Goal: Transaction & Acquisition: Purchase product/service

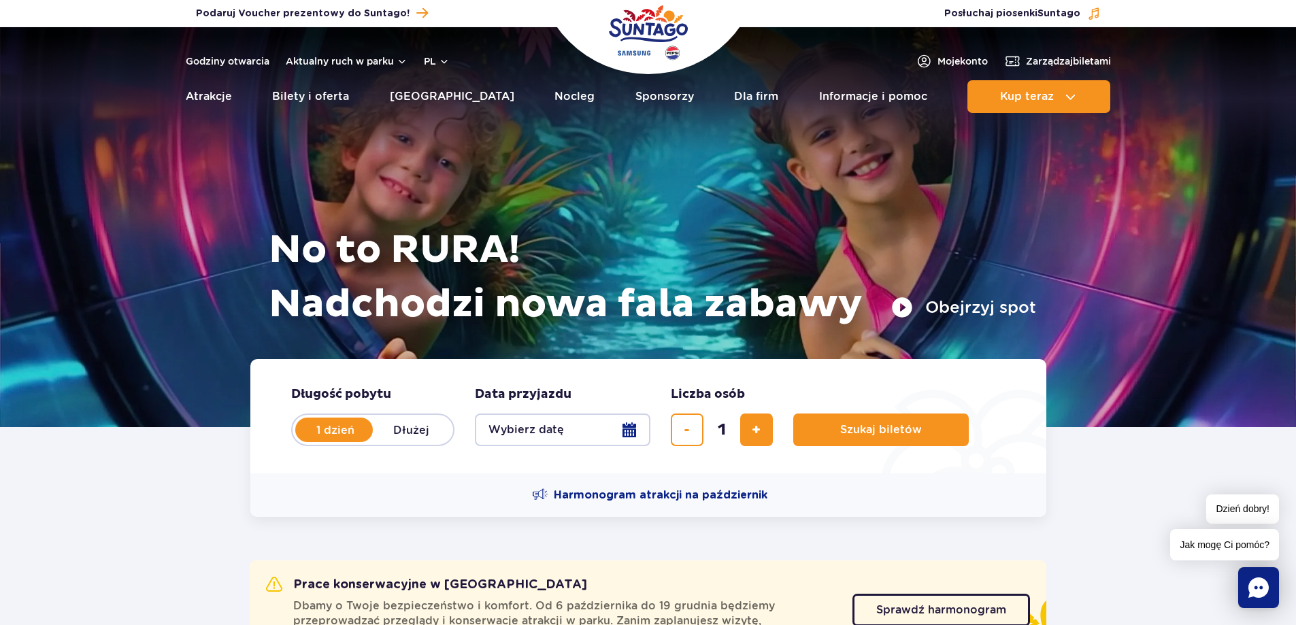
click at [512, 430] on button "Wybierz datę" at bounding box center [563, 430] width 176 height 33
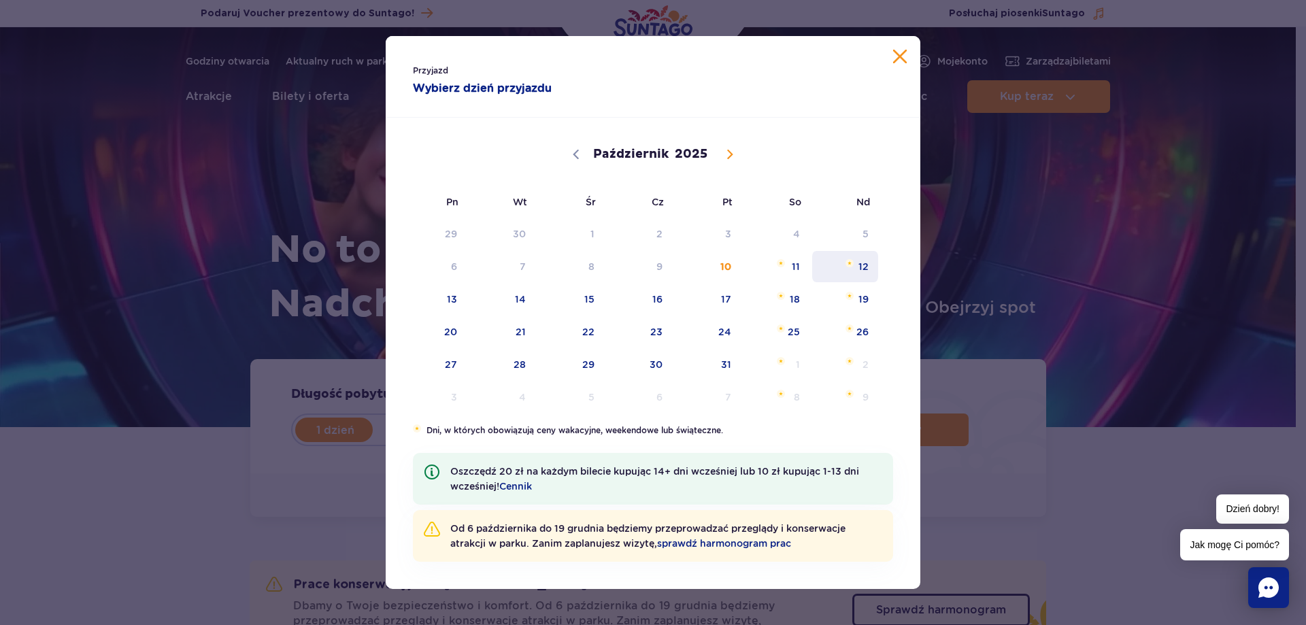
click at [855, 267] on span "12" at bounding box center [845, 266] width 69 height 31
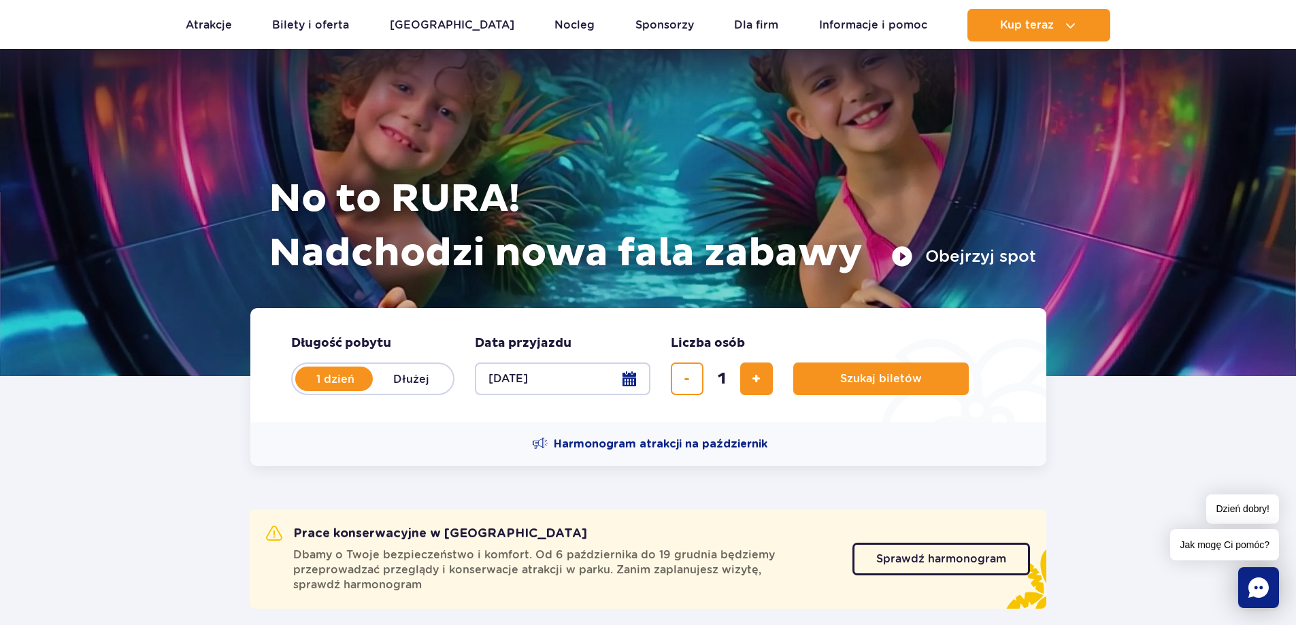
scroll to position [136, 0]
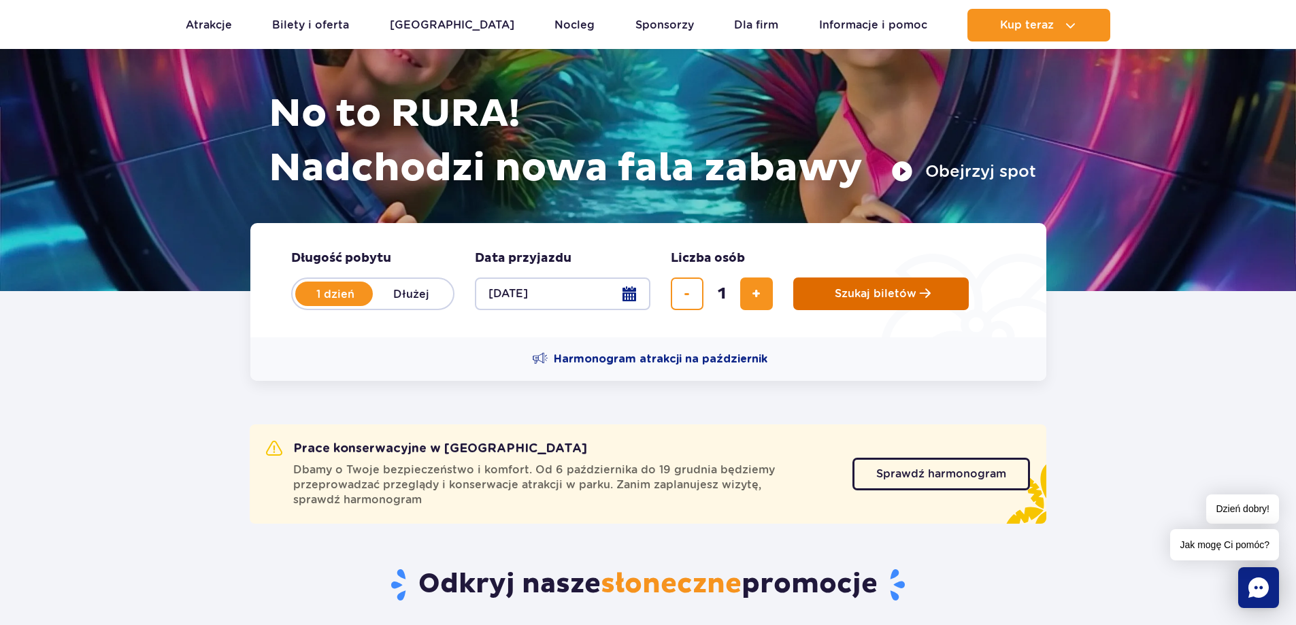
click at [871, 301] on button "Szukaj biletów" at bounding box center [881, 294] width 176 height 33
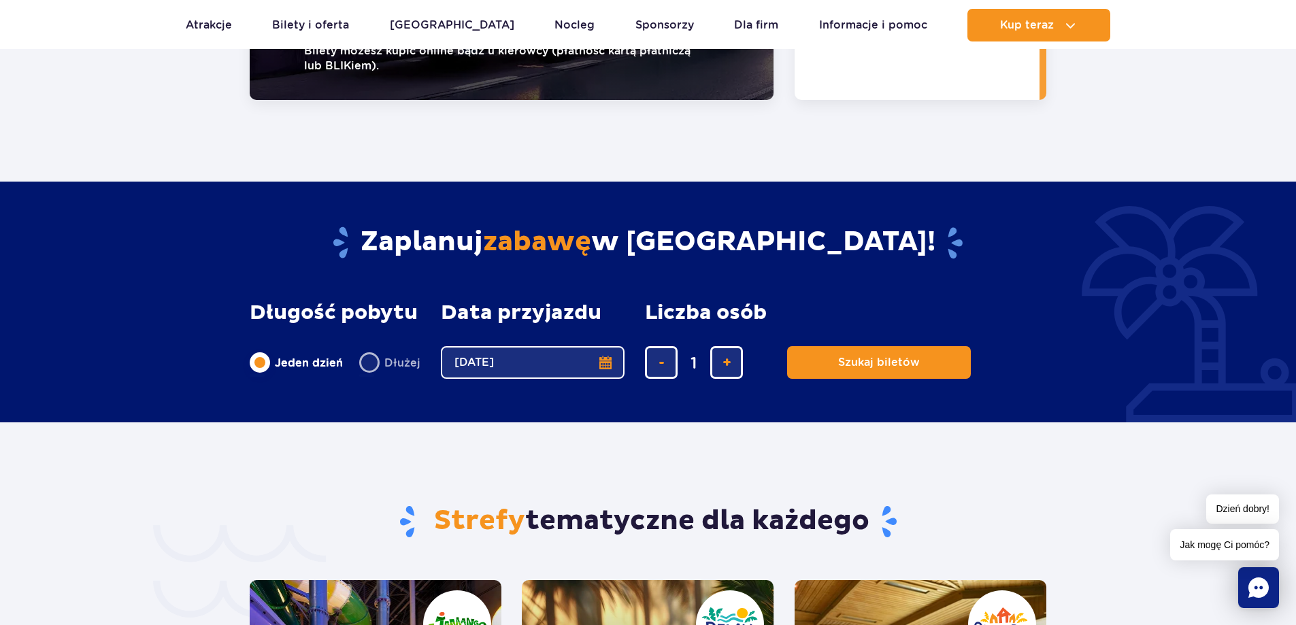
scroll to position [2722, 0]
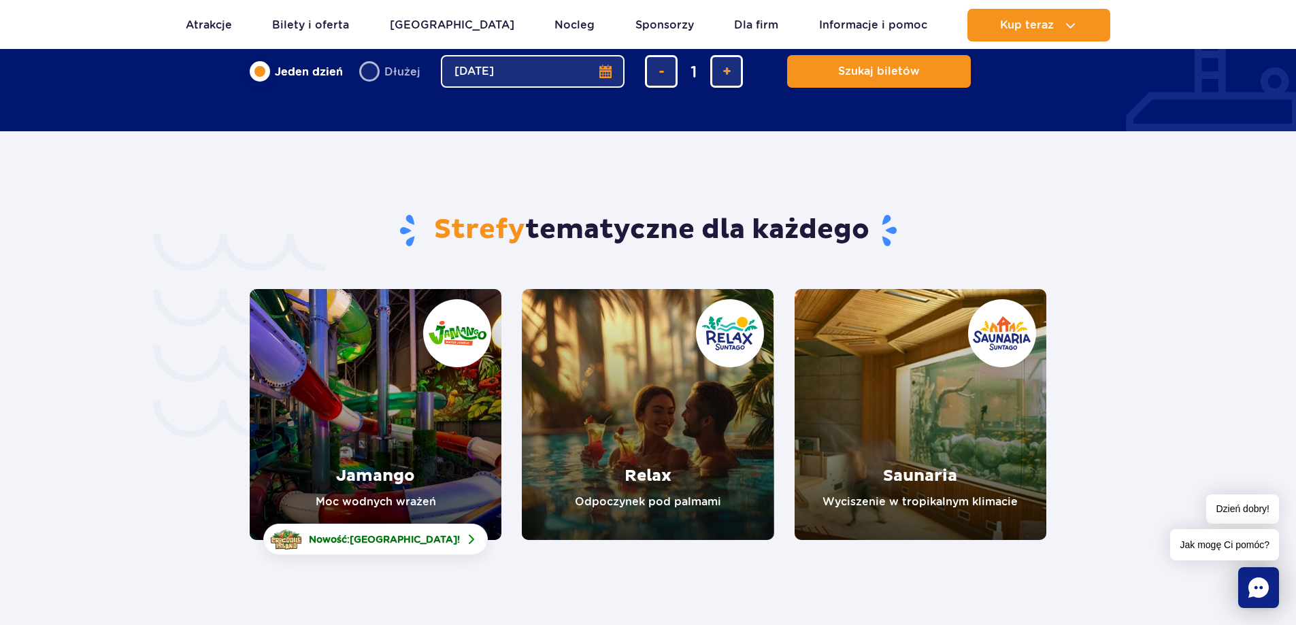
click at [1205, 254] on section "Strefy tematyczne dla każdego Jamango Moc wodnych wrażeń Nowość: Crocodile Isla…" at bounding box center [648, 335] width 1296 height 409
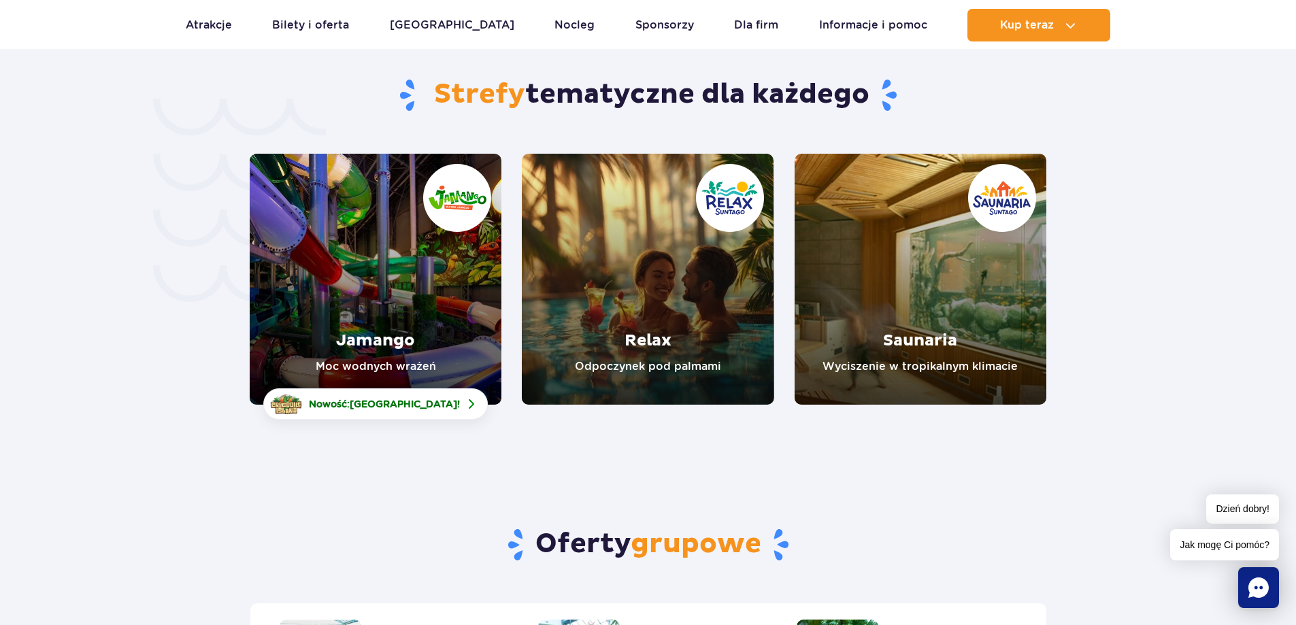
scroll to position [2858, 0]
click at [344, 397] on span "Nowość: Crocodile Island !" at bounding box center [384, 404] width 151 height 14
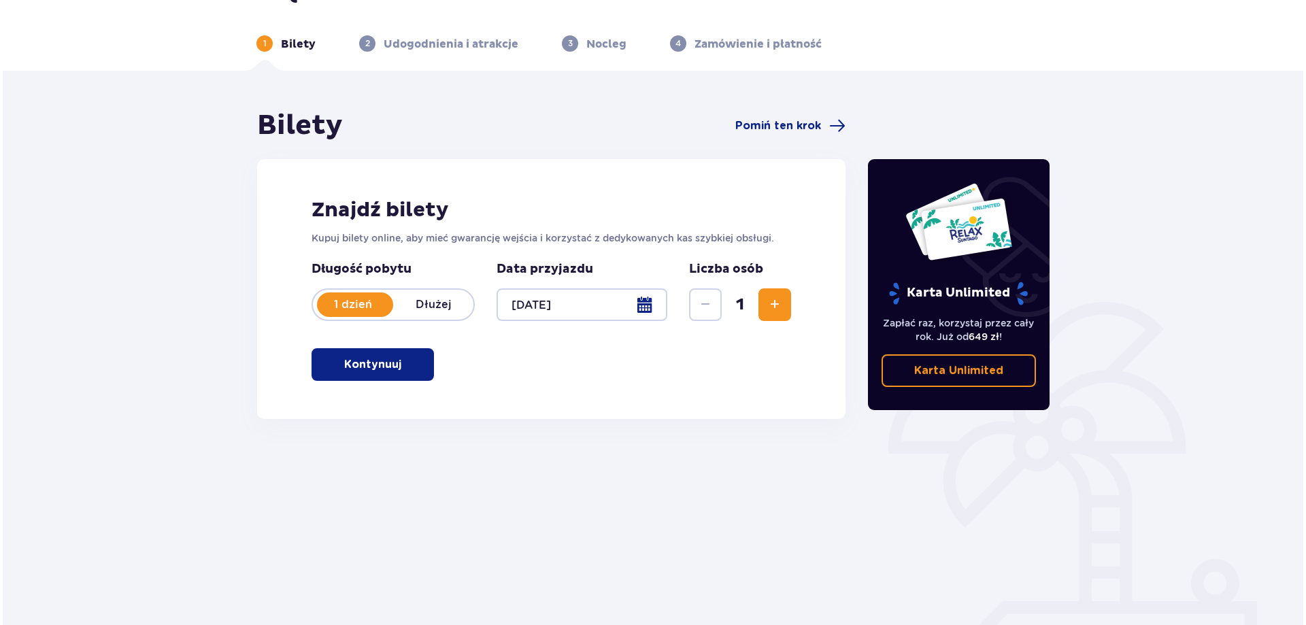
scroll to position [68, 0]
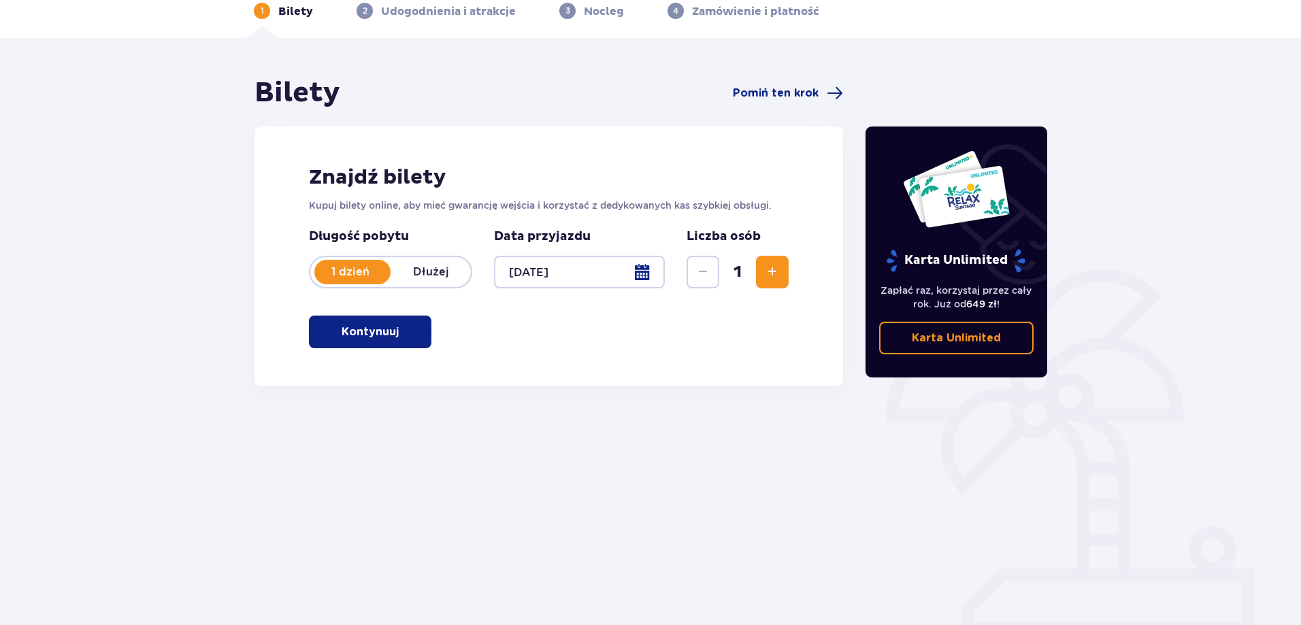
click at [768, 278] on span "Zwiększ" at bounding box center [772, 272] width 16 height 16
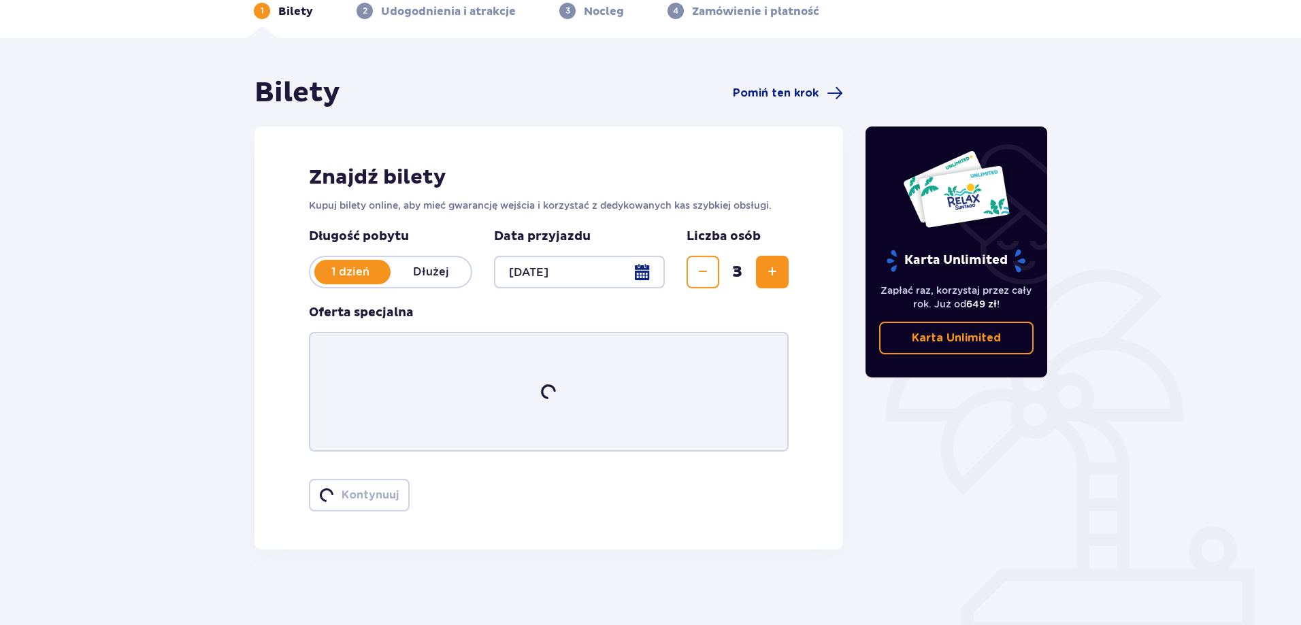
click at [768, 278] on span "Zwiększ" at bounding box center [772, 272] width 16 height 16
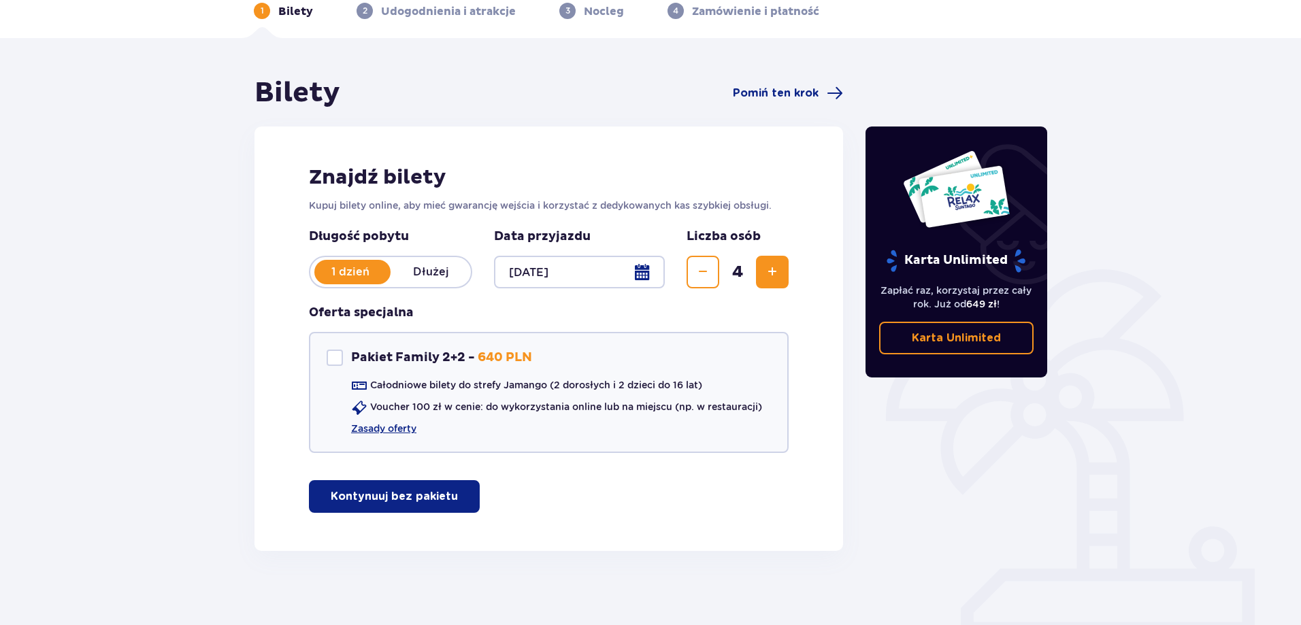
click at [640, 278] on div at bounding box center [579, 272] width 171 height 33
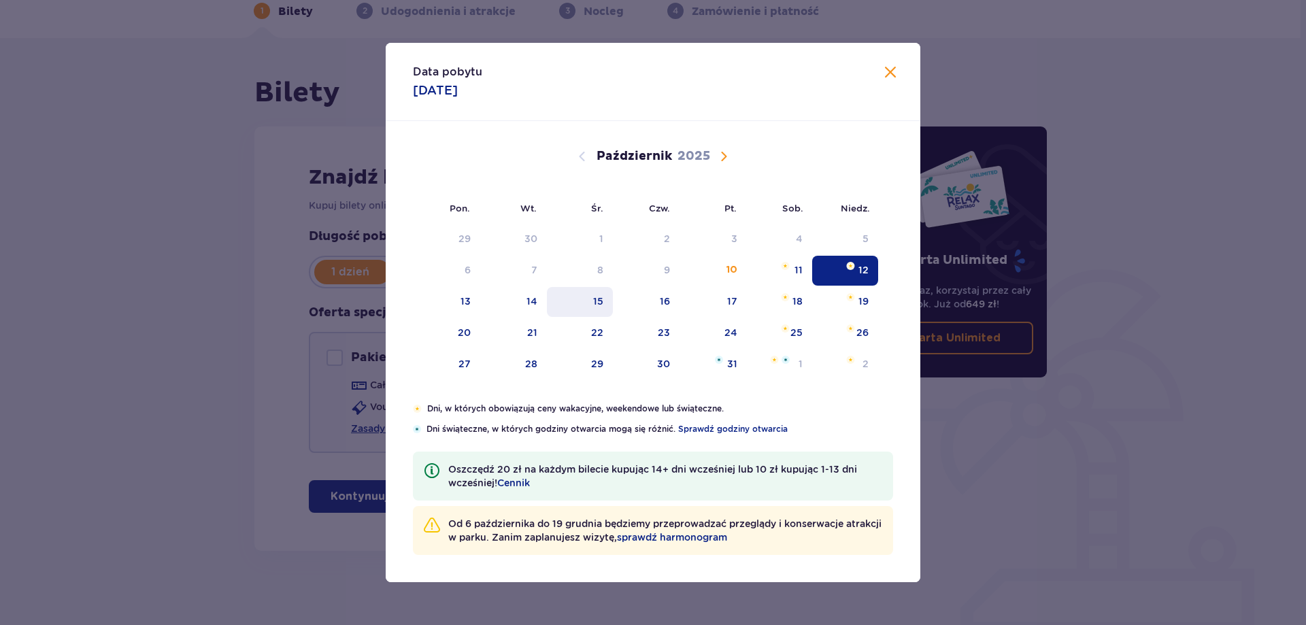
click at [591, 301] on div "15" at bounding box center [580, 302] width 66 height 30
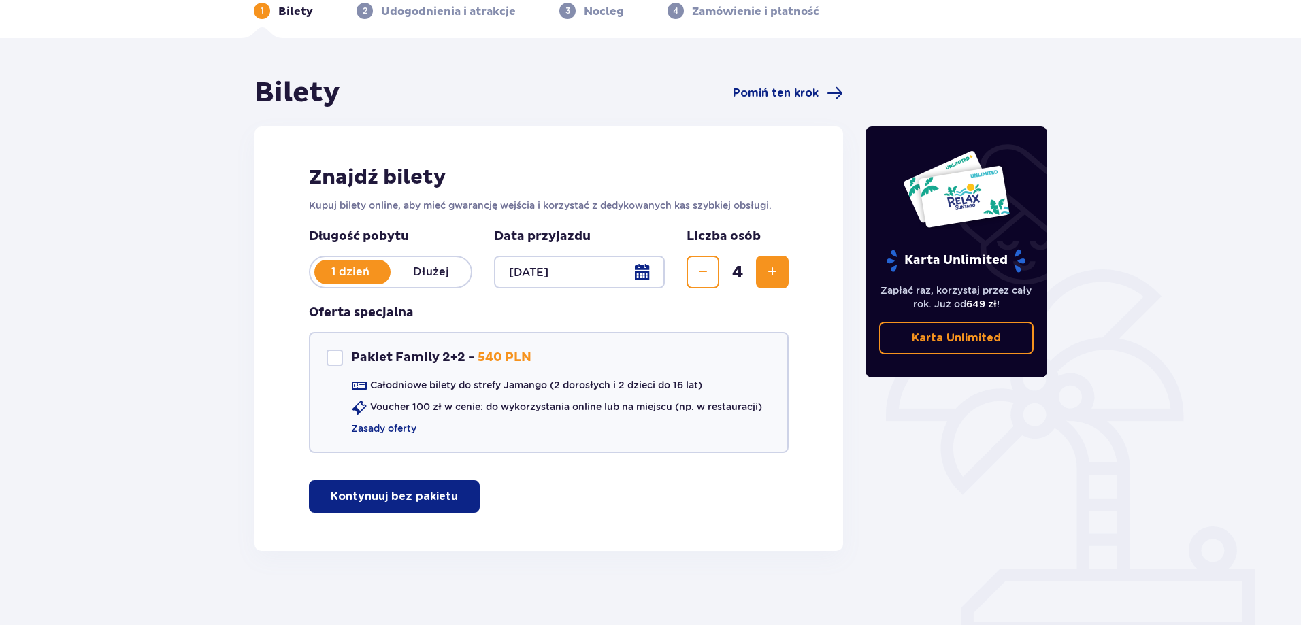
click at [646, 279] on div at bounding box center [579, 272] width 171 height 33
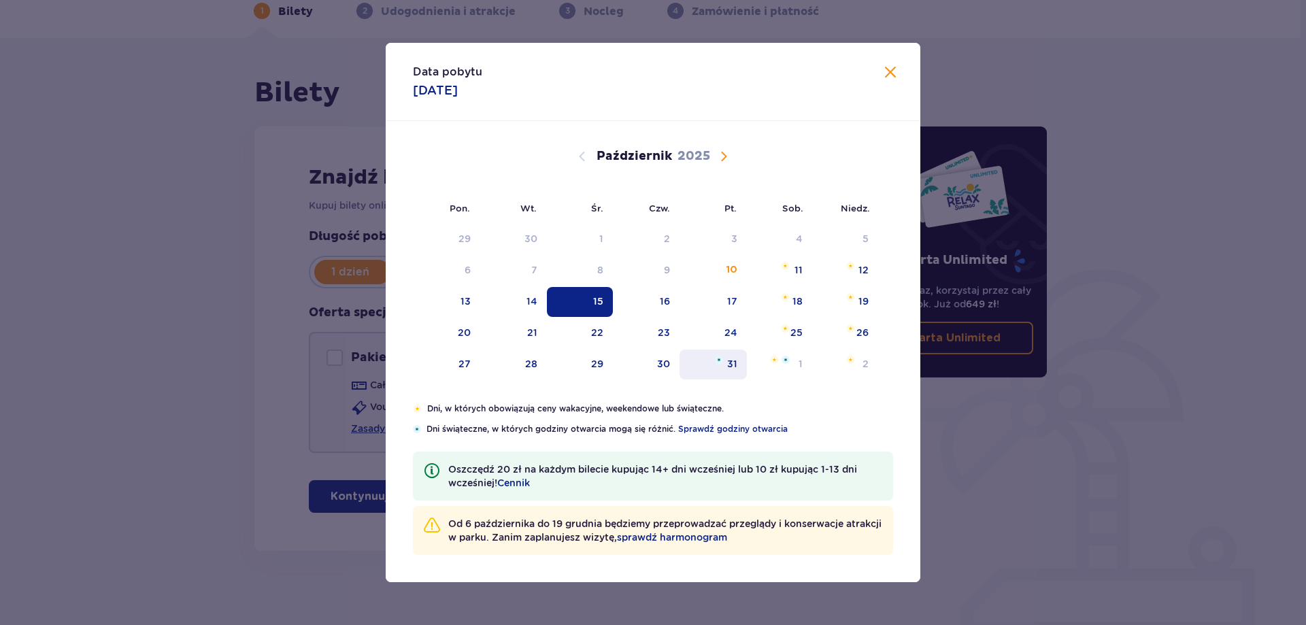
click at [721, 360] on img "piątek, 31 października 2025" at bounding box center [719, 360] width 8 height 8
type input "31.10.25"
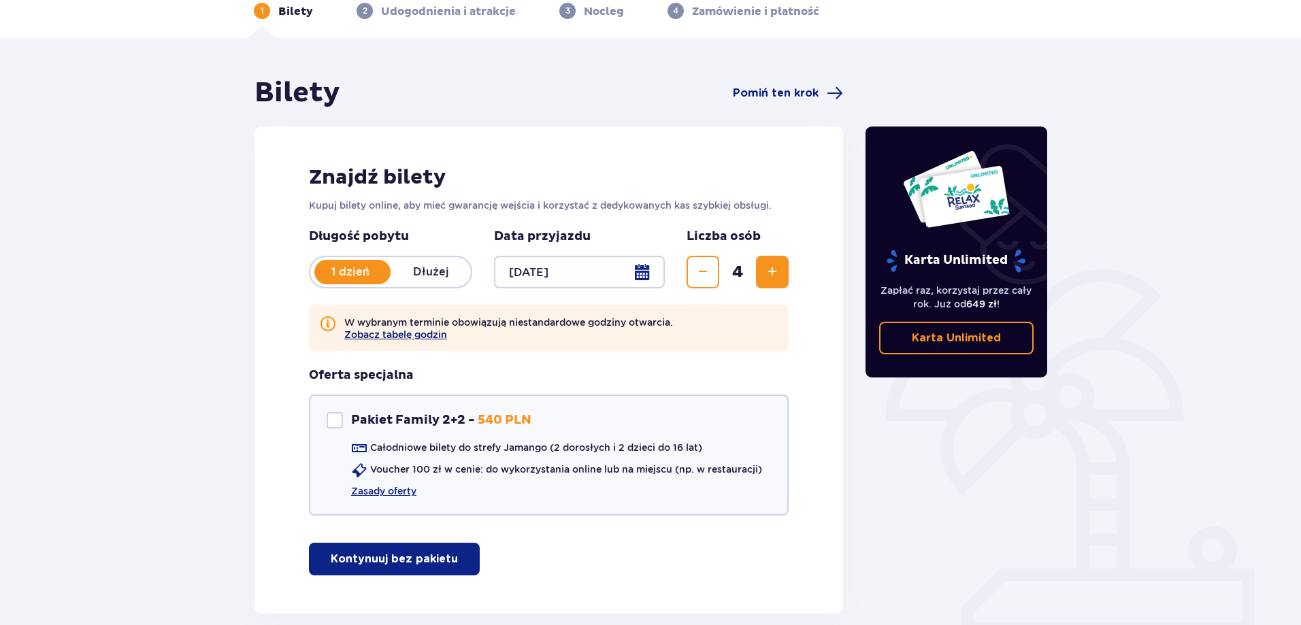
click at [402, 334] on button "Zobacz tabelę godzin" at bounding box center [395, 334] width 103 height 11
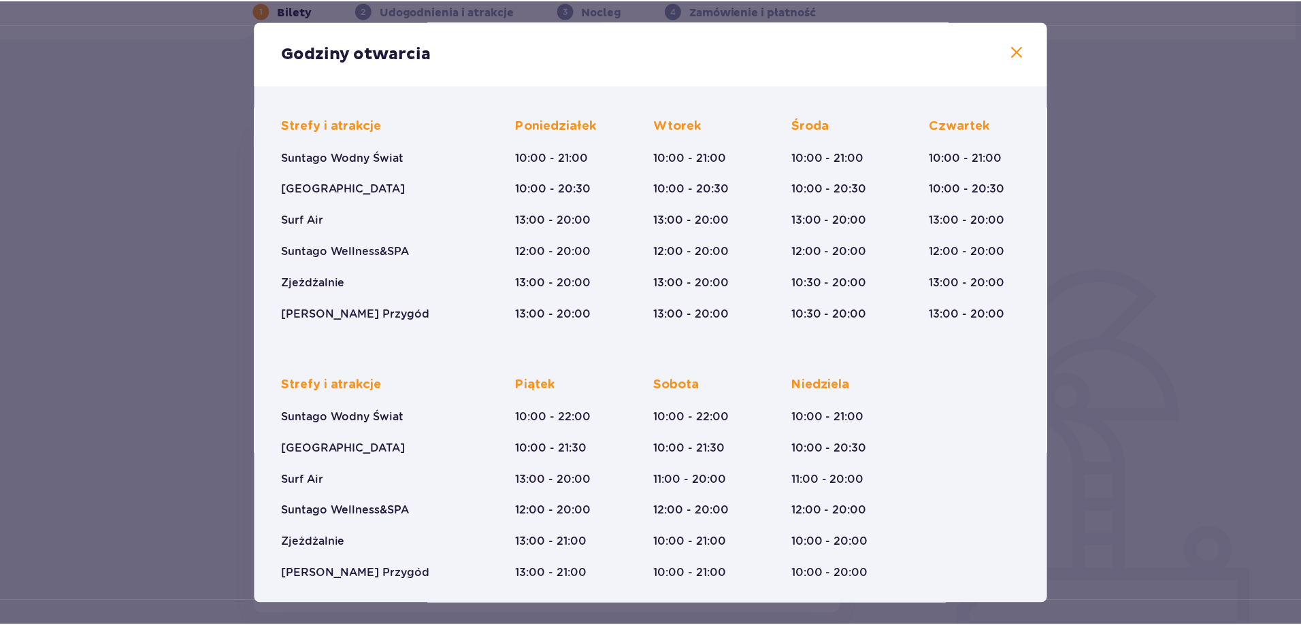
scroll to position [95, 0]
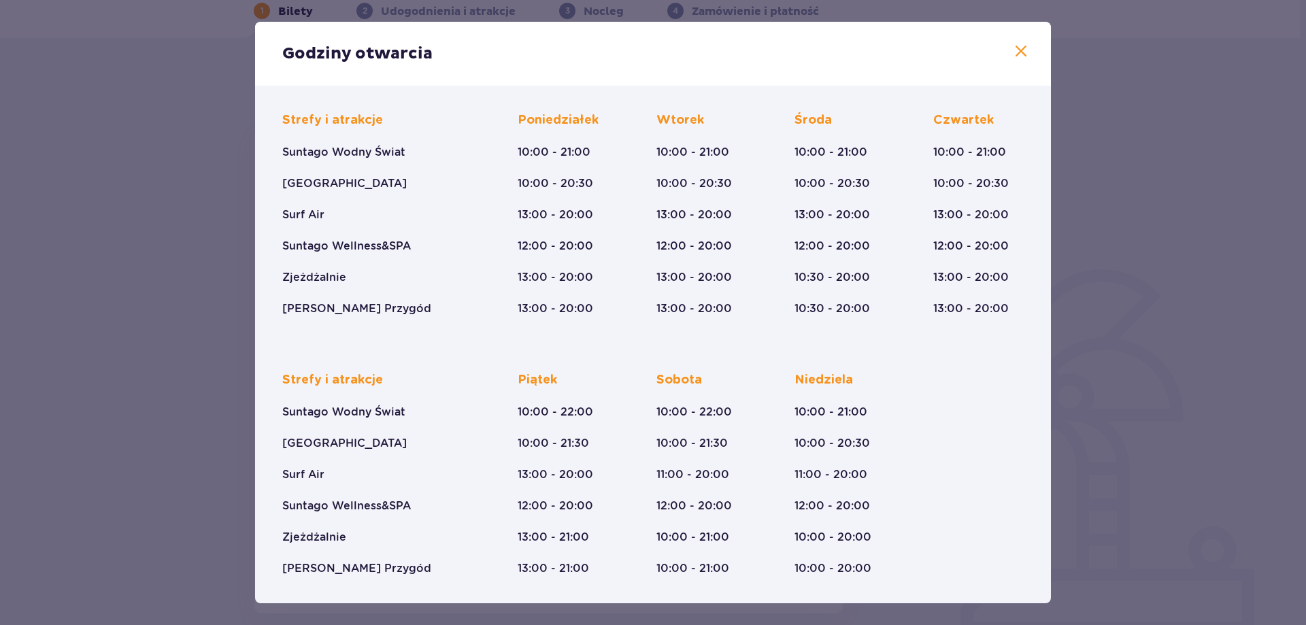
click at [1013, 56] on span at bounding box center [1021, 52] width 16 height 16
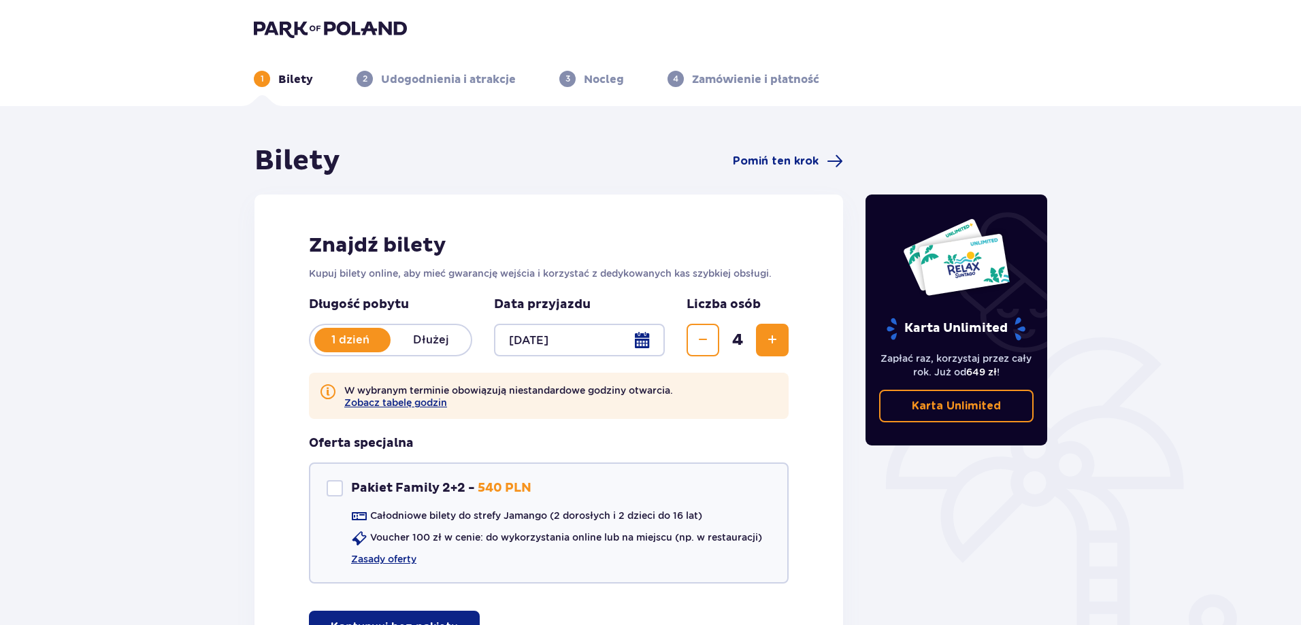
click at [282, 69] on div "1 Bilety 2 Udogodnienia i atrakcje 3 Nocleg 4 Zamówienie i płatność" at bounding box center [650, 62] width 815 height 49
click at [271, 80] on div "1 Bilety" at bounding box center [283, 79] width 59 height 16
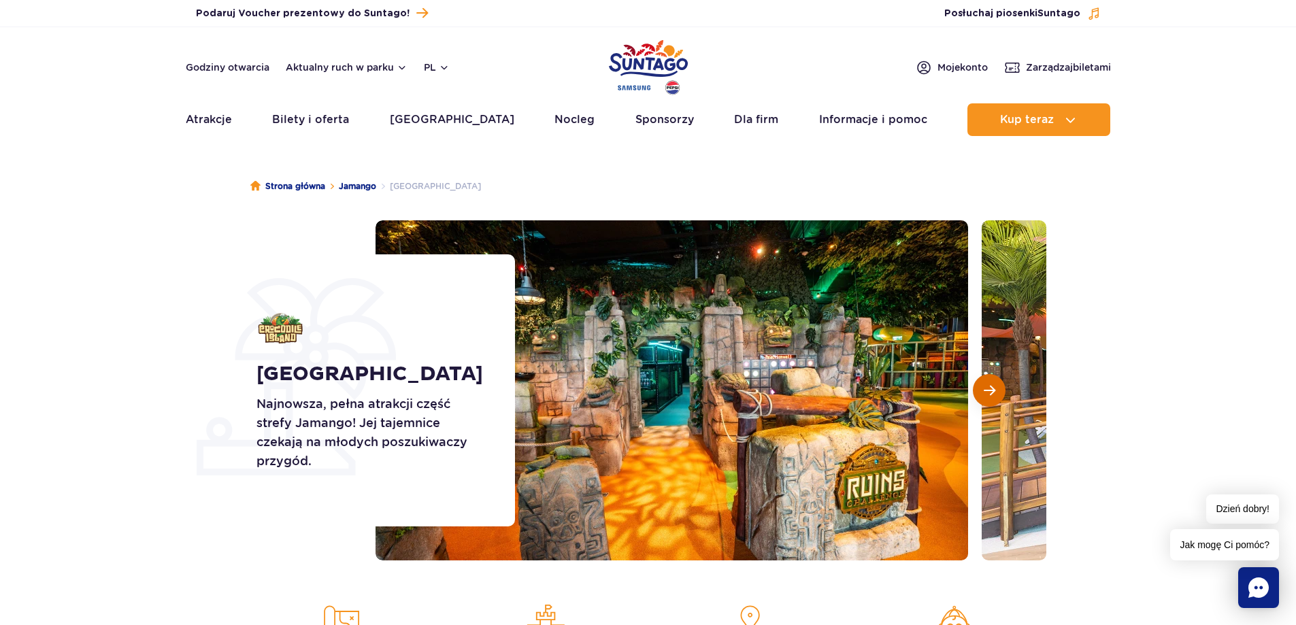
click at [985, 388] on span "Następny slajd" at bounding box center [990, 390] width 12 height 12
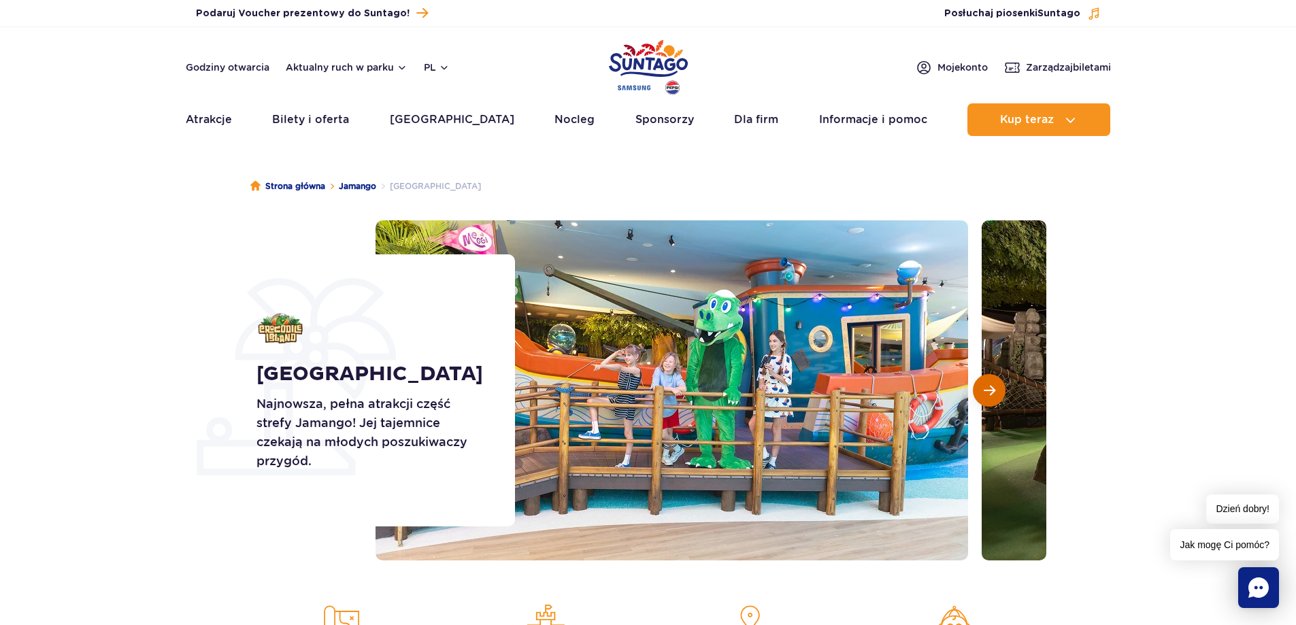
click at [985, 388] on span "Następny slajd" at bounding box center [990, 390] width 12 height 12
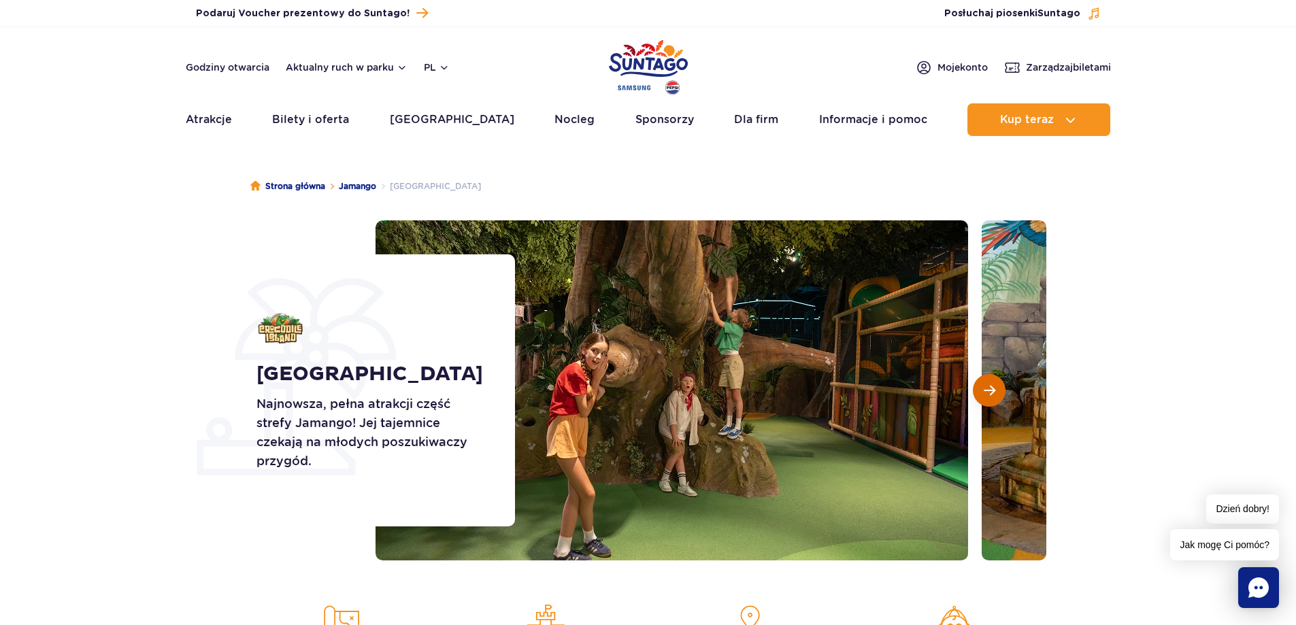
click at [985, 388] on span "Następny slajd" at bounding box center [990, 390] width 12 height 12
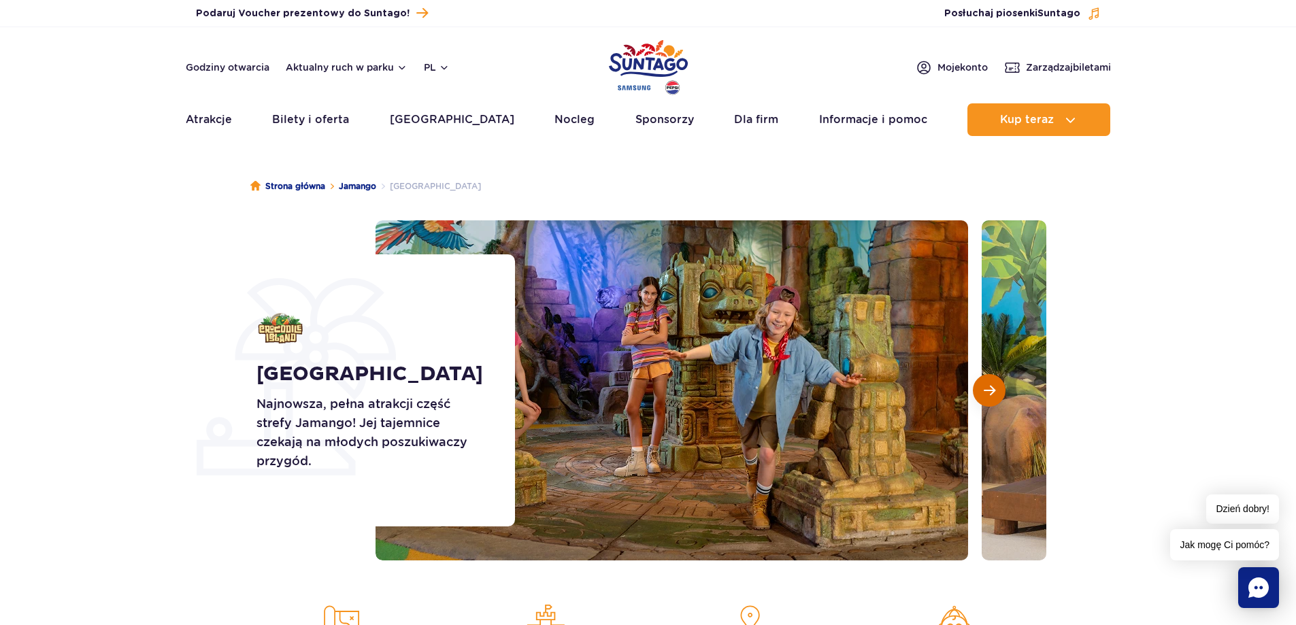
click at [985, 388] on span "Następny slajd" at bounding box center [990, 390] width 12 height 12
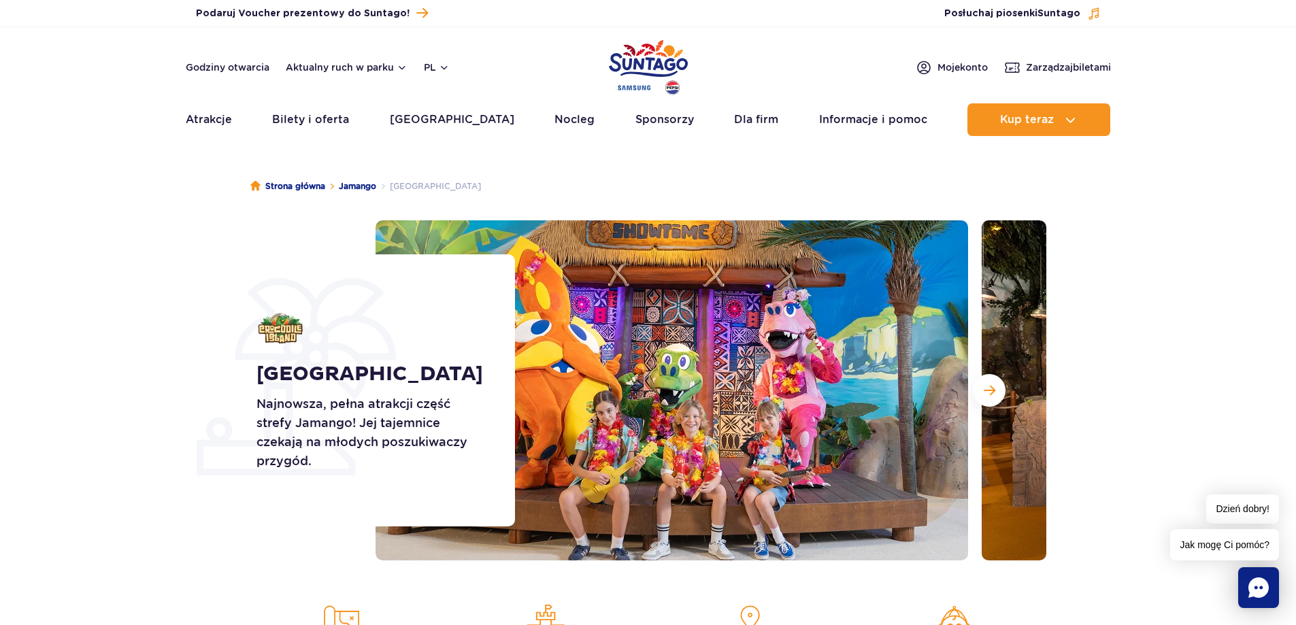
click at [178, 230] on section "Crocodile Island Najnowsza, pełna atrakcji część strefy Jamango! Jej tajemnice …" at bounding box center [648, 390] width 1296 height 340
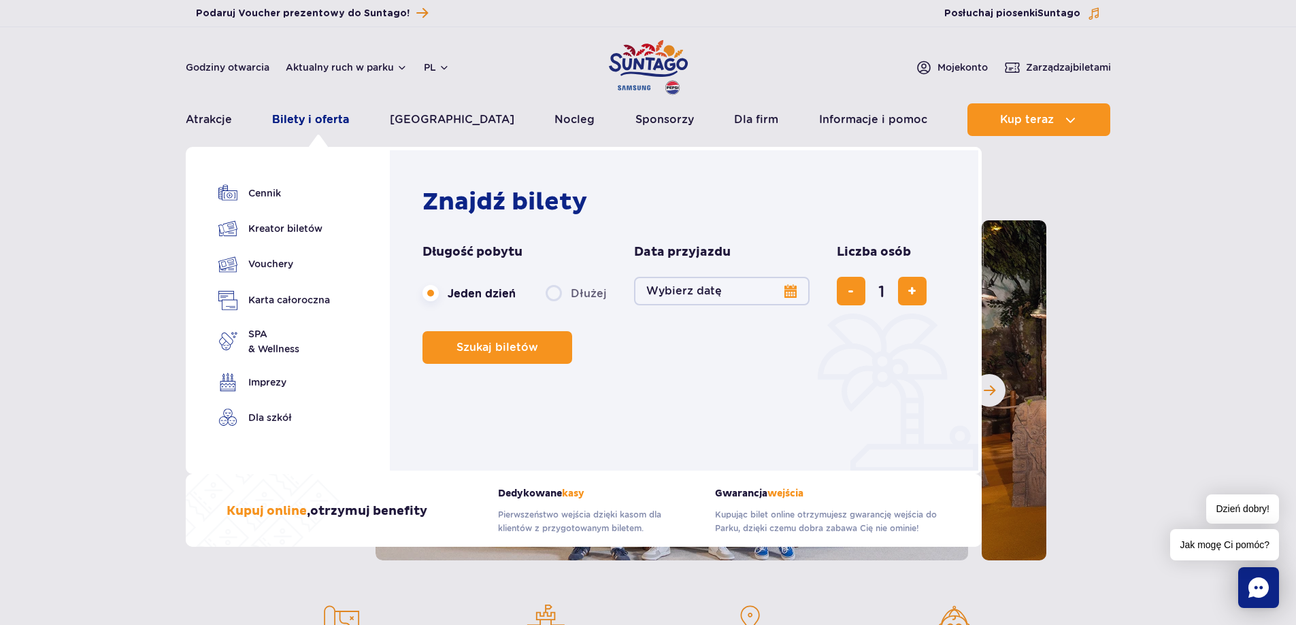
click at [309, 108] on link "Bilety i oferta" at bounding box center [310, 119] width 77 height 33
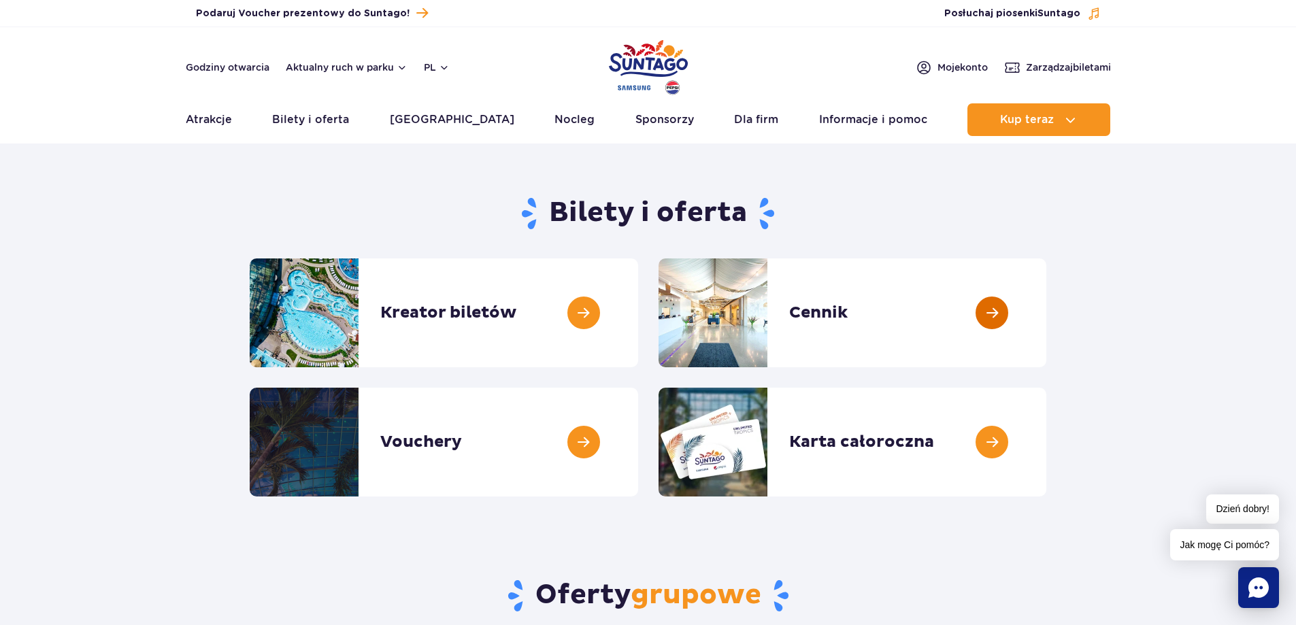
click at [1046, 316] on link at bounding box center [1046, 313] width 0 height 109
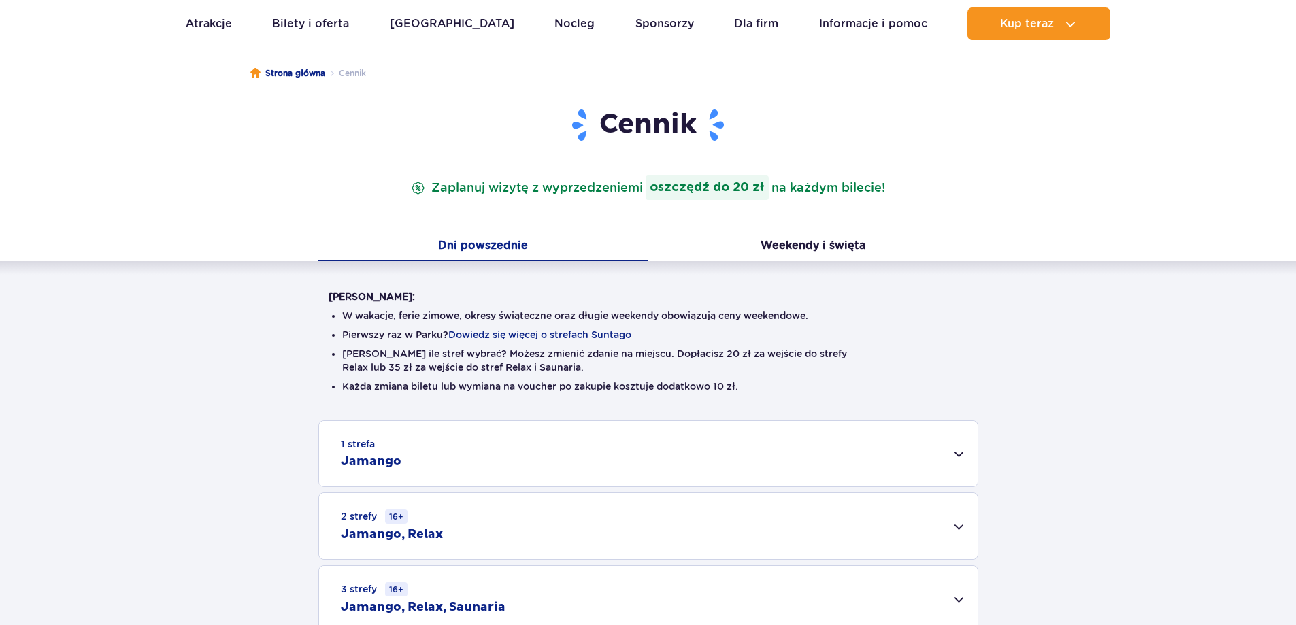
scroll to position [204, 0]
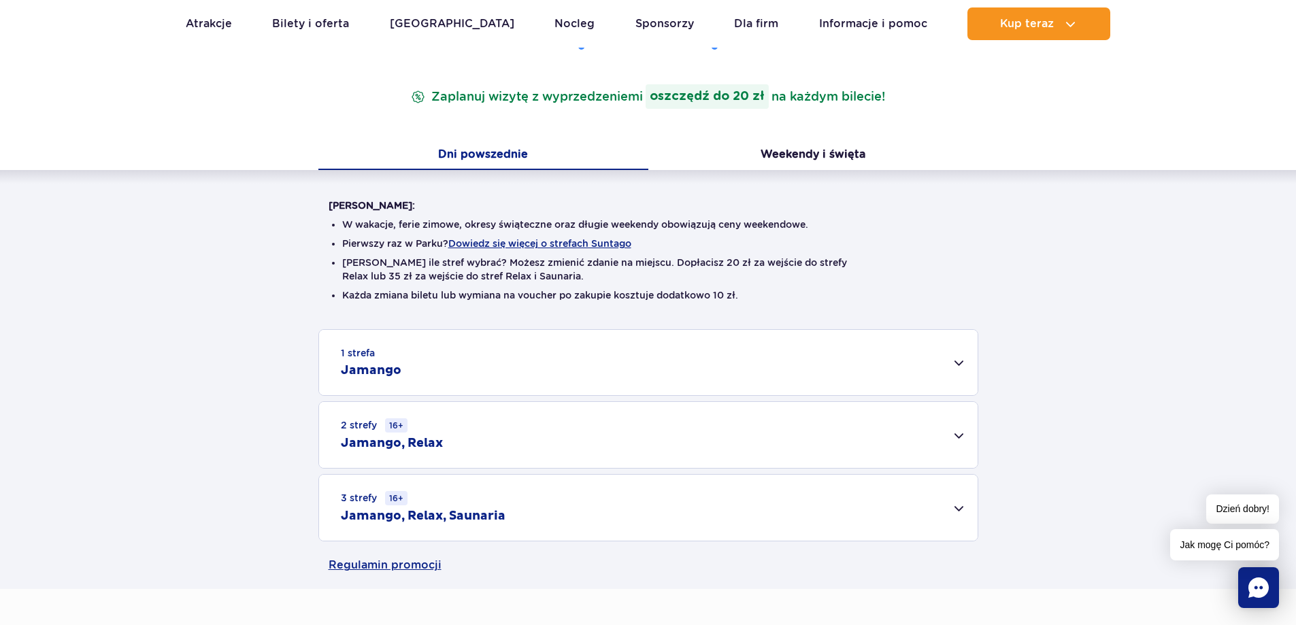
click at [386, 359] on div "1 strefa Jamango" at bounding box center [648, 362] width 659 height 65
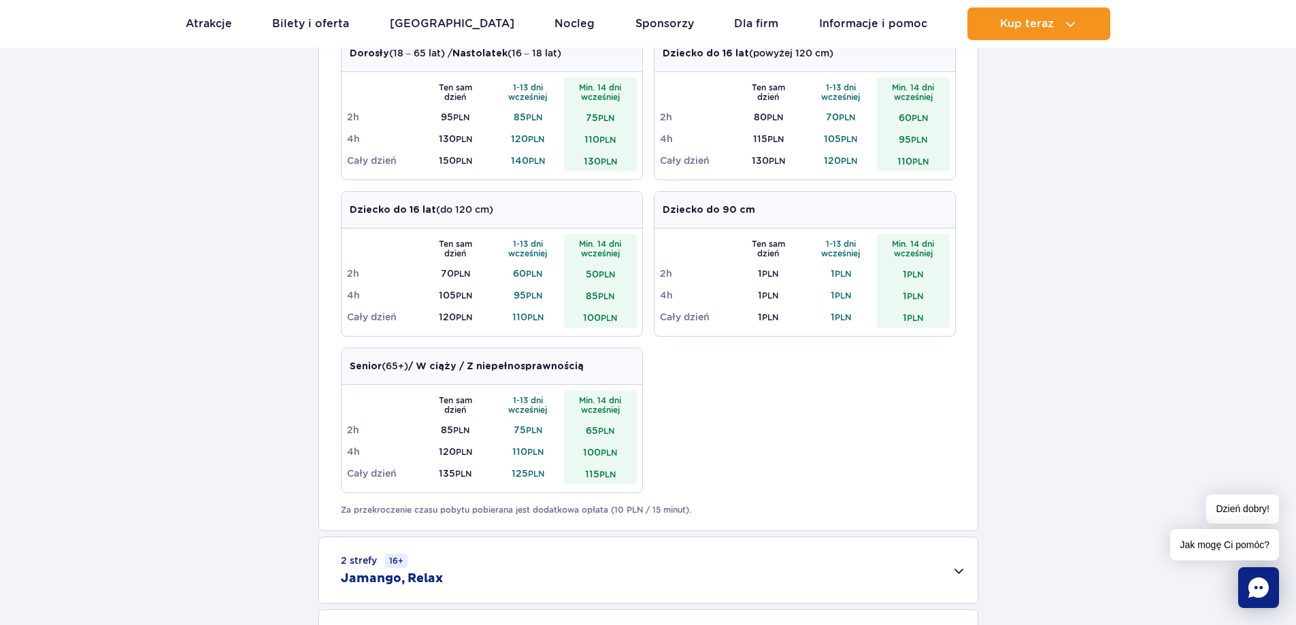
scroll to position [680, 0]
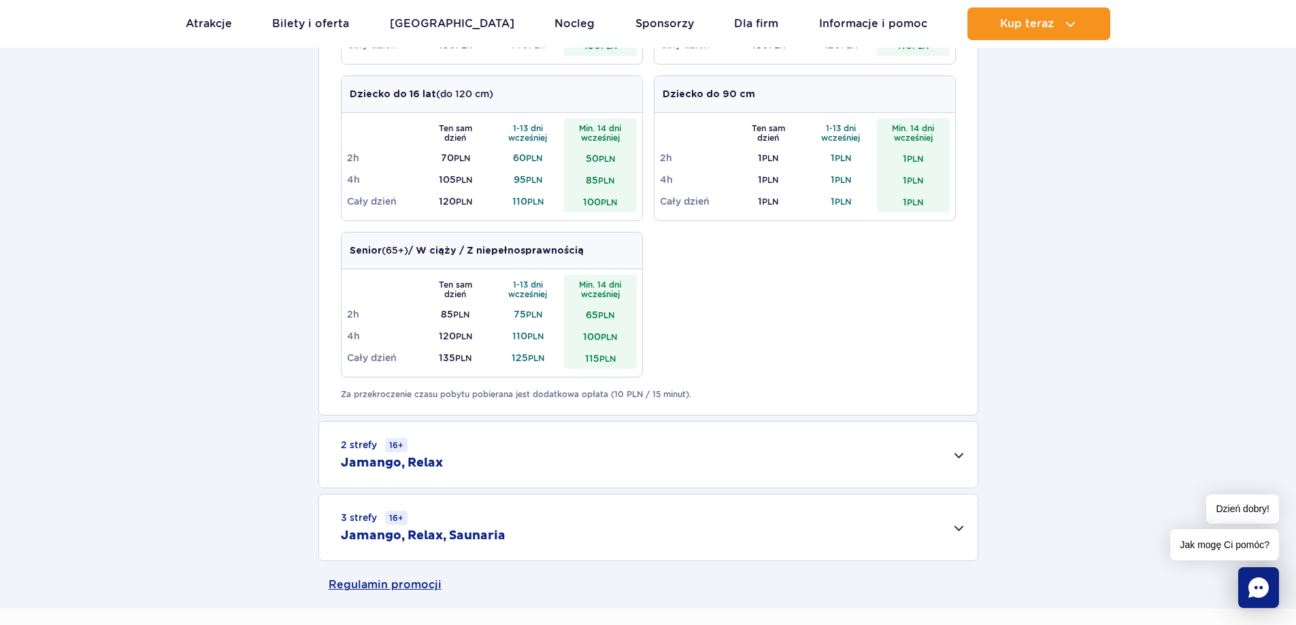
click at [946, 463] on div "2 strefy 16+ Jamango, Relax" at bounding box center [648, 455] width 659 height 66
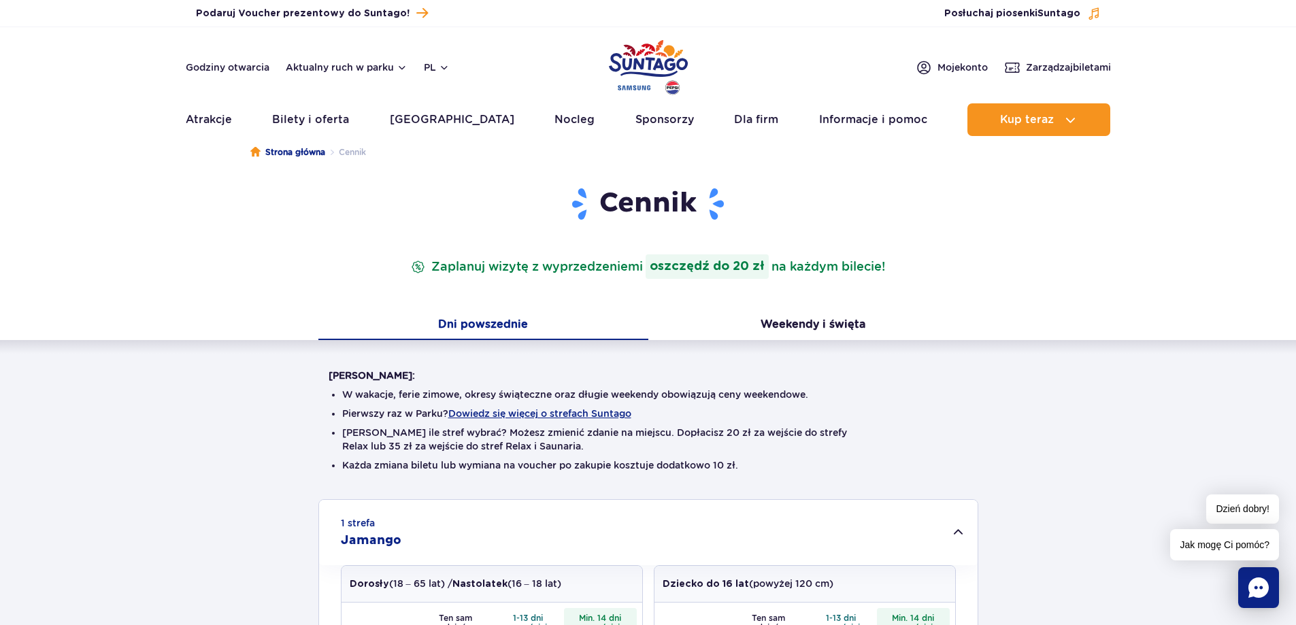
scroll to position [0, 0]
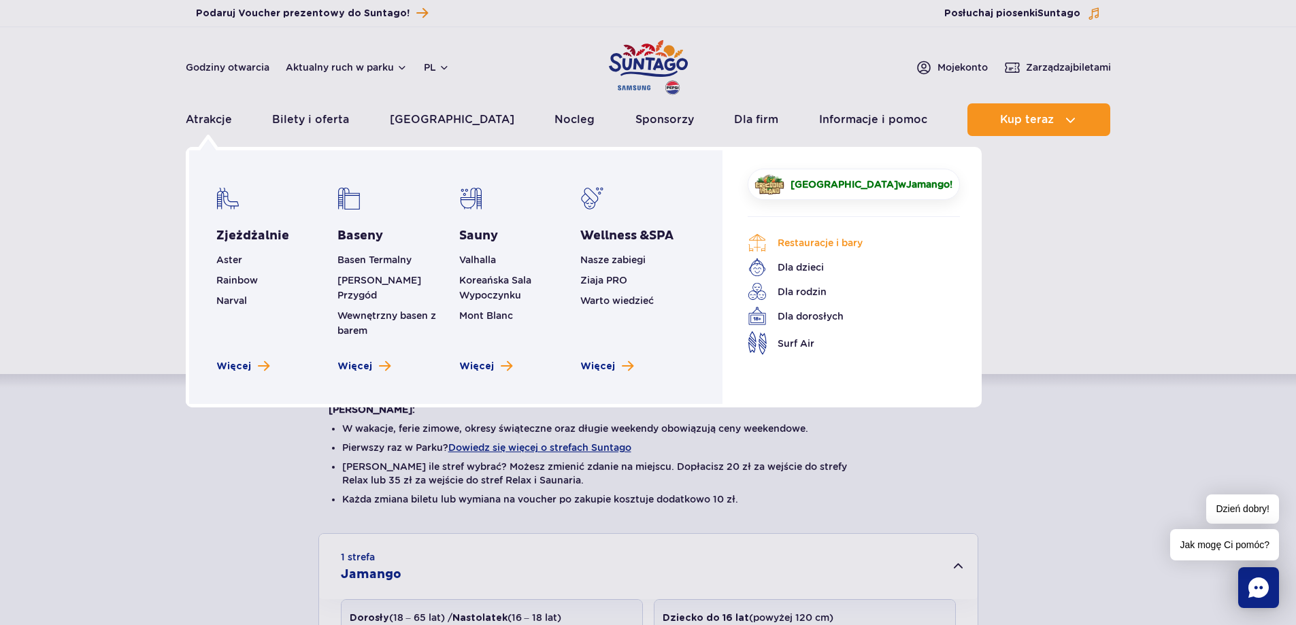
click at [815, 244] on link "Restauracje i bary" at bounding box center [844, 242] width 192 height 19
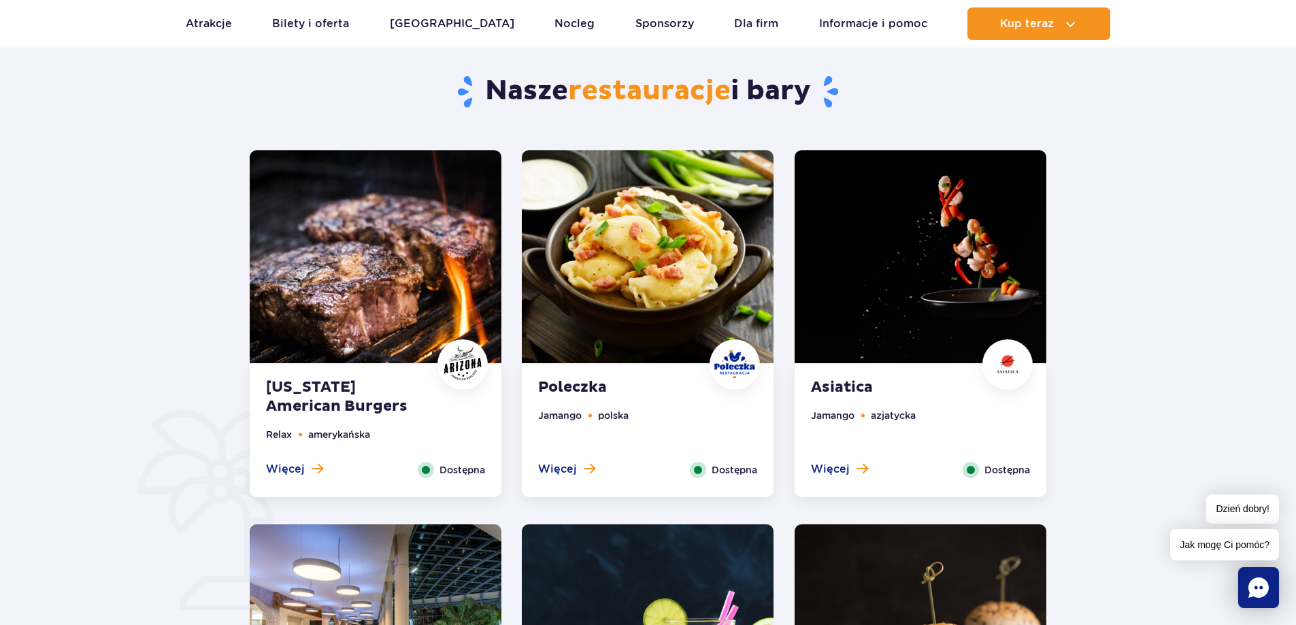
scroll to position [612, 0]
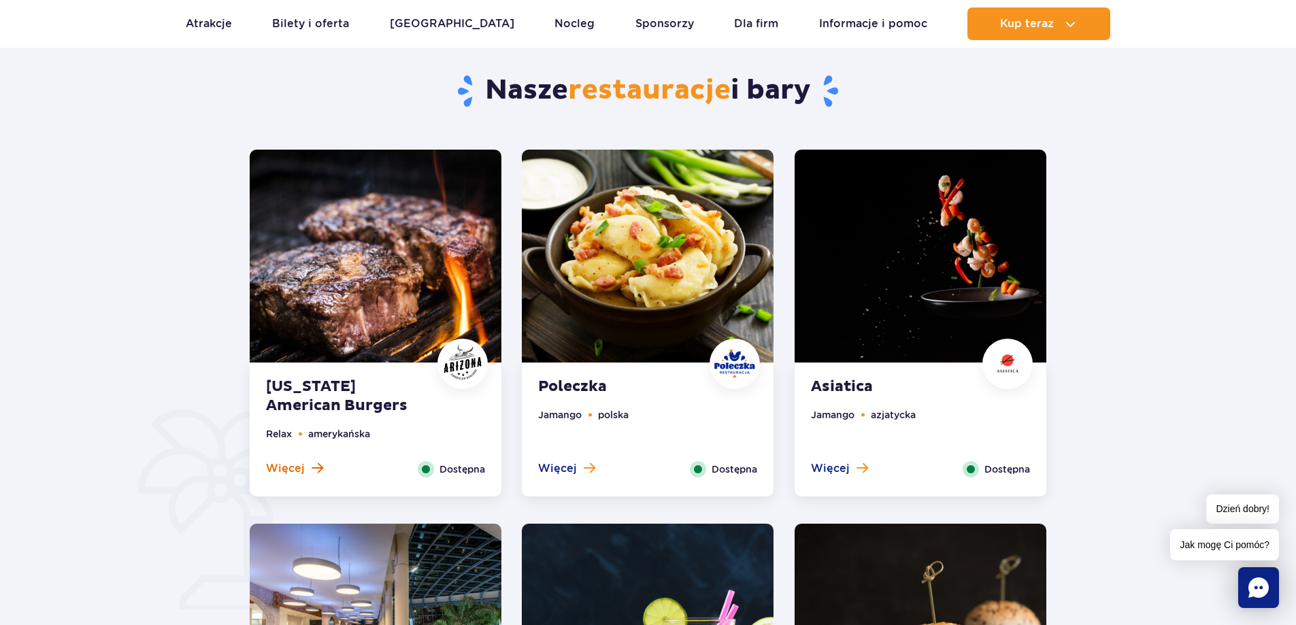
click at [287, 463] on span "Więcej" at bounding box center [285, 468] width 39 height 15
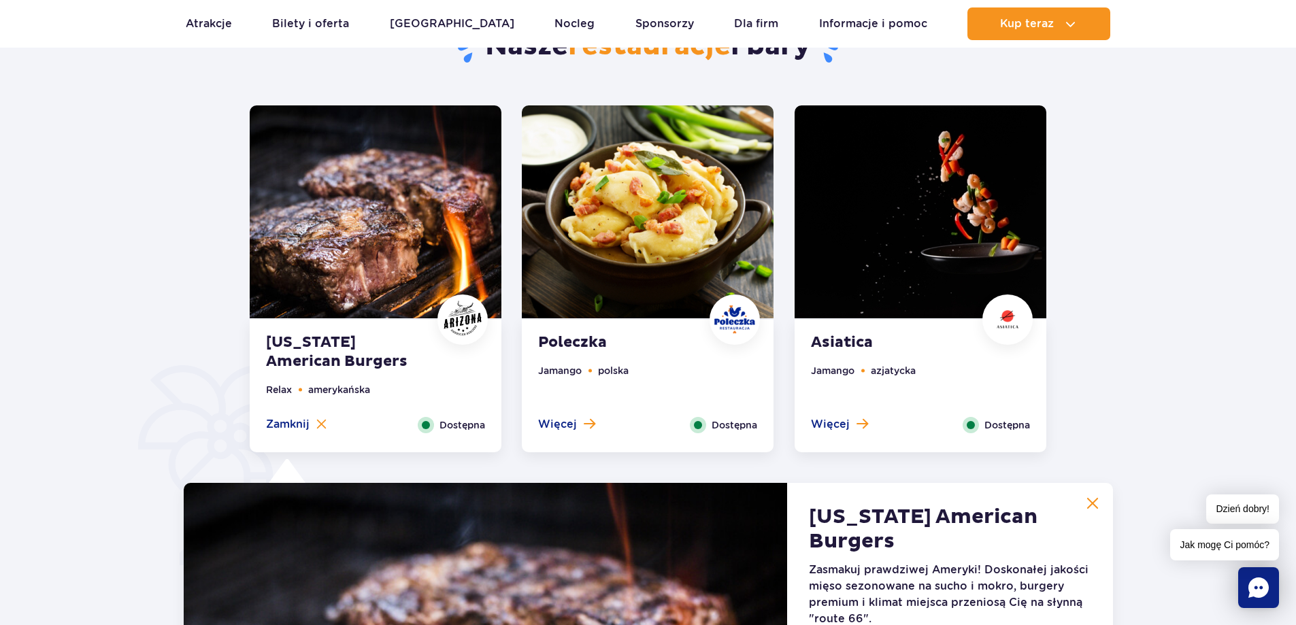
scroll to position [650, 0]
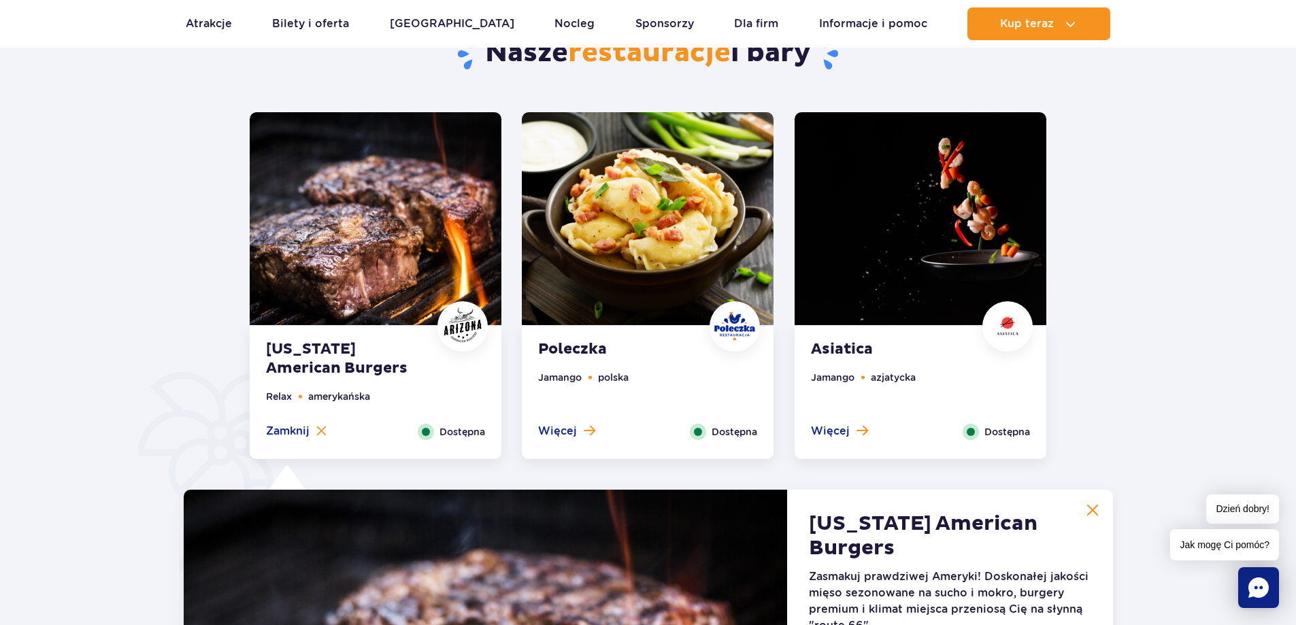
click at [1096, 516] on img at bounding box center [1093, 510] width 12 height 12
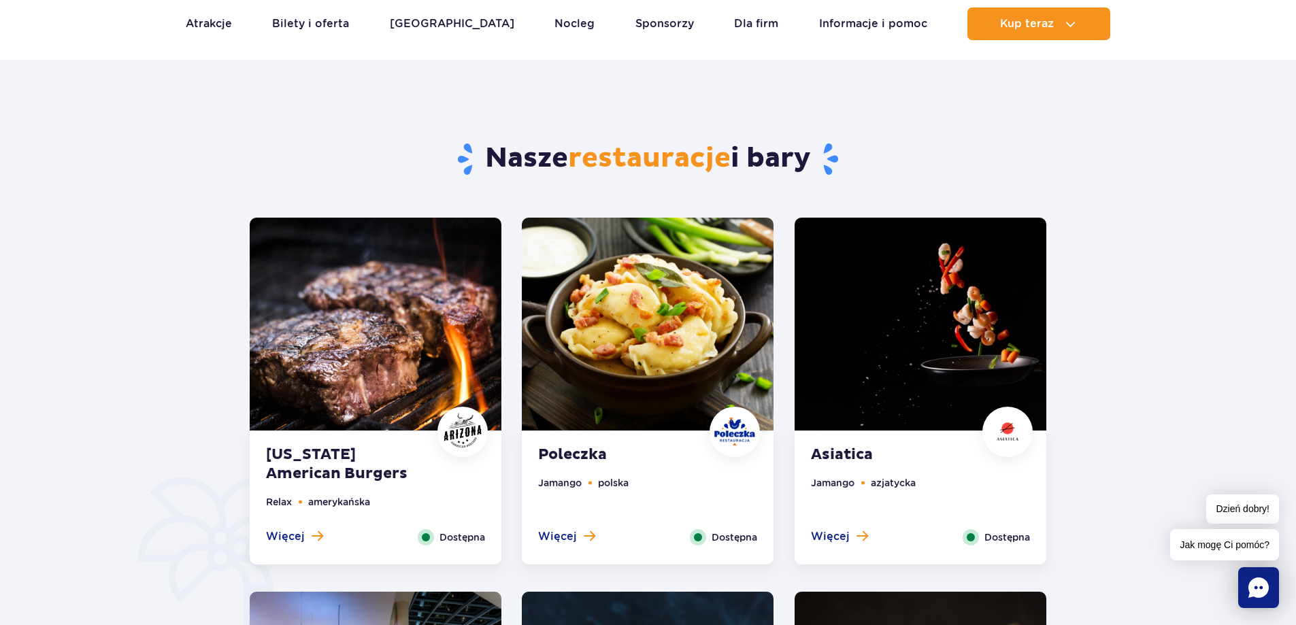
scroll to position [514, 0]
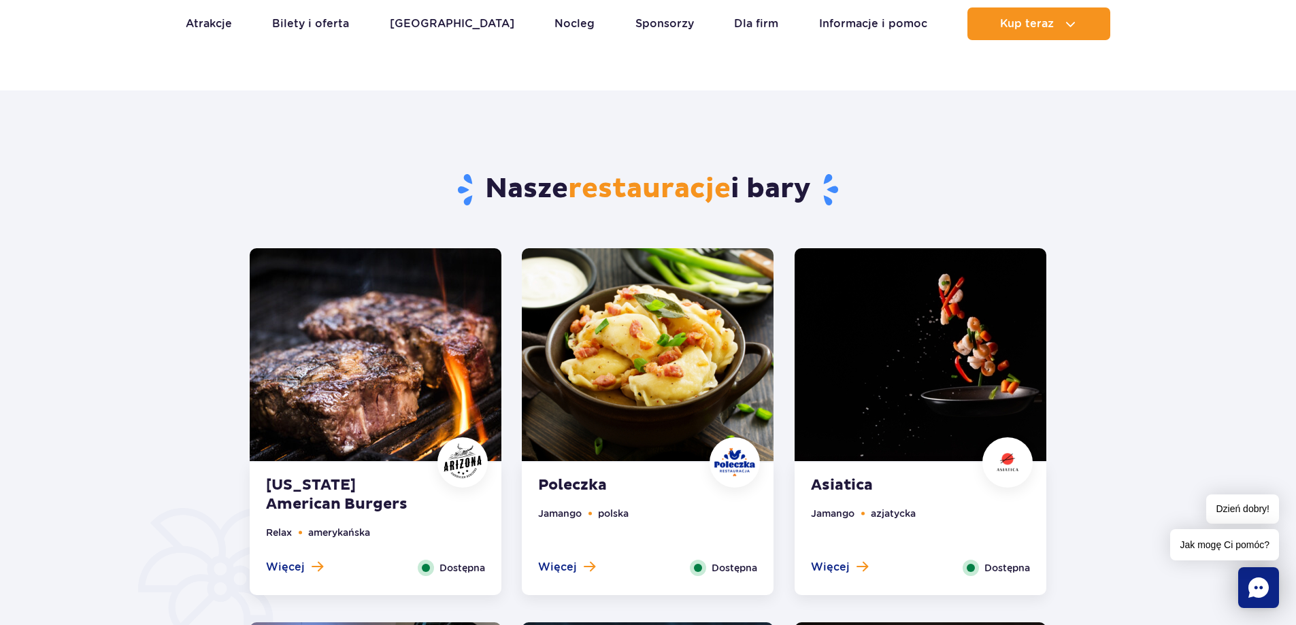
click at [636, 368] on img at bounding box center [648, 354] width 252 height 213
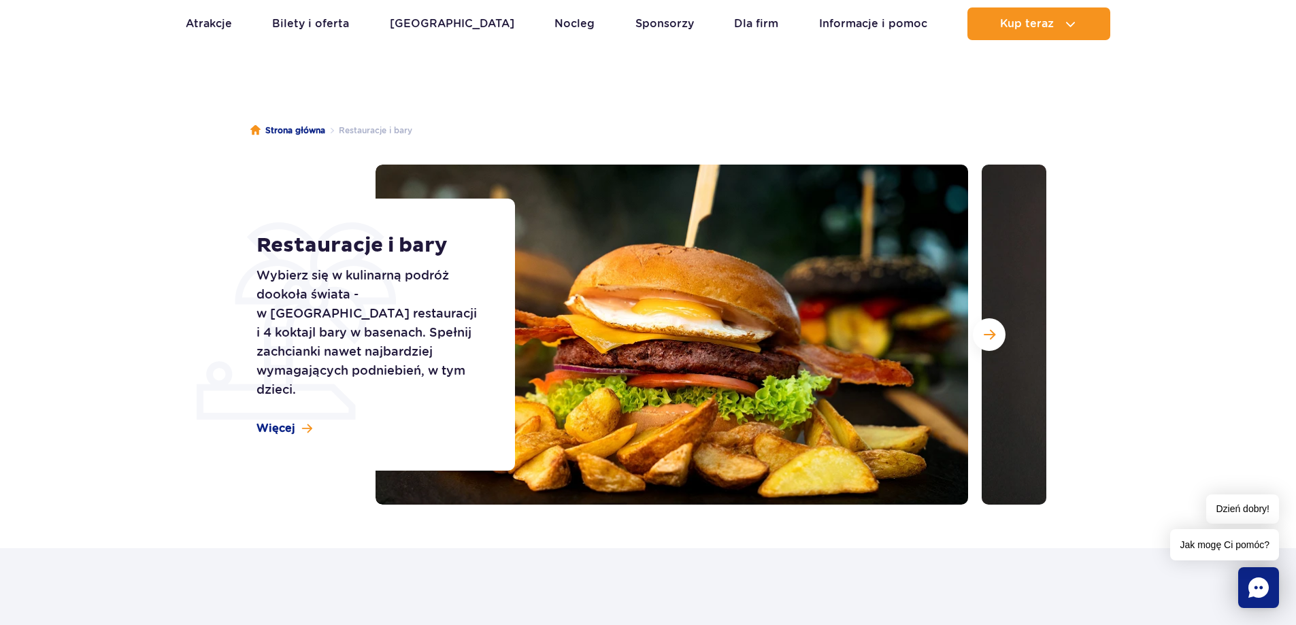
scroll to position [0, 0]
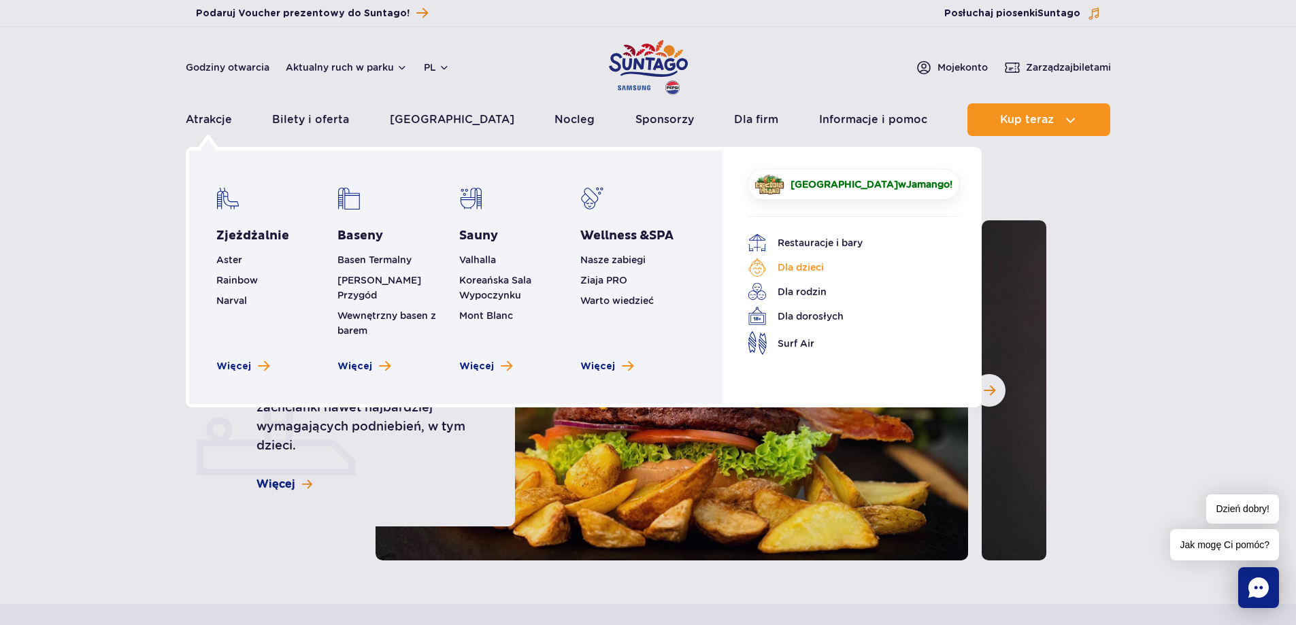
click at [812, 269] on link "Dla dzieci" at bounding box center [844, 267] width 192 height 19
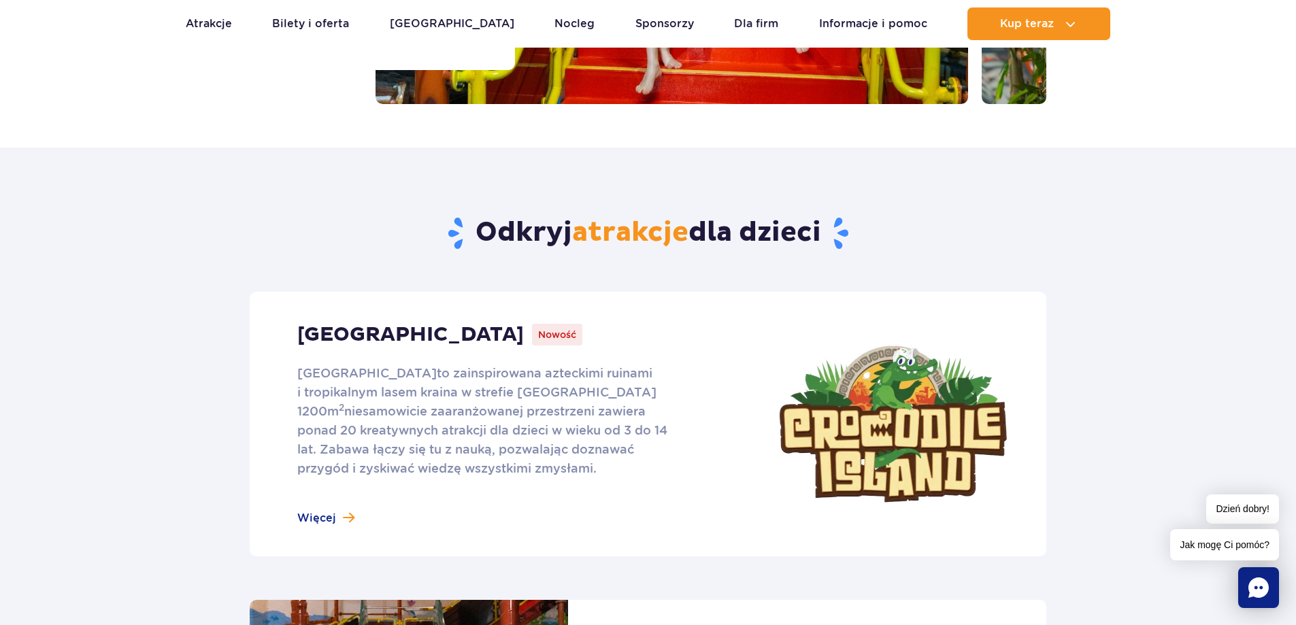
scroll to position [272, 0]
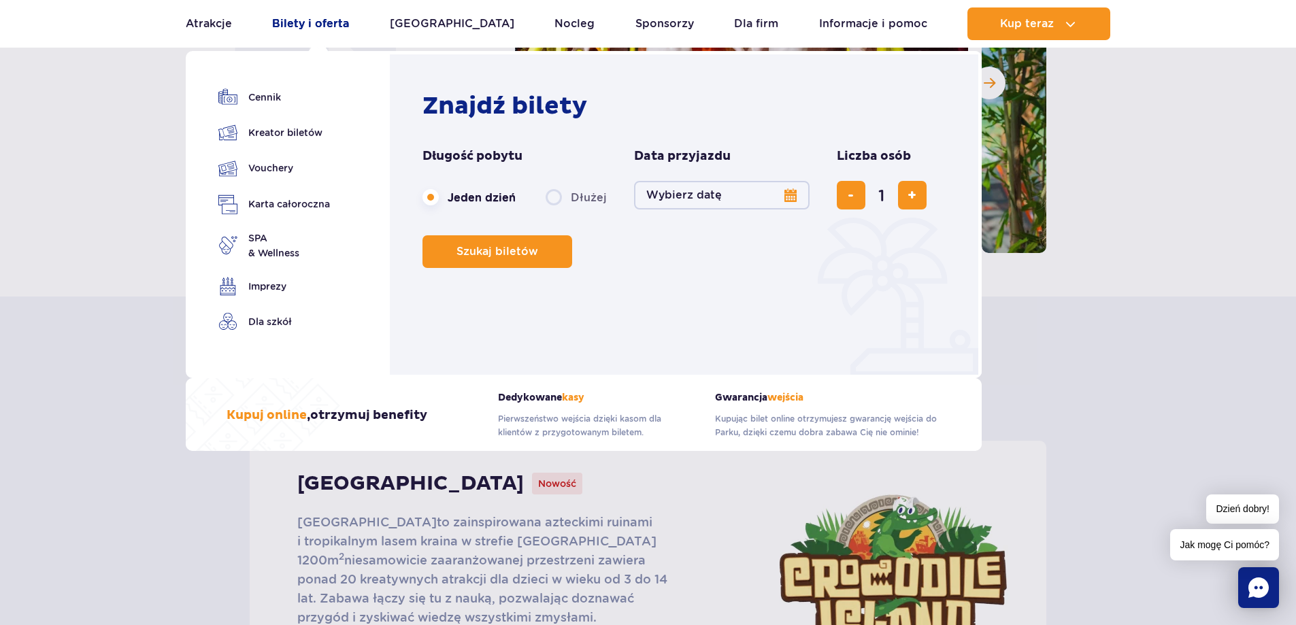
click at [323, 21] on link "Bilety i oferta" at bounding box center [310, 23] width 77 height 33
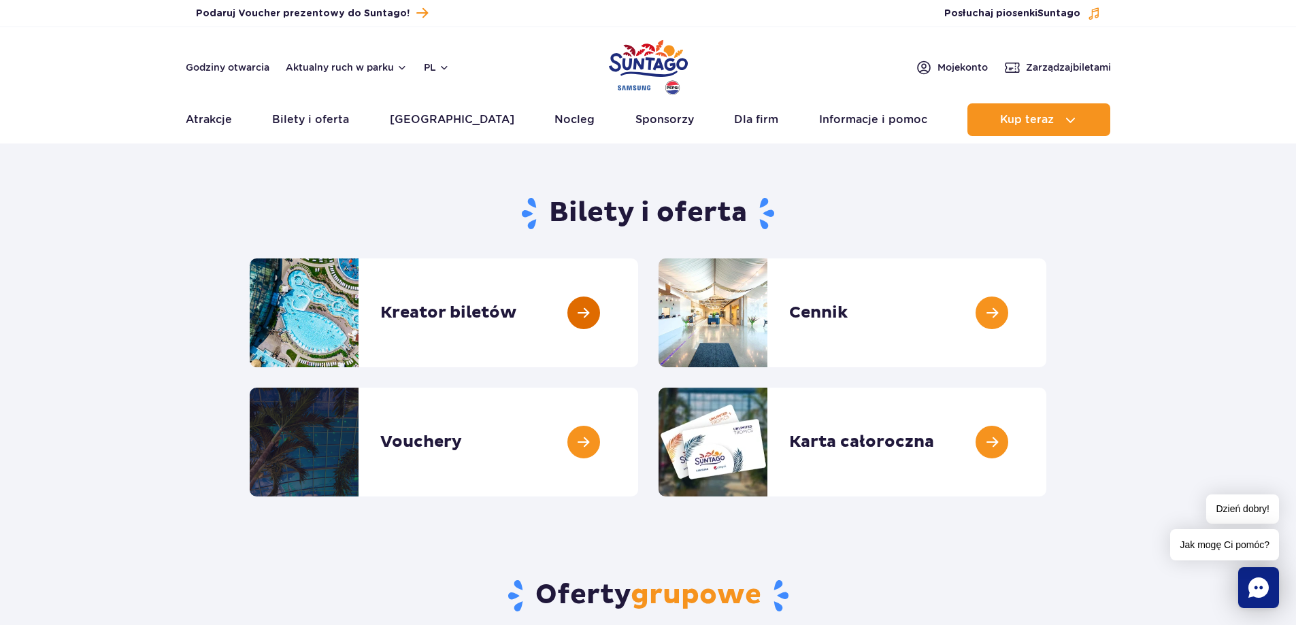
click at [638, 306] on link at bounding box center [638, 313] width 0 height 109
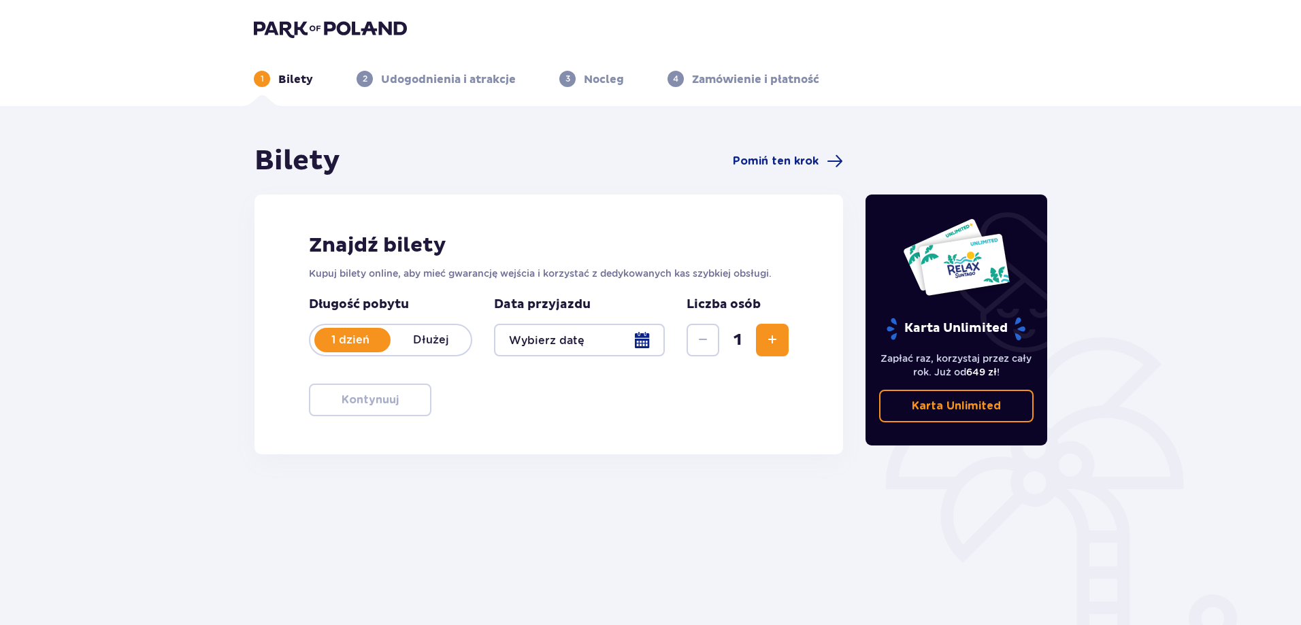
click at [780, 346] on button "Zwiększ" at bounding box center [772, 340] width 33 height 33
click at [640, 340] on div at bounding box center [579, 340] width 171 height 33
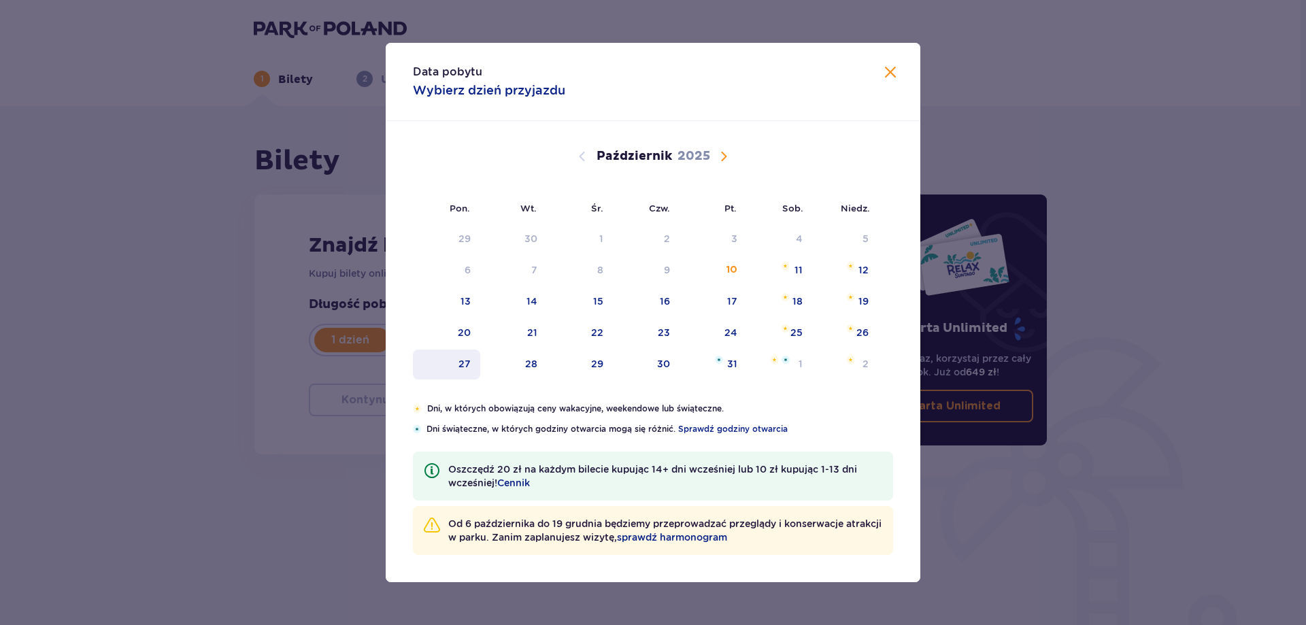
click at [464, 361] on div "27" at bounding box center [465, 364] width 12 height 14
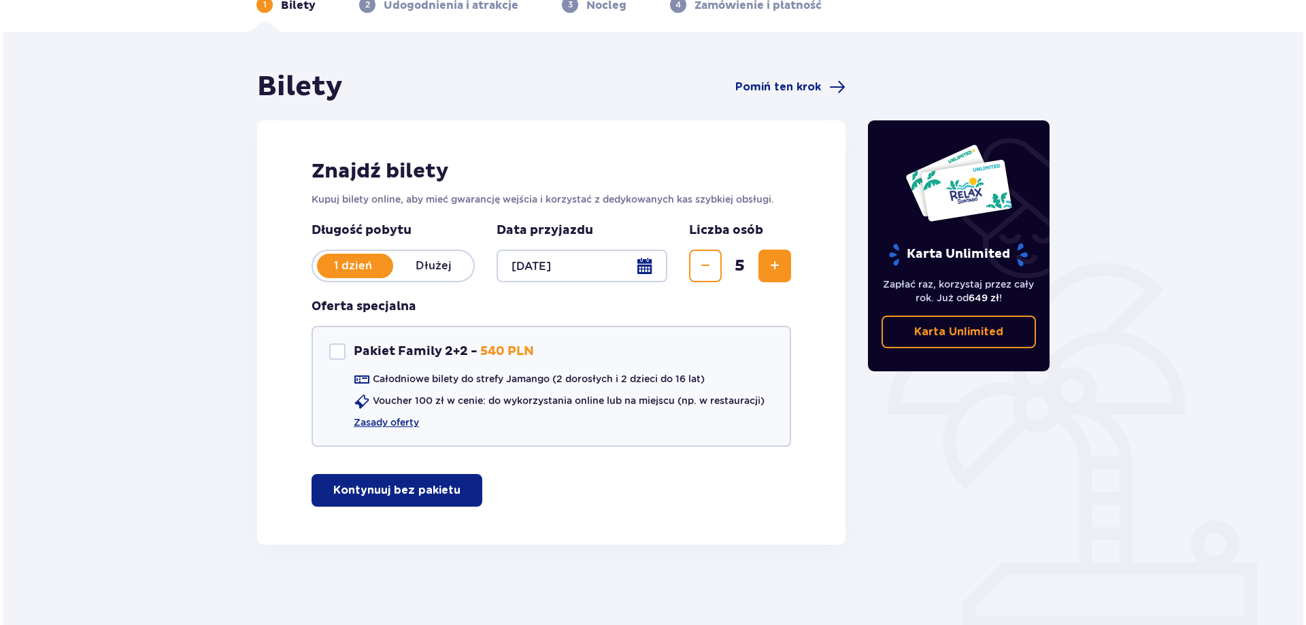
scroll to position [76, 0]
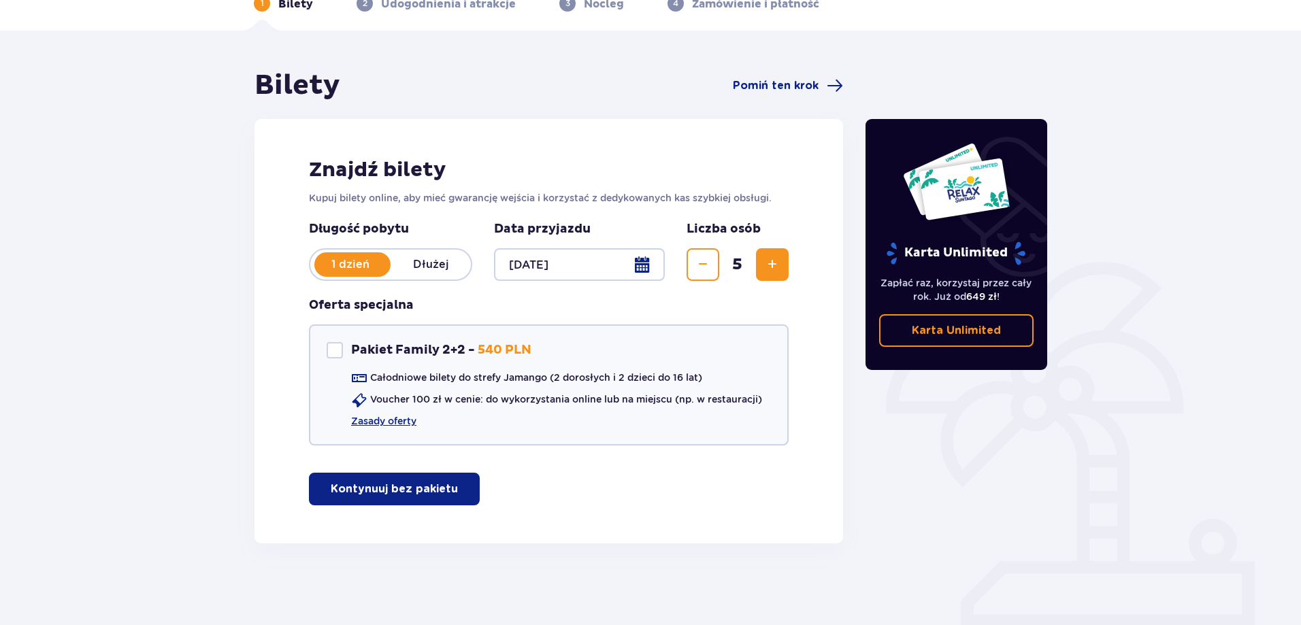
click at [563, 278] on div at bounding box center [579, 264] width 171 height 33
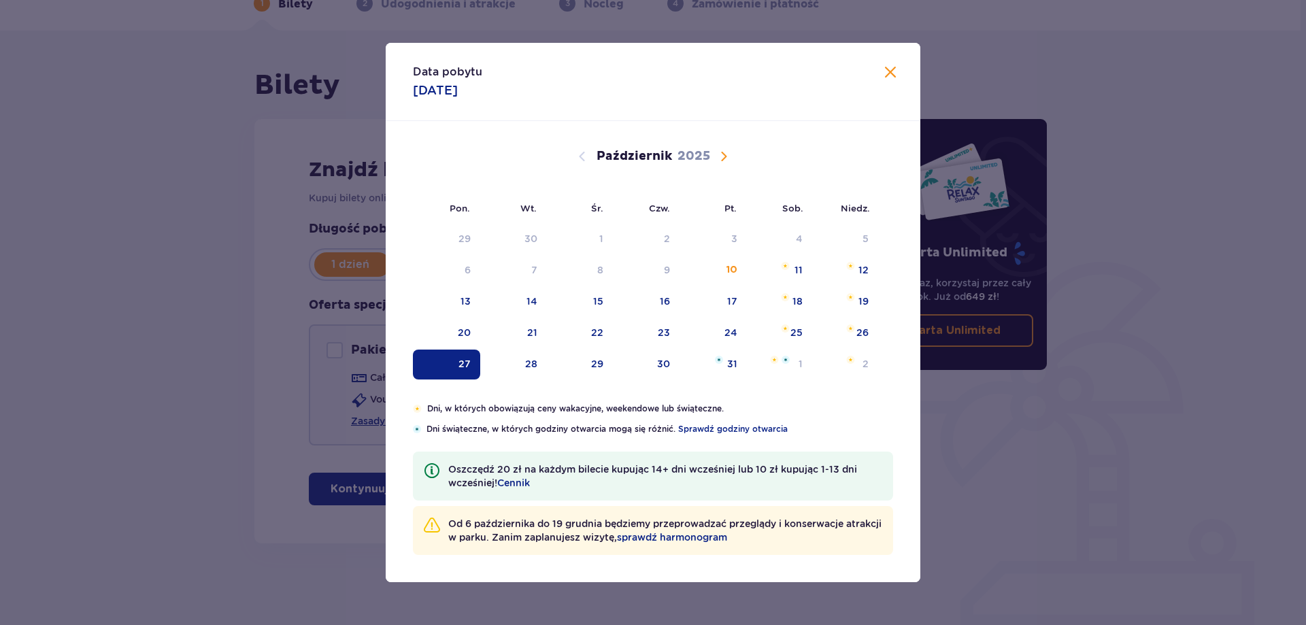
click at [563, 268] on div "8" at bounding box center [580, 271] width 66 height 30
click at [727, 157] on span "Następny miesiąc" at bounding box center [724, 156] width 16 height 16
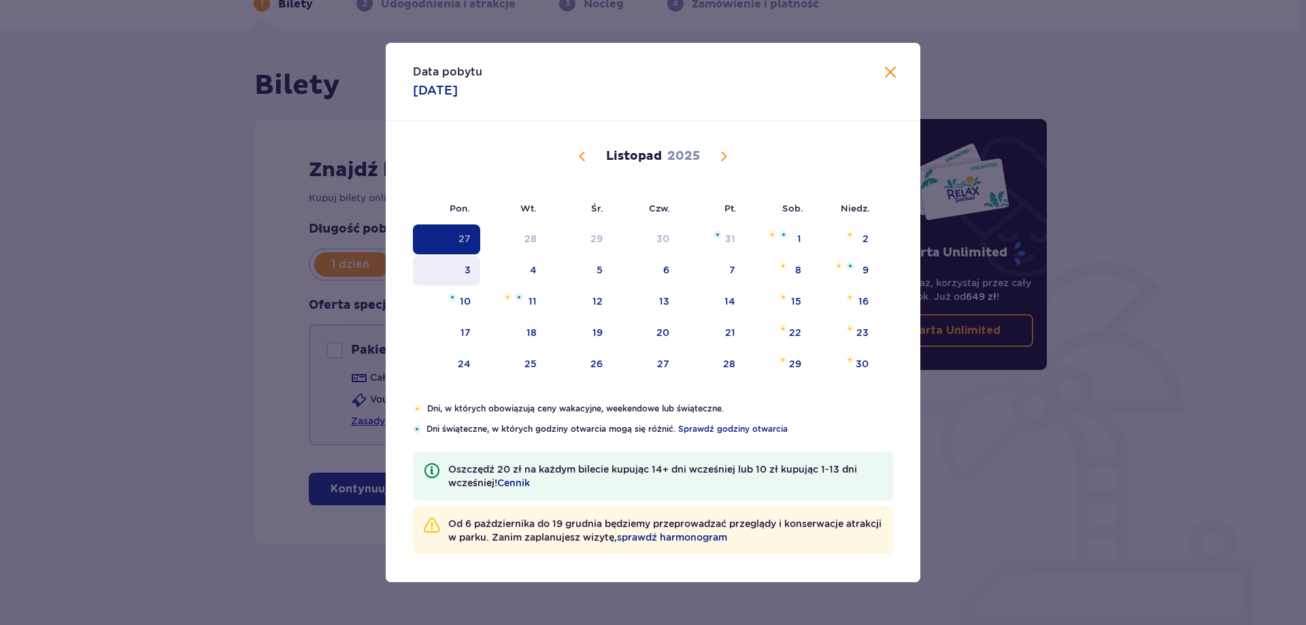
click at [471, 274] on div "3" at bounding box center [446, 271] width 67 height 30
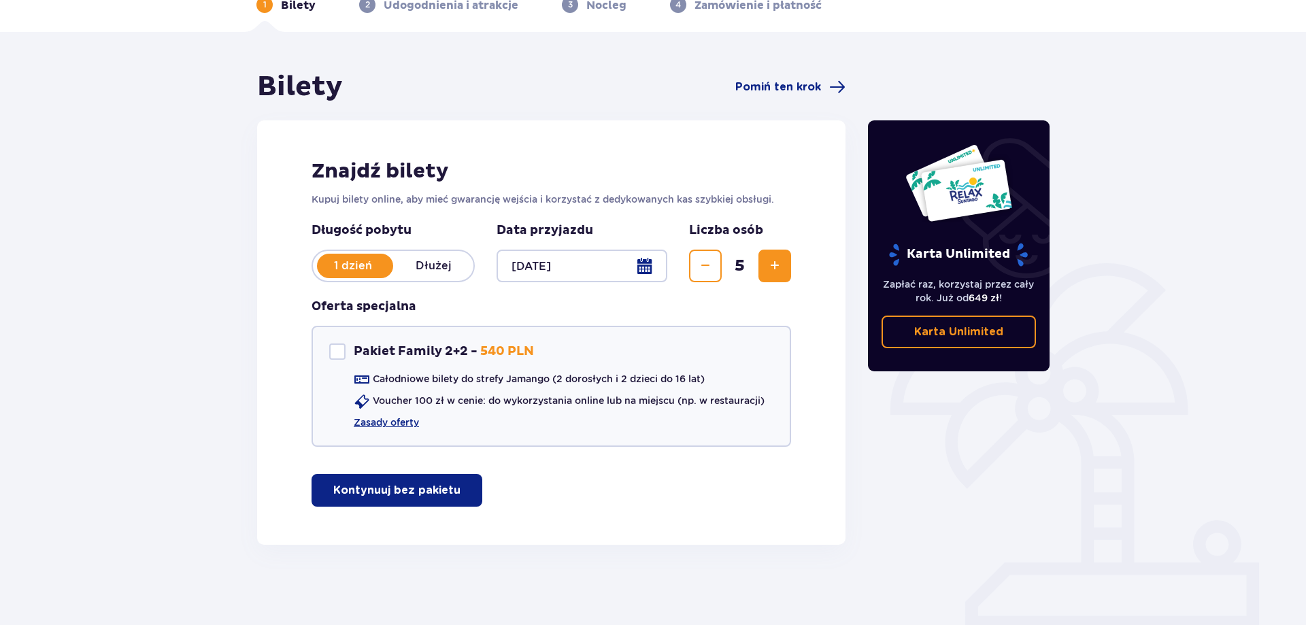
scroll to position [76, 0]
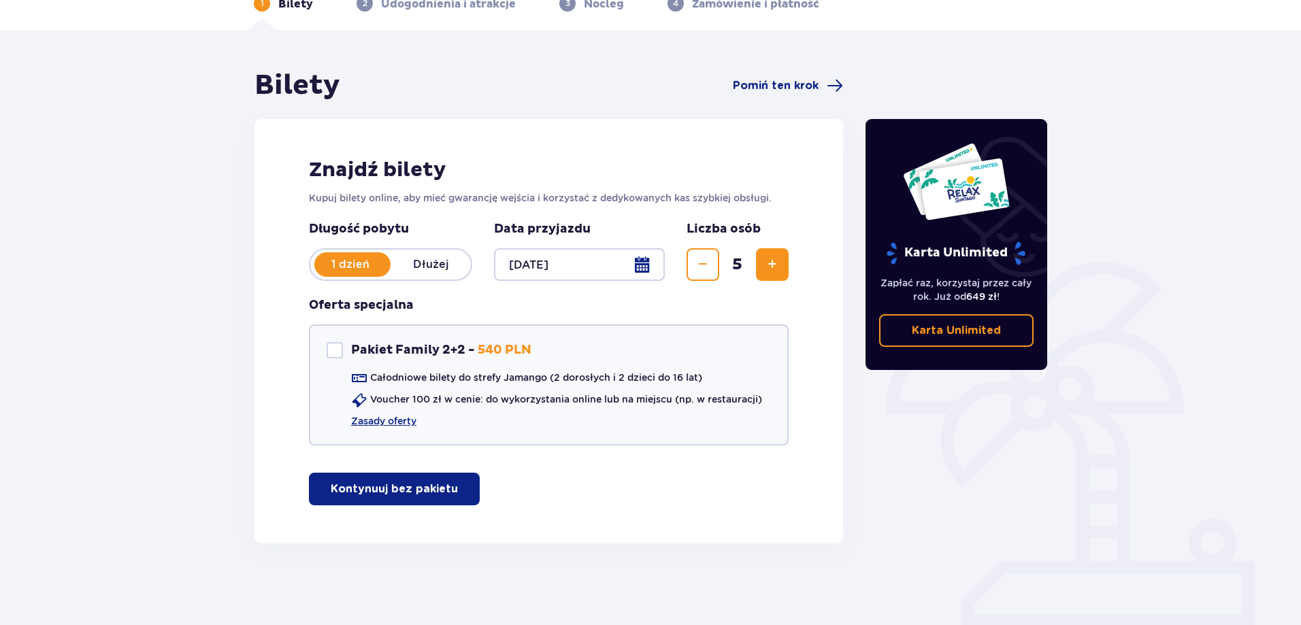
click at [552, 259] on div at bounding box center [579, 264] width 171 height 33
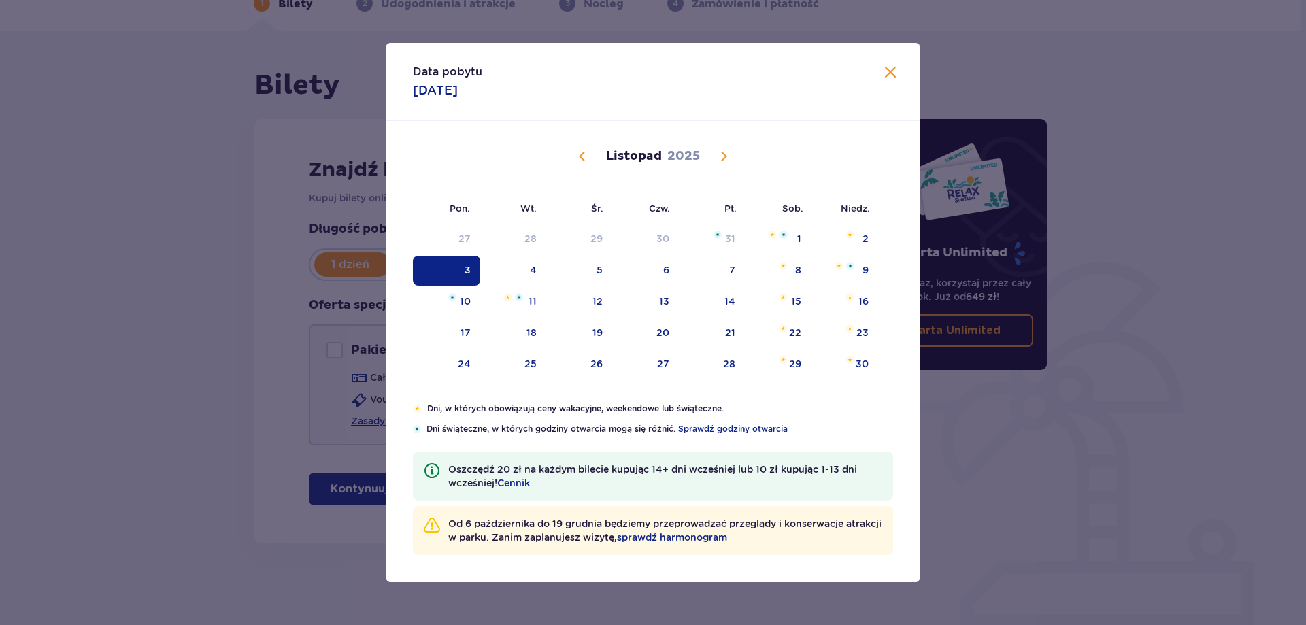
click at [588, 154] on span "Poprzedni miesiąc" at bounding box center [582, 156] width 16 height 16
click at [534, 301] on div "14" at bounding box center [532, 302] width 11 height 14
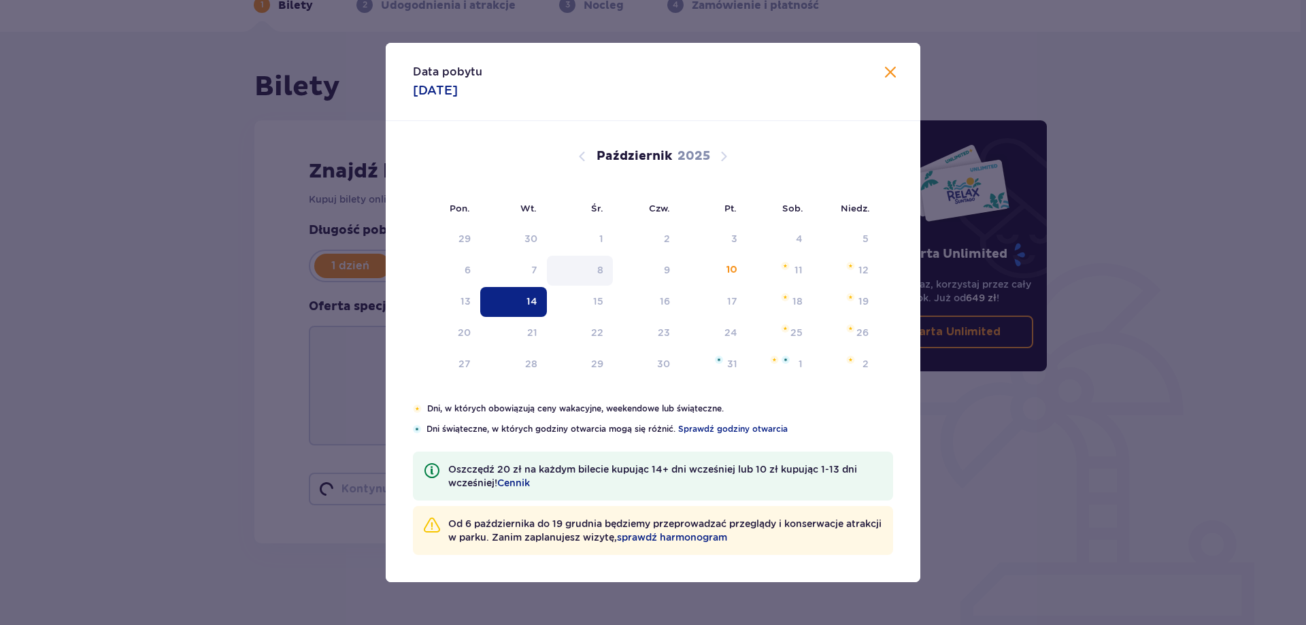
type input "14.10.25"
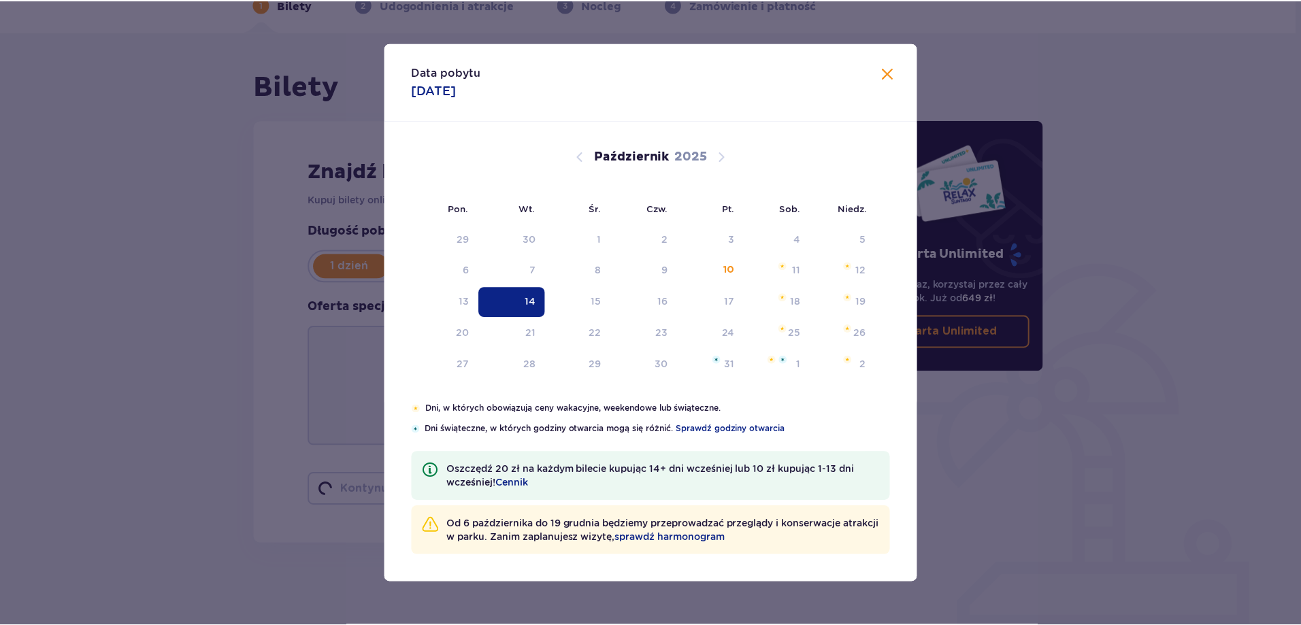
scroll to position [74, 0]
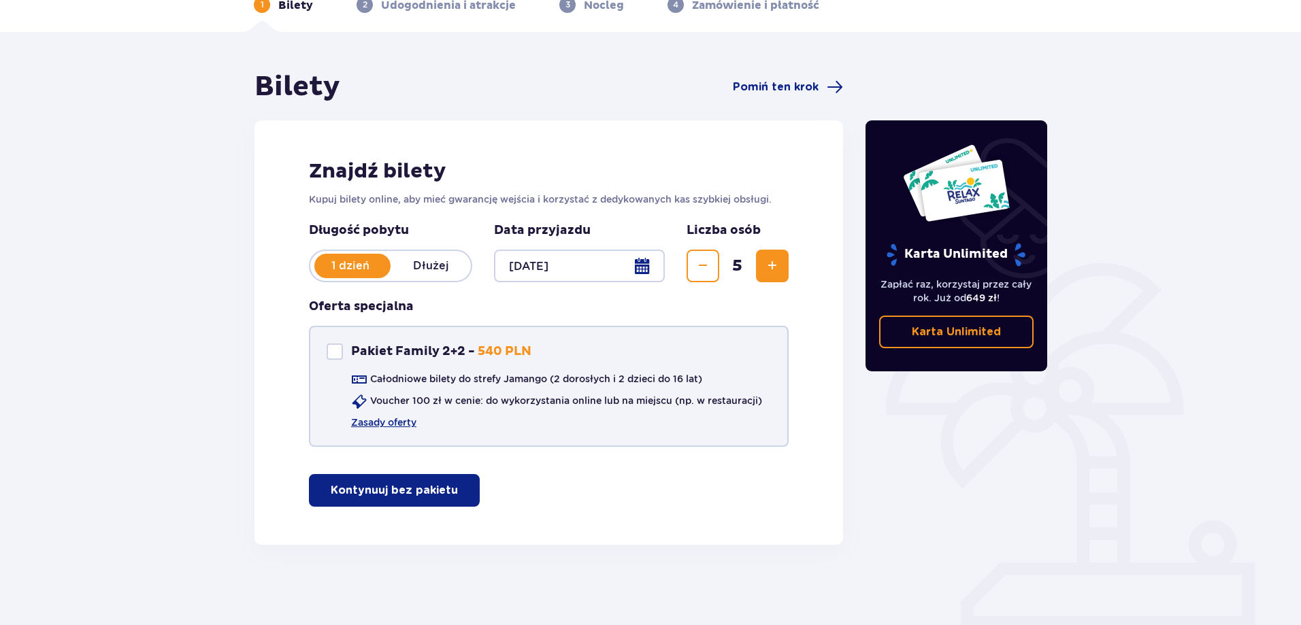
click at [338, 346] on div "Pakiet Family 2+2" at bounding box center [335, 352] width 16 height 16
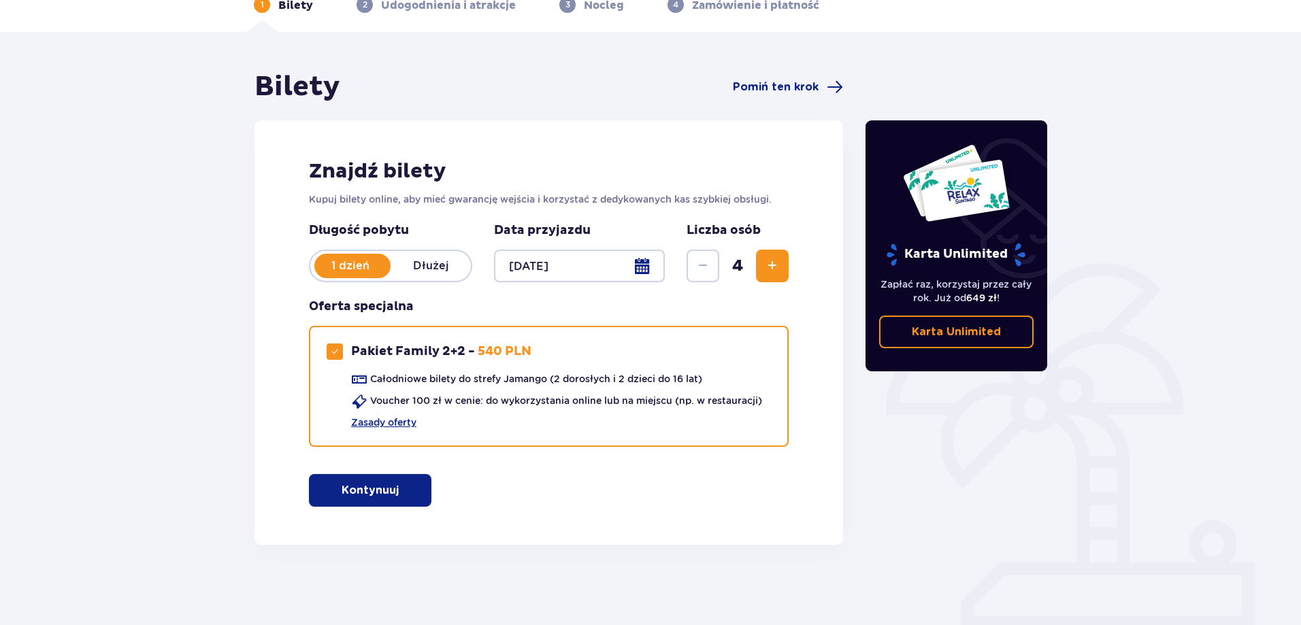
click at [776, 269] on span "Zwiększ" at bounding box center [772, 266] width 16 height 16
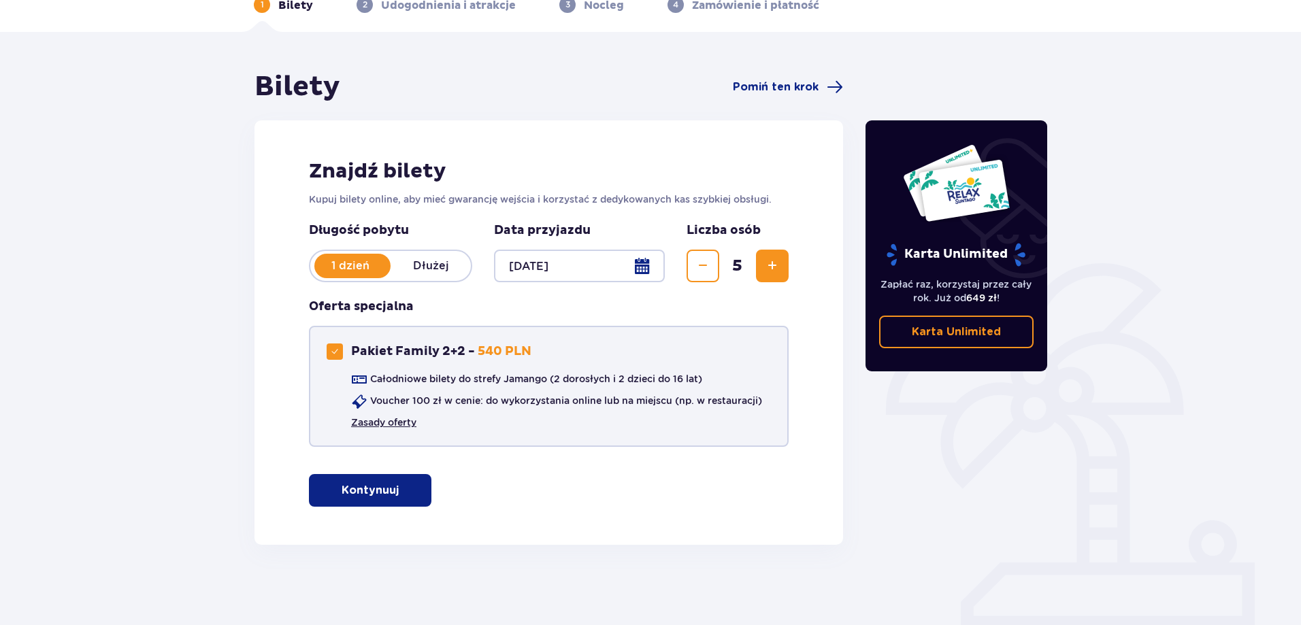
click at [399, 425] on link "Zasady oferty" at bounding box center [383, 423] width 65 height 14
click at [337, 349] on span at bounding box center [335, 352] width 8 height 8
checkbox input "false"
click at [373, 492] on p "Kontynuuj bez pakietu" at bounding box center [394, 490] width 127 height 15
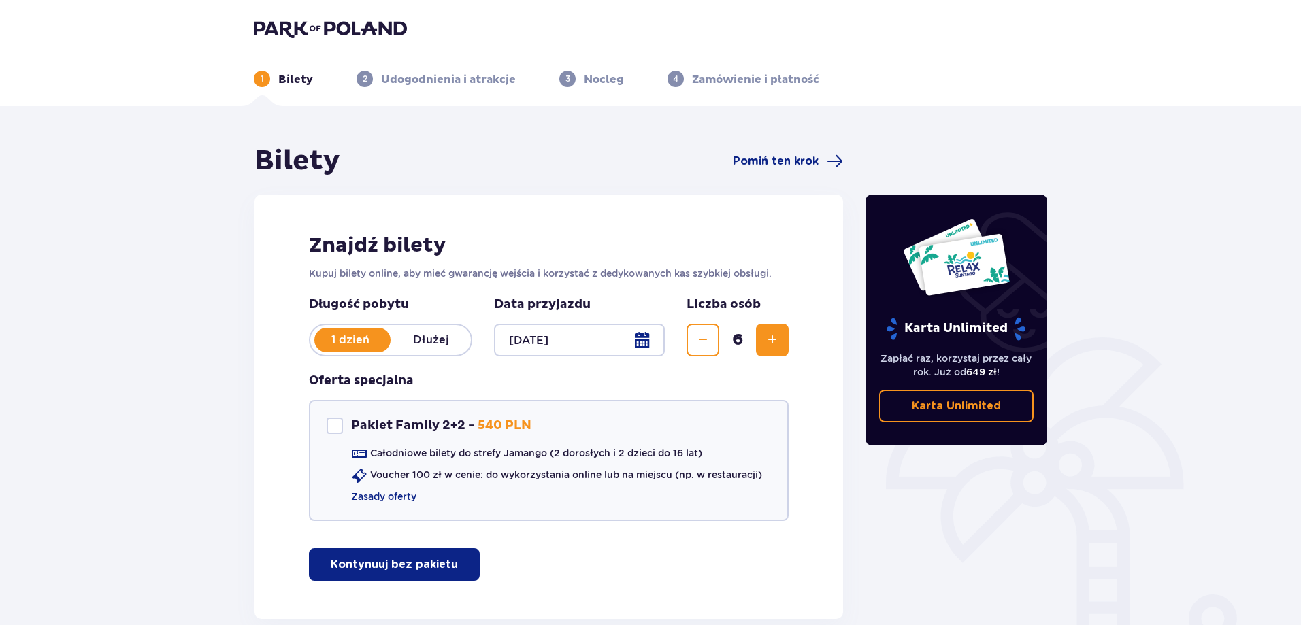
click at [695, 343] on span "Zmniejsz" at bounding box center [703, 340] width 16 height 16
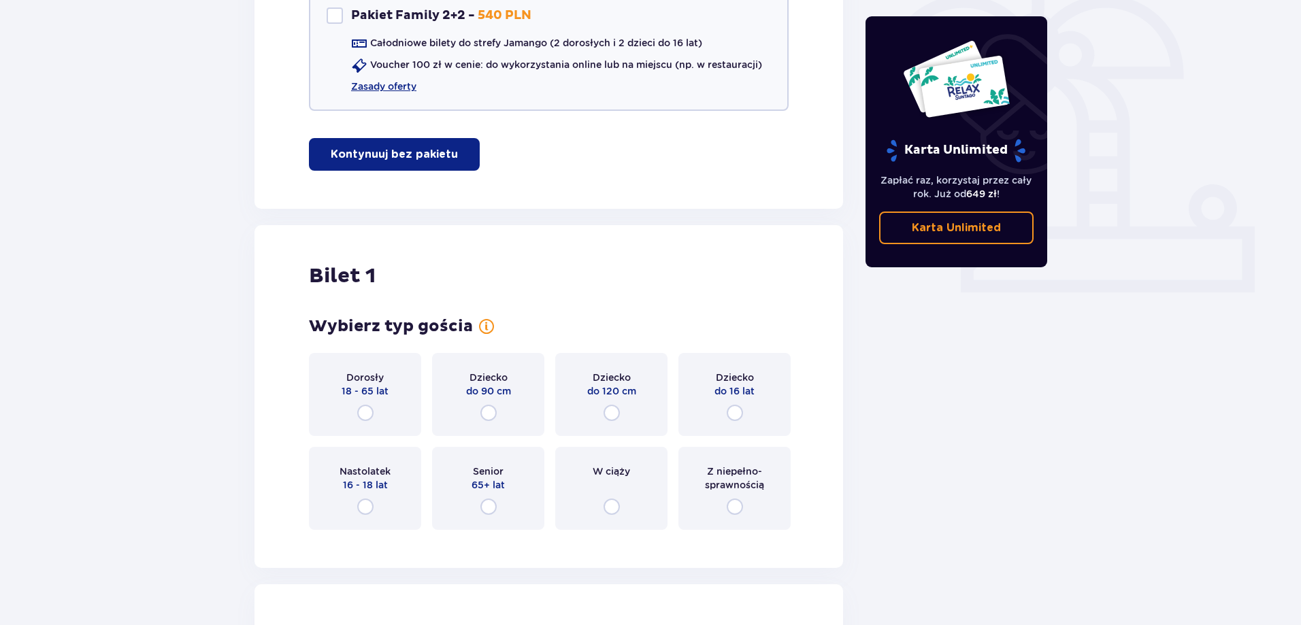
scroll to position [476, 0]
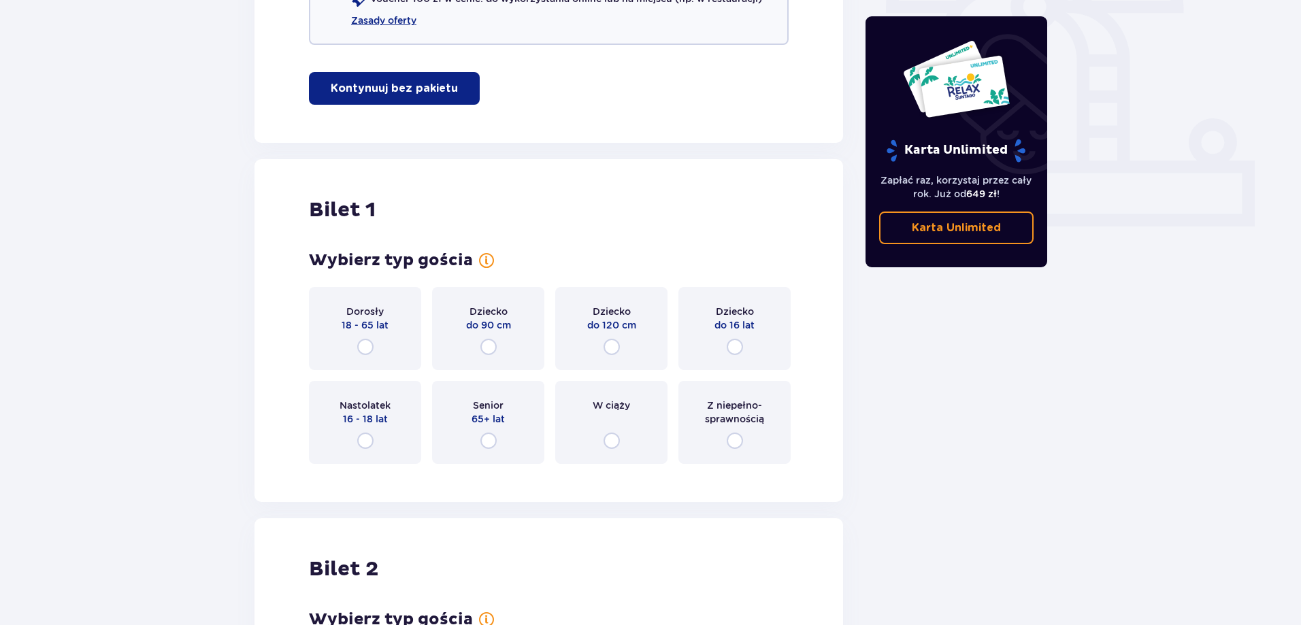
click at [369, 344] on input "radio" at bounding box center [365, 347] width 16 height 16
radio input "true"
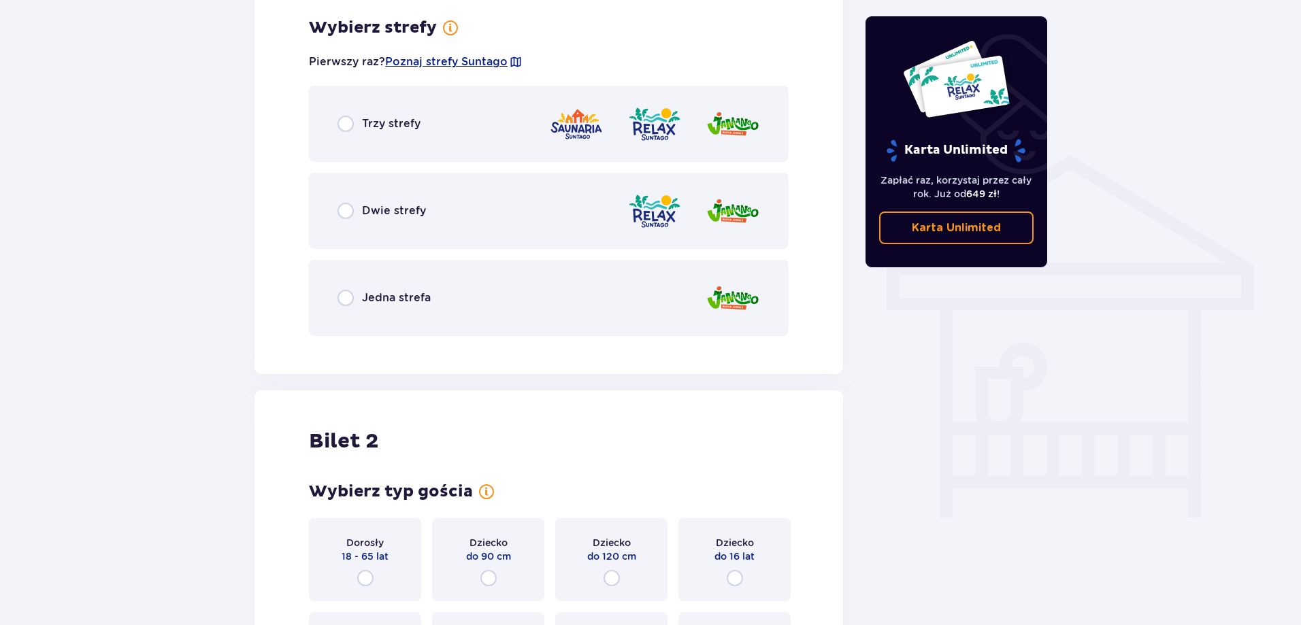
scroll to position [951, 0]
click at [347, 295] on input "radio" at bounding box center [345, 296] width 16 height 16
radio input "true"
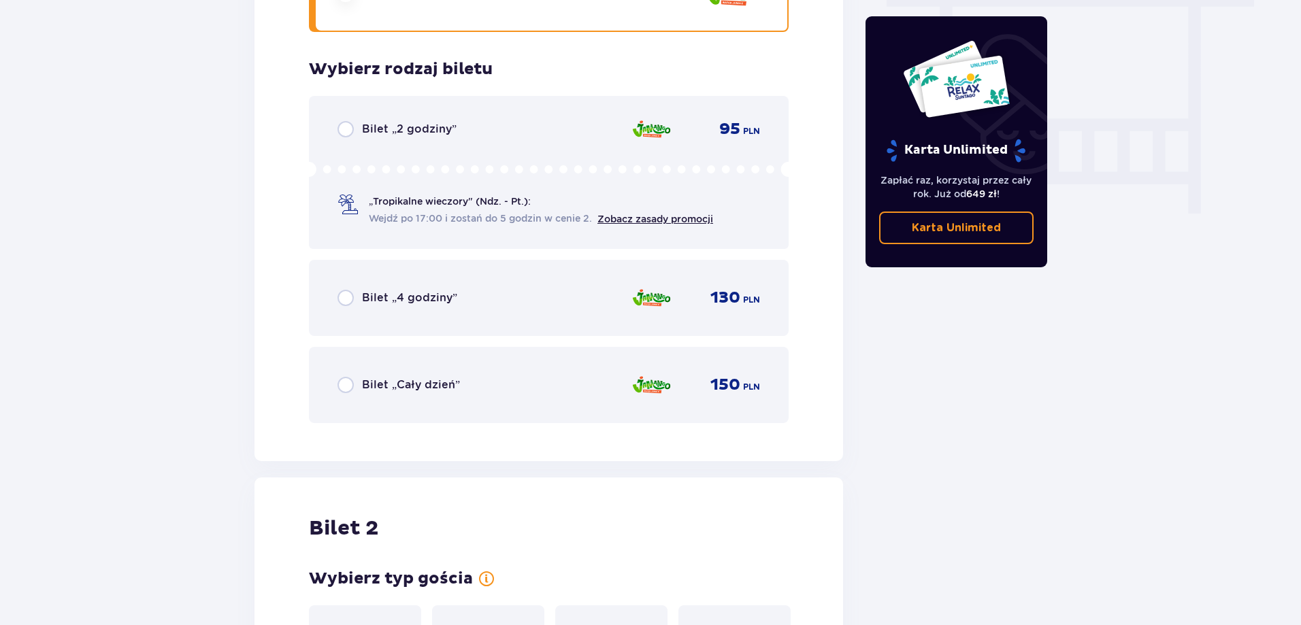
scroll to position [1297, 0]
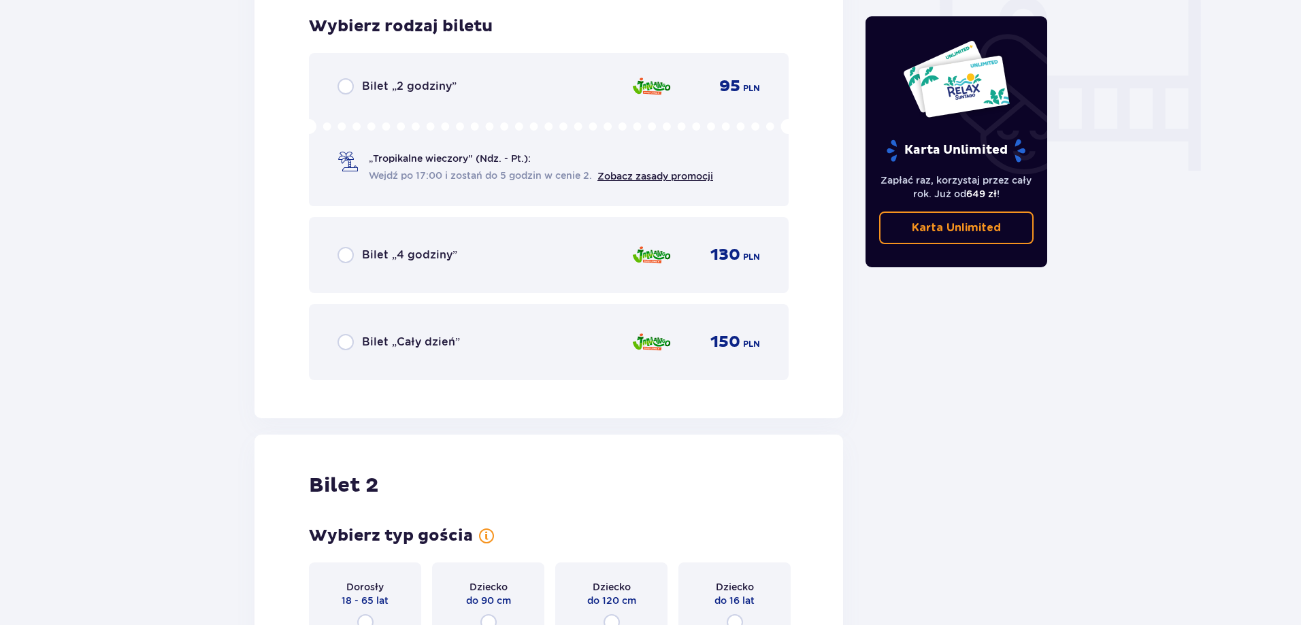
click at [349, 344] on input "radio" at bounding box center [345, 342] width 16 height 16
radio input "true"
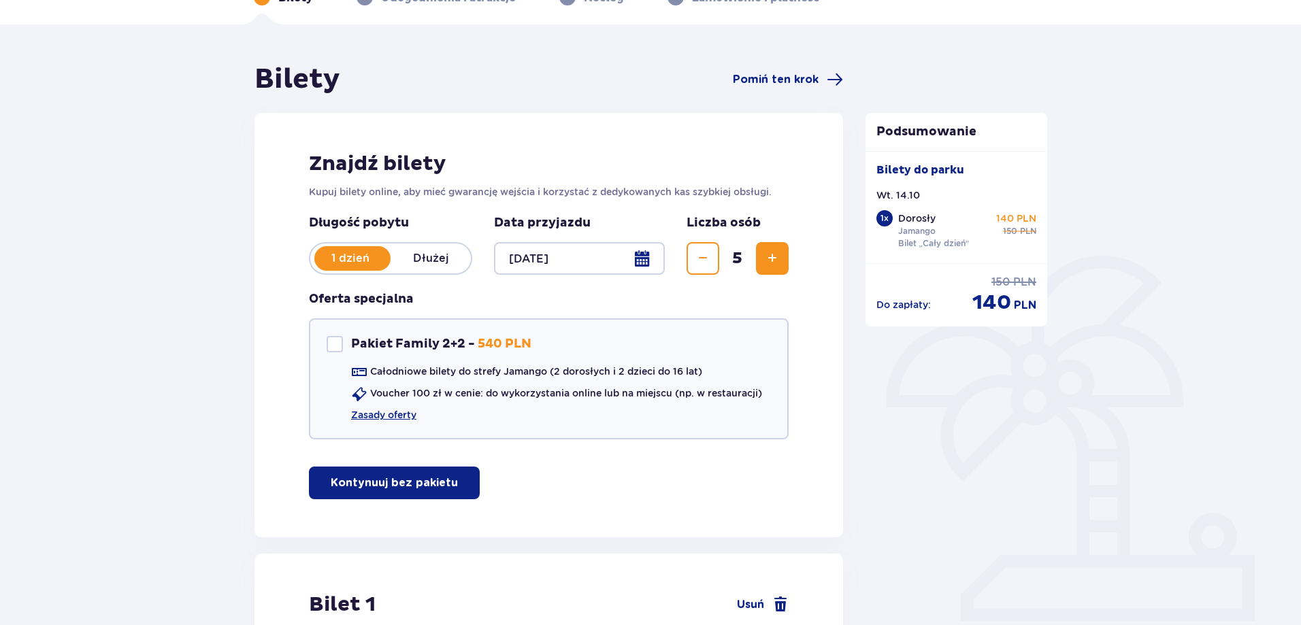
scroll to position [0, 0]
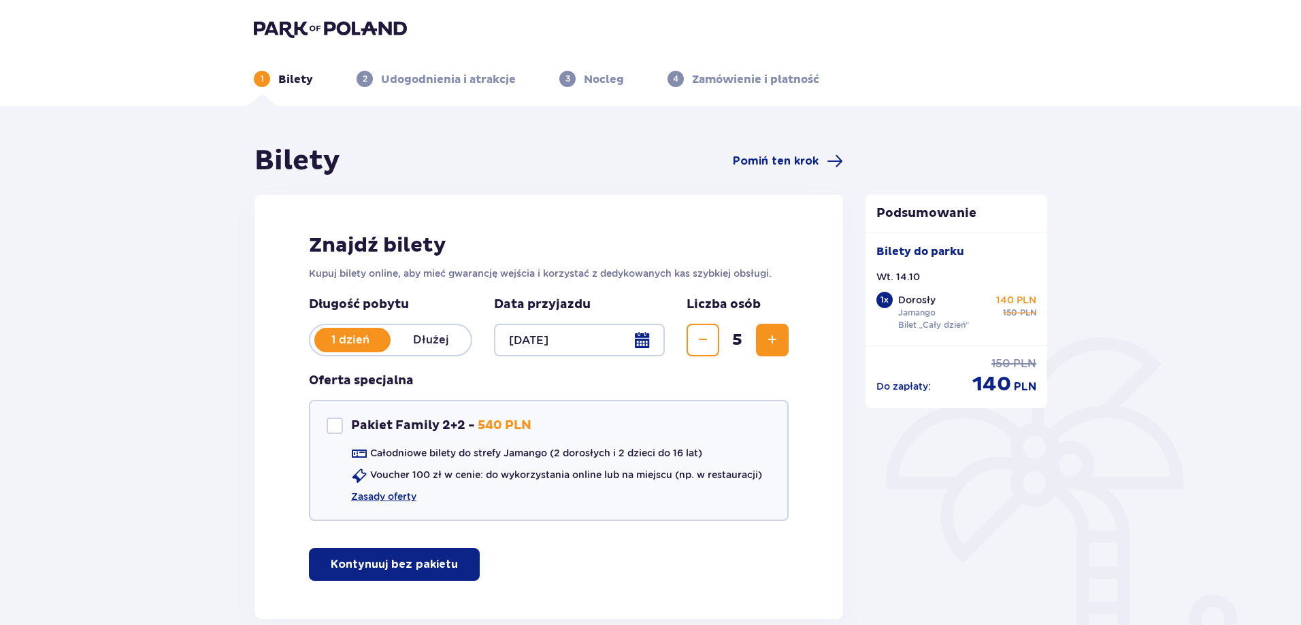
click at [538, 339] on div at bounding box center [579, 340] width 171 height 33
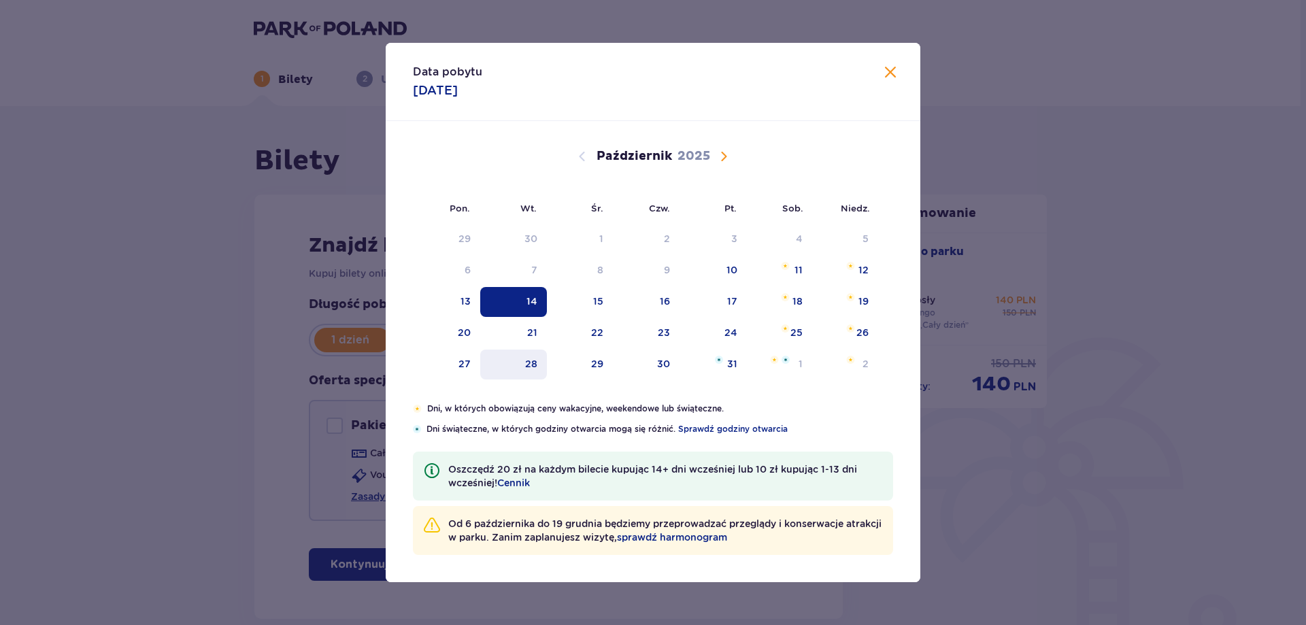
click at [533, 357] on div "28" at bounding box center [513, 365] width 67 height 30
type input "28.10.25"
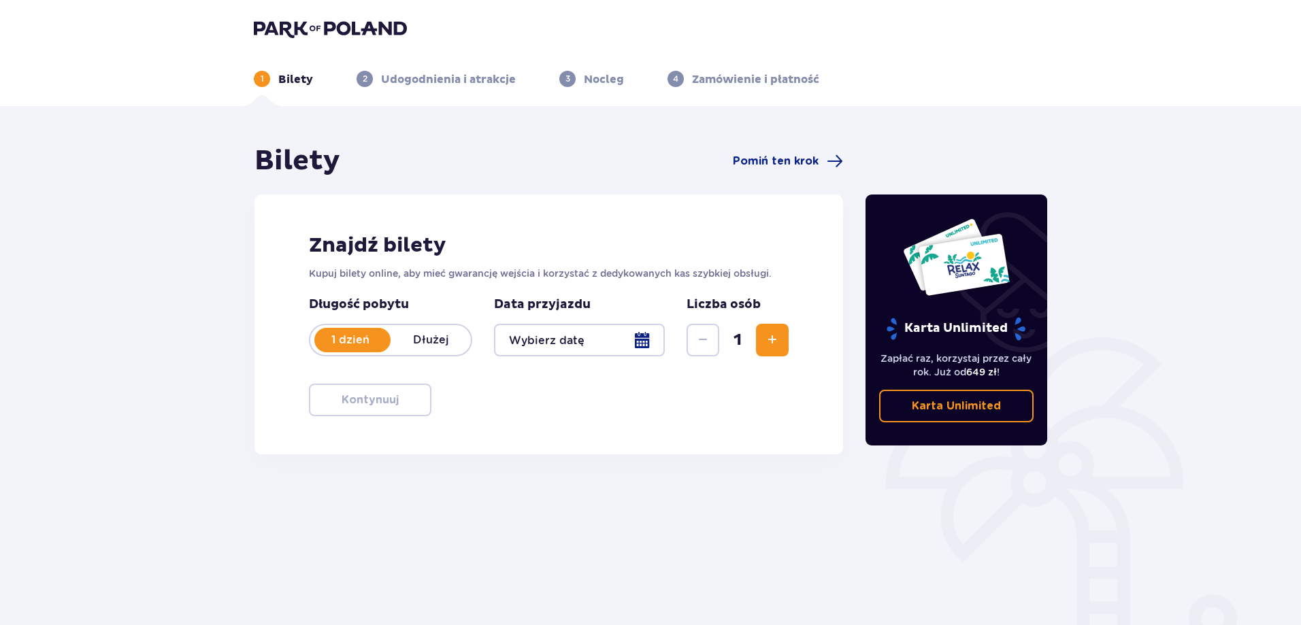
click at [595, 335] on div at bounding box center [579, 340] width 171 height 33
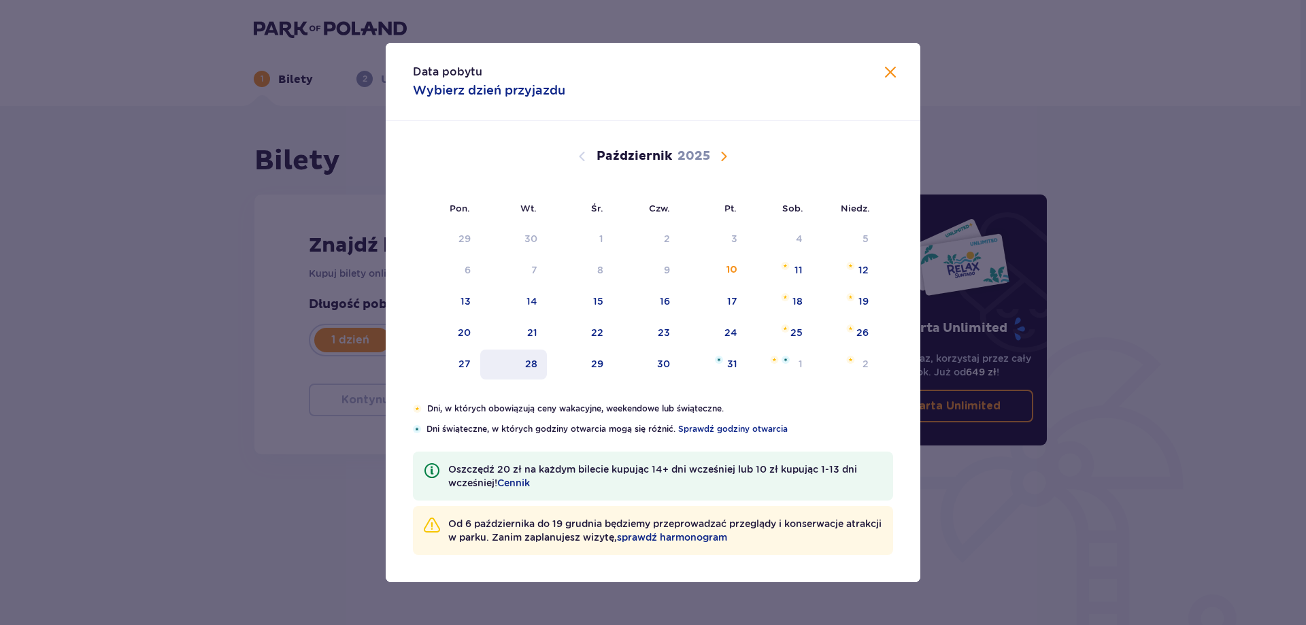
click at [532, 366] on div "28" at bounding box center [531, 364] width 12 height 14
type input "28.10.25"
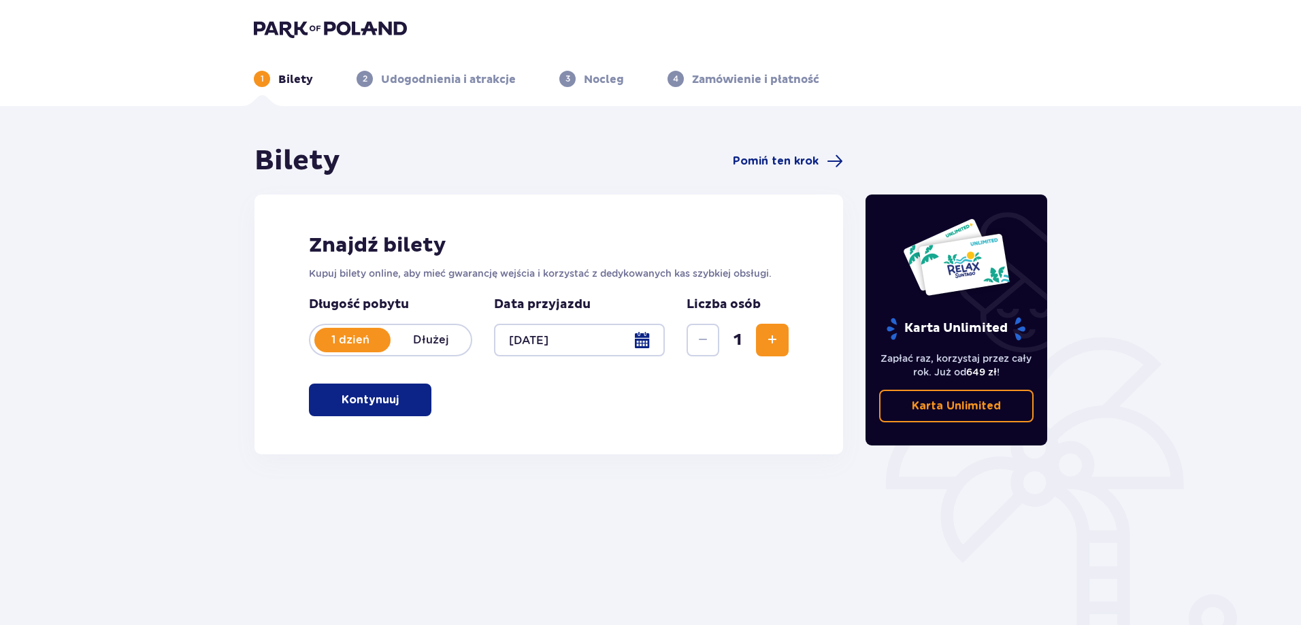
click at [394, 397] on span "button" at bounding box center [401, 400] width 16 height 16
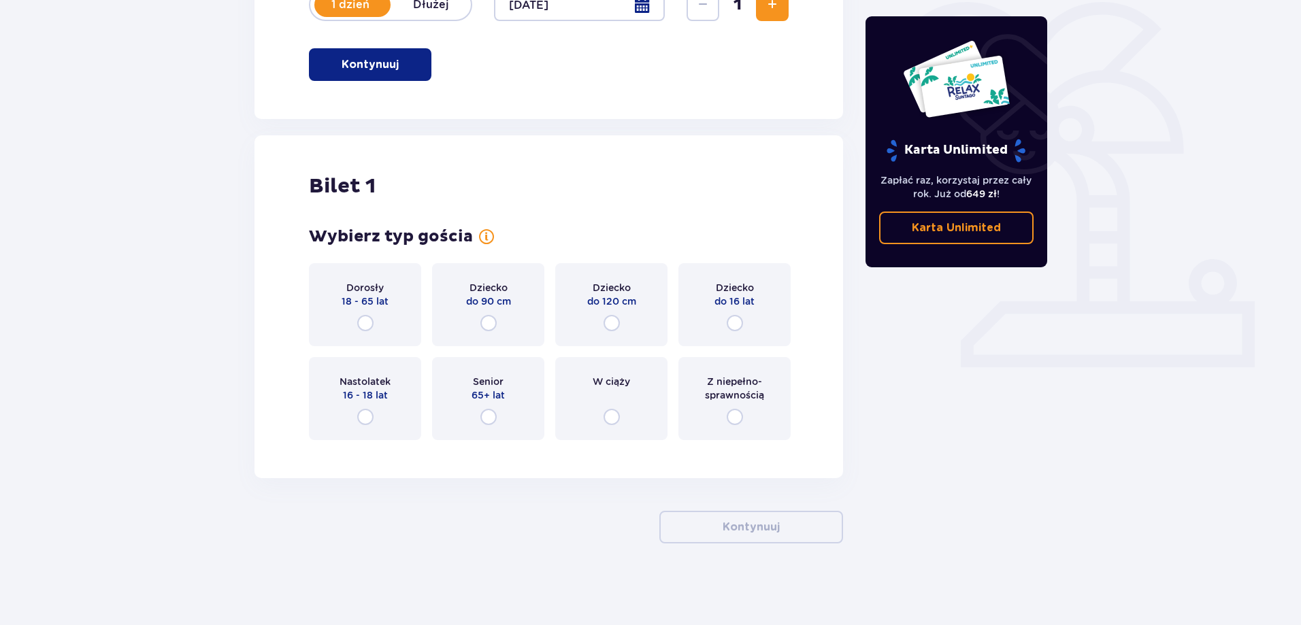
click at [367, 325] on input "radio" at bounding box center [365, 323] width 16 height 16
radio input "true"
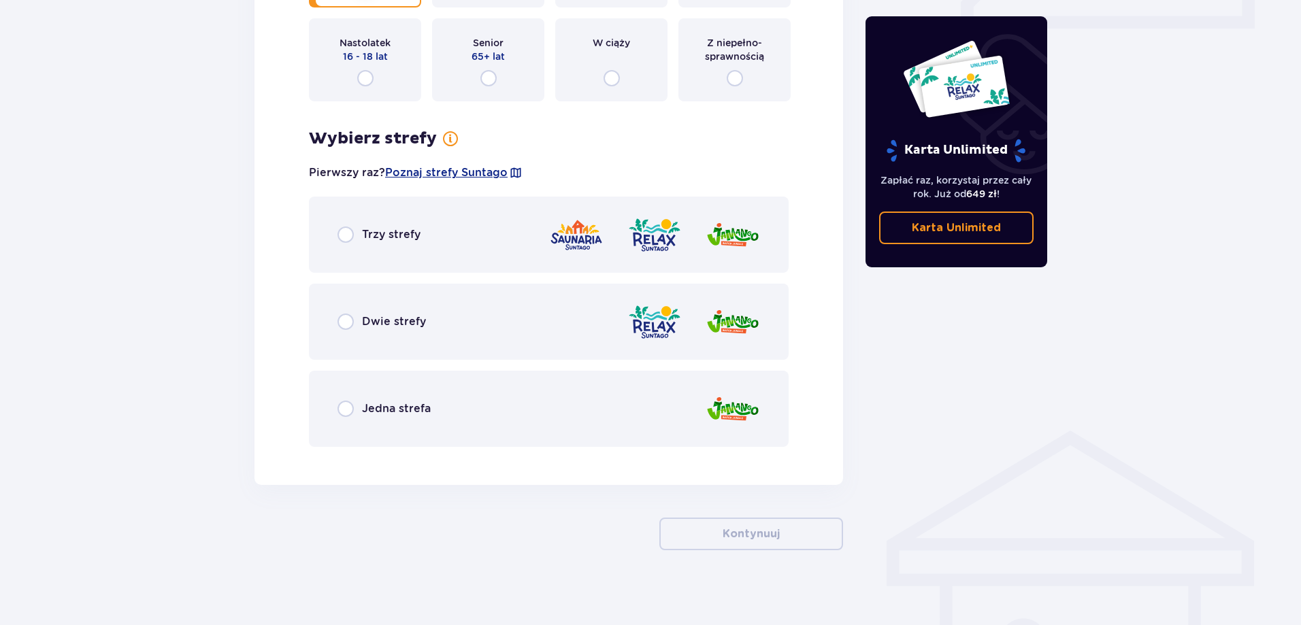
scroll to position [681, 0]
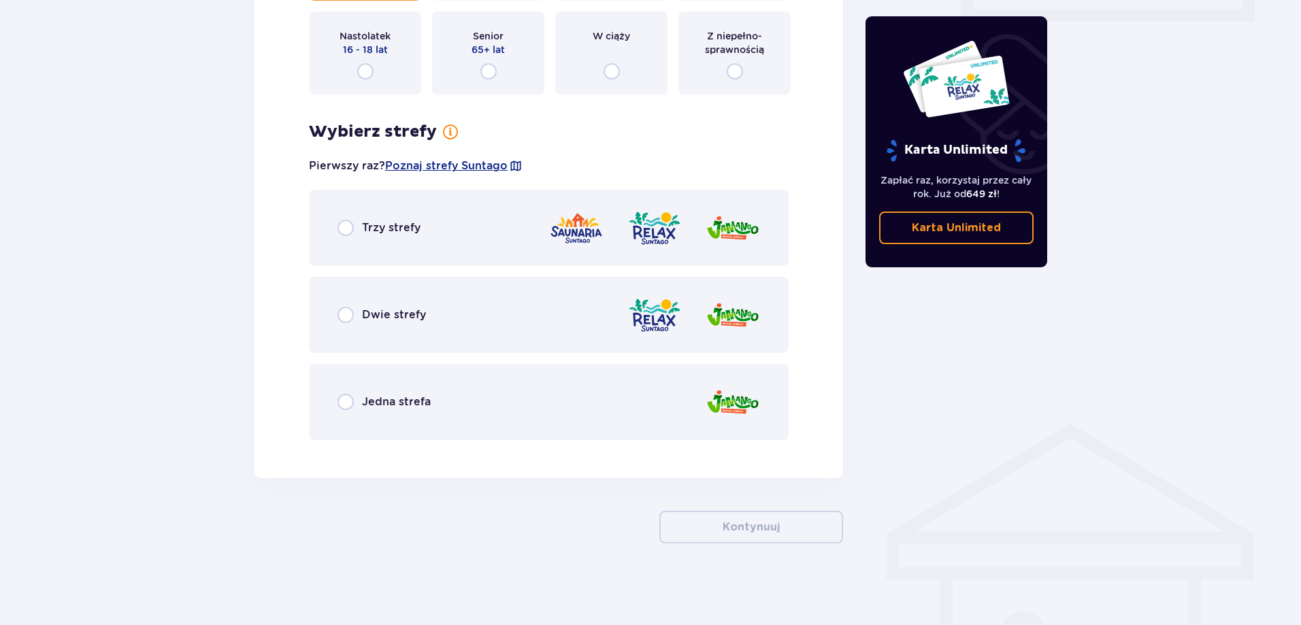
click at [353, 403] on input "radio" at bounding box center [345, 402] width 16 height 16
radio input "true"
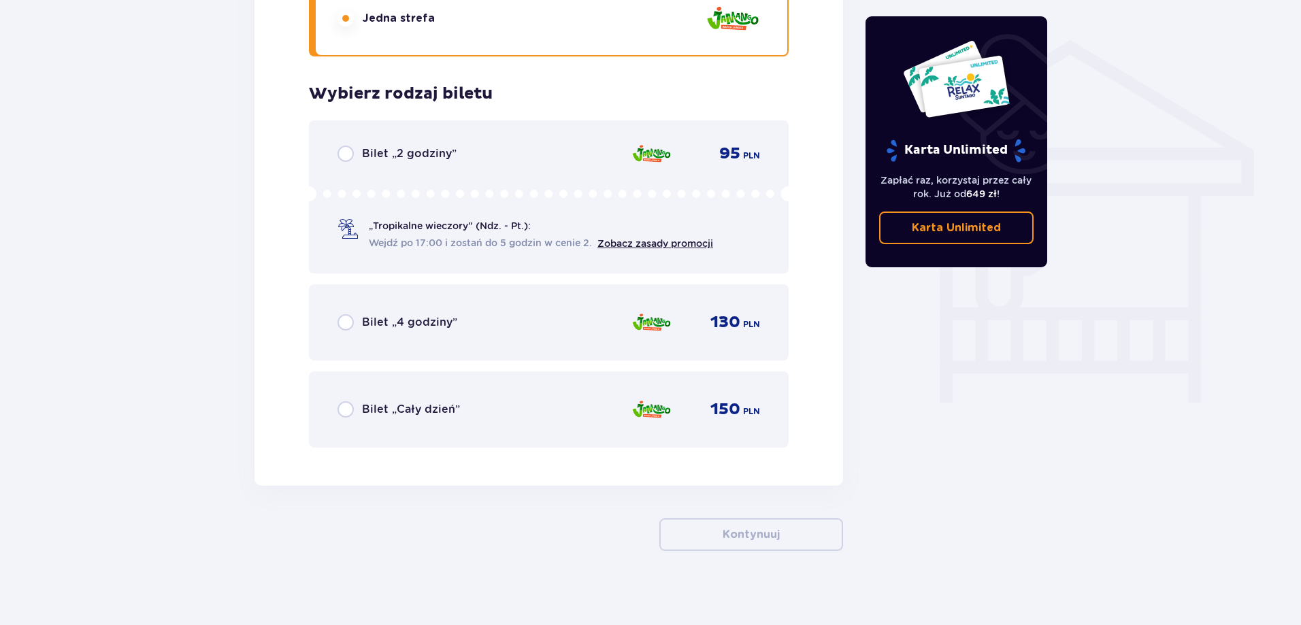
scroll to position [1072, 0]
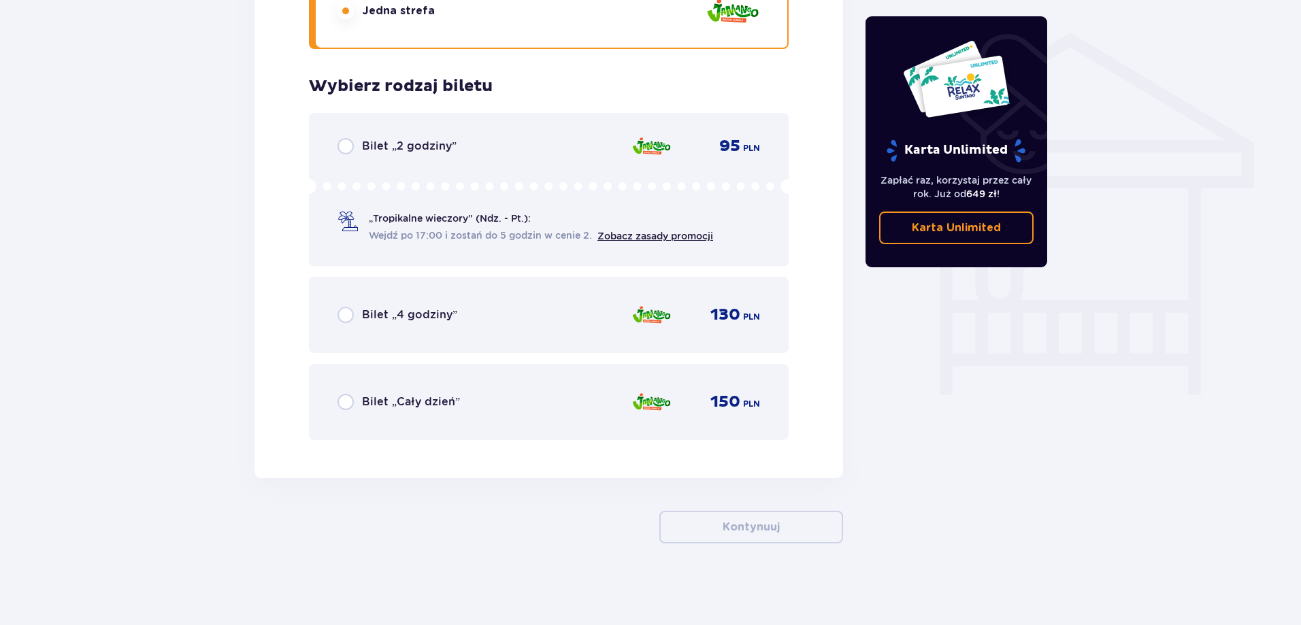
click at [351, 405] on input "radio" at bounding box center [345, 402] width 16 height 16
radio input "true"
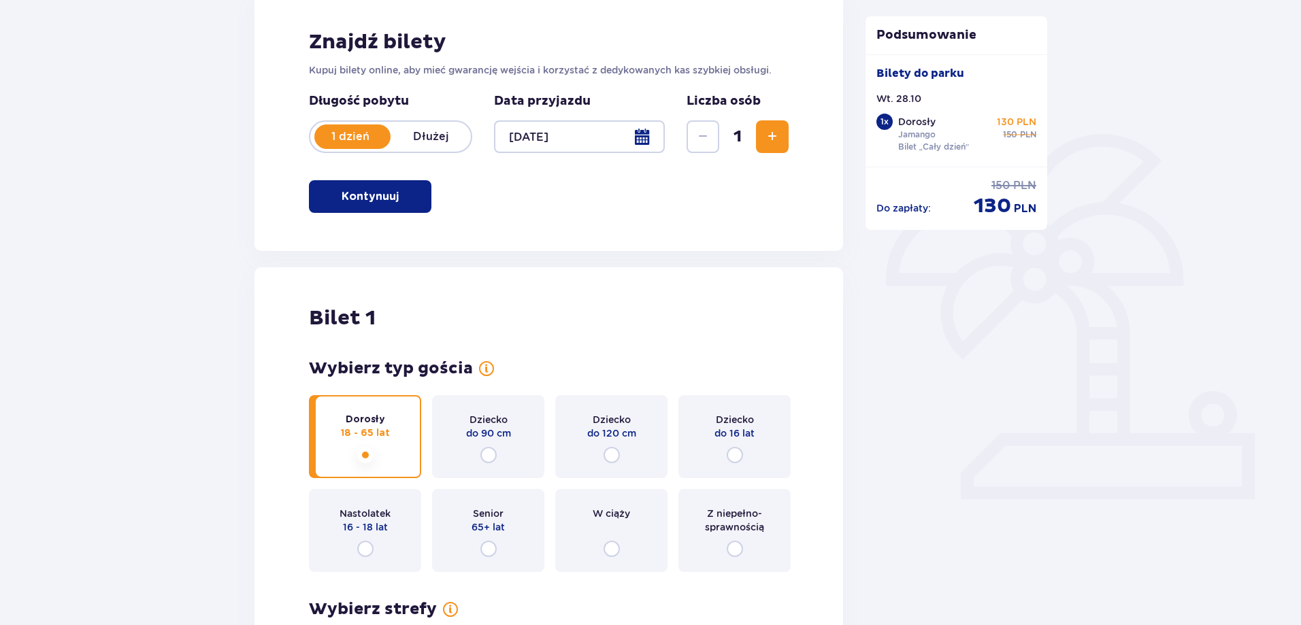
scroll to position [0, 0]
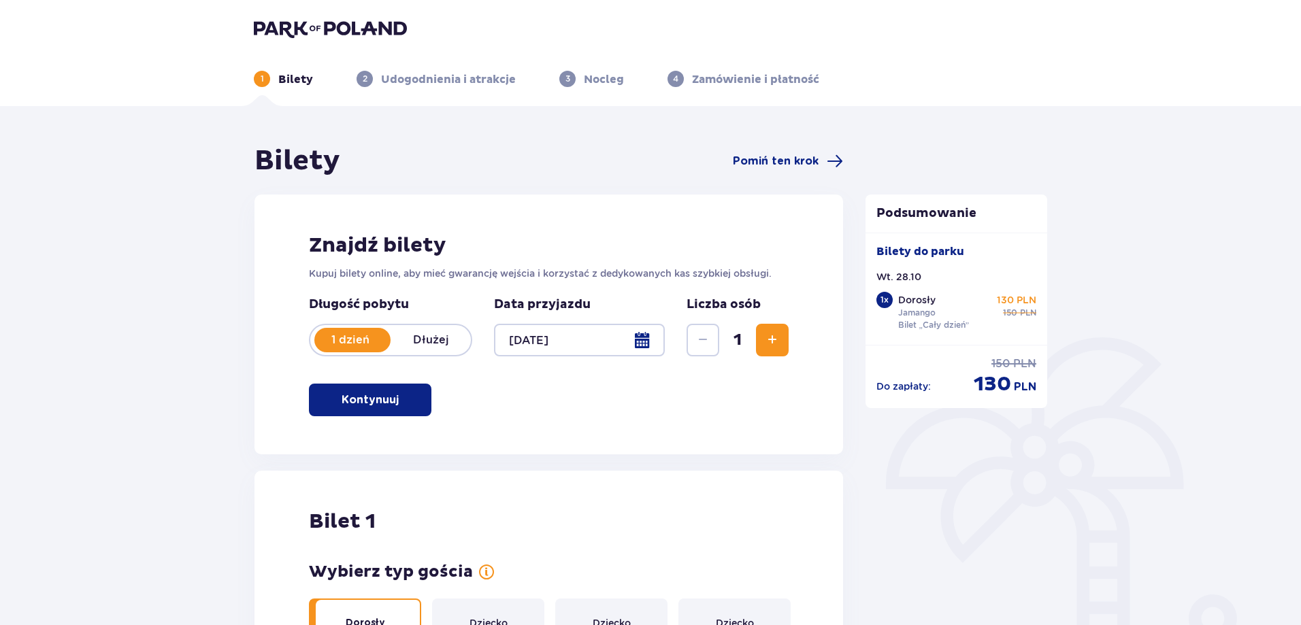
click at [658, 348] on div at bounding box center [579, 340] width 171 height 33
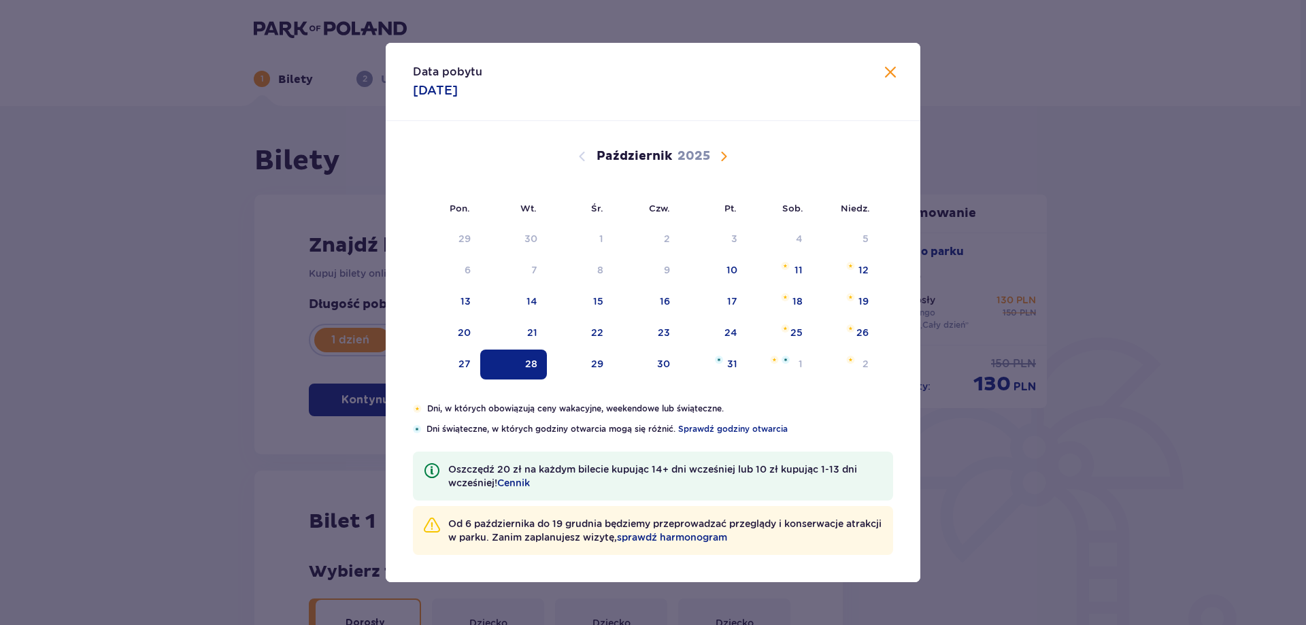
click at [725, 159] on span "Następny miesiąc" at bounding box center [724, 156] width 16 height 16
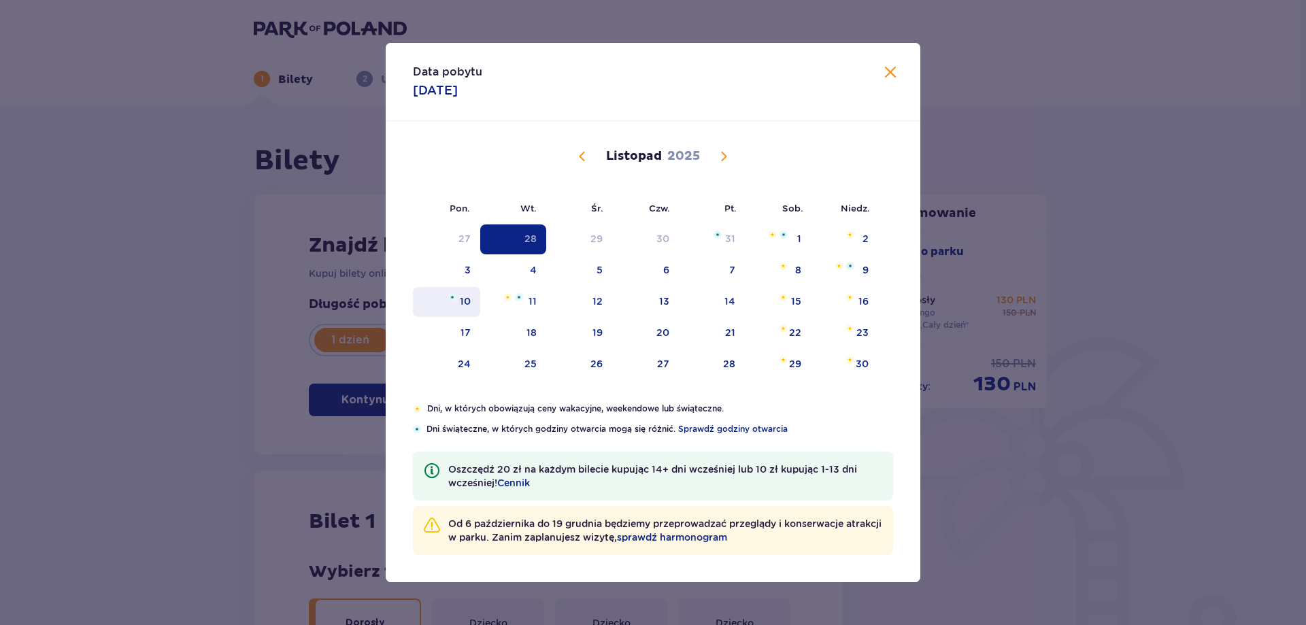
click at [447, 307] on div "10" at bounding box center [446, 302] width 67 height 30
type input "10.11.25"
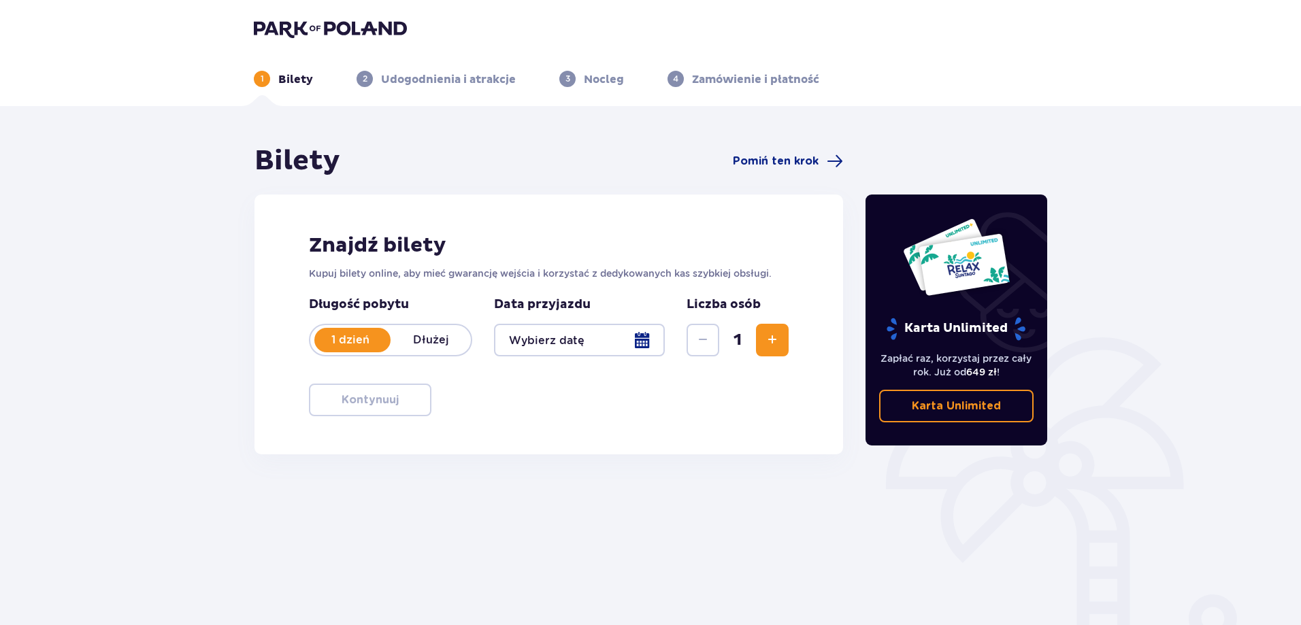
click at [561, 341] on div at bounding box center [579, 340] width 171 height 33
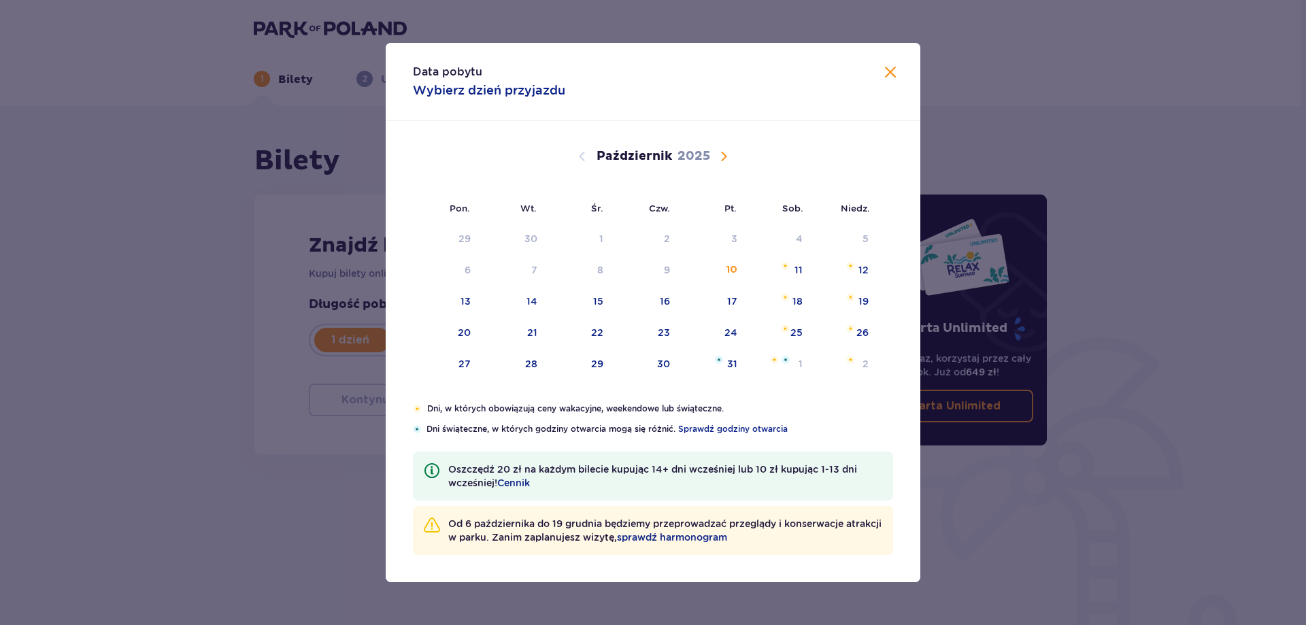
click at [725, 158] on span "Następny miesiąc" at bounding box center [724, 156] width 16 height 16
click at [458, 301] on div "10" at bounding box center [446, 302] width 67 height 30
type input "10.11.25"
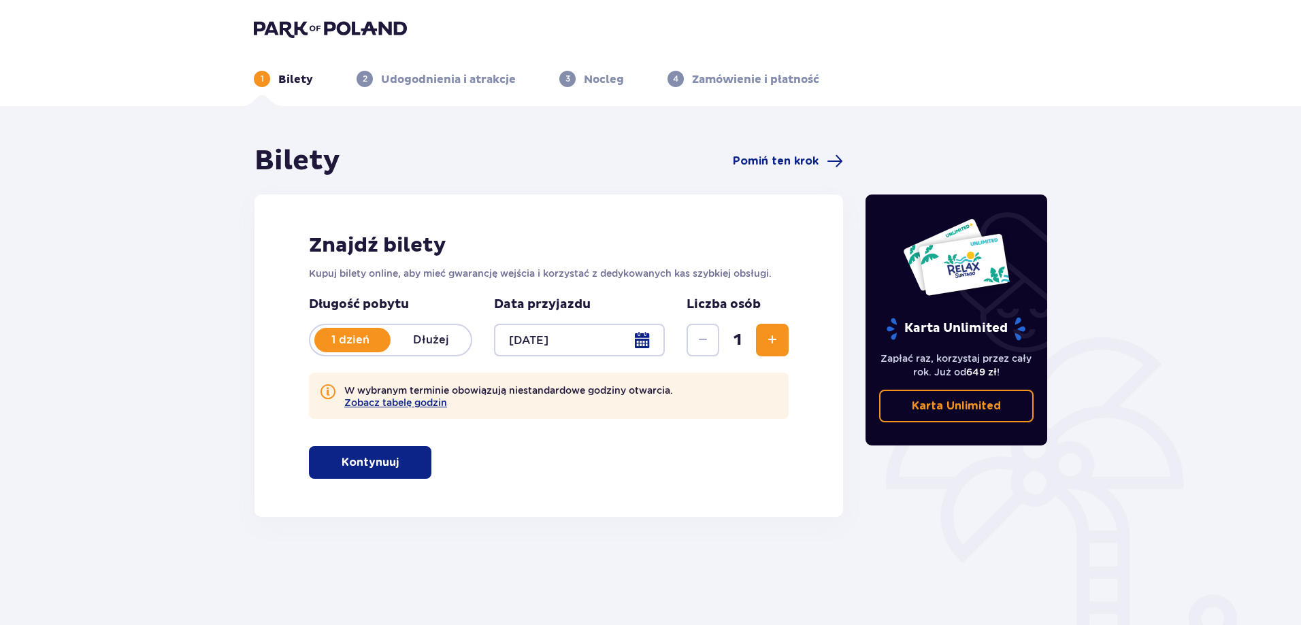
click at [382, 463] on p "Kontynuuj" at bounding box center [370, 462] width 57 height 15
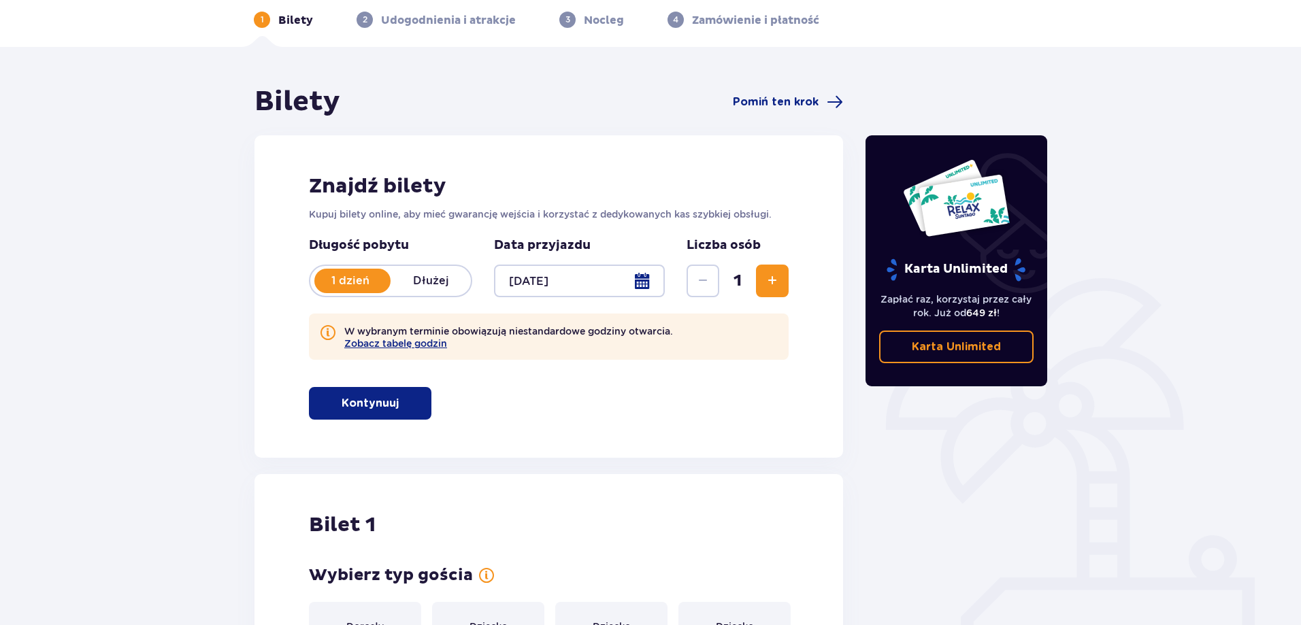
scroll to position [58, 0]
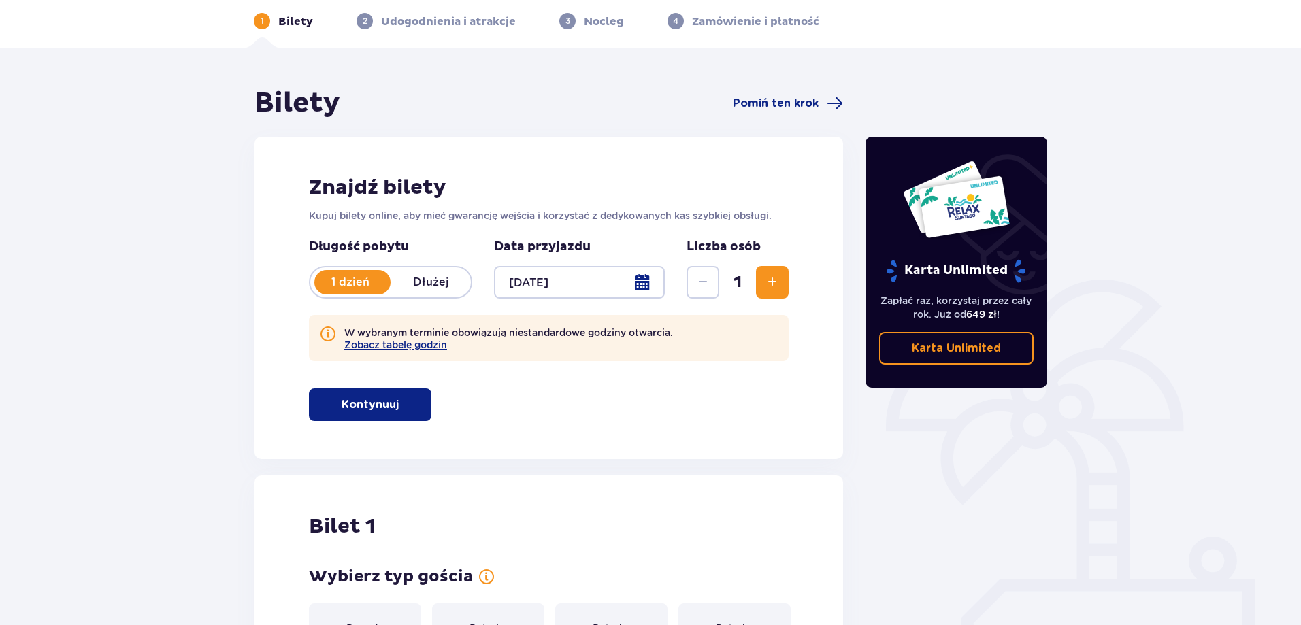
click at [394, 401] on span "button" at bounding box center [401, 405] width 16 height 16
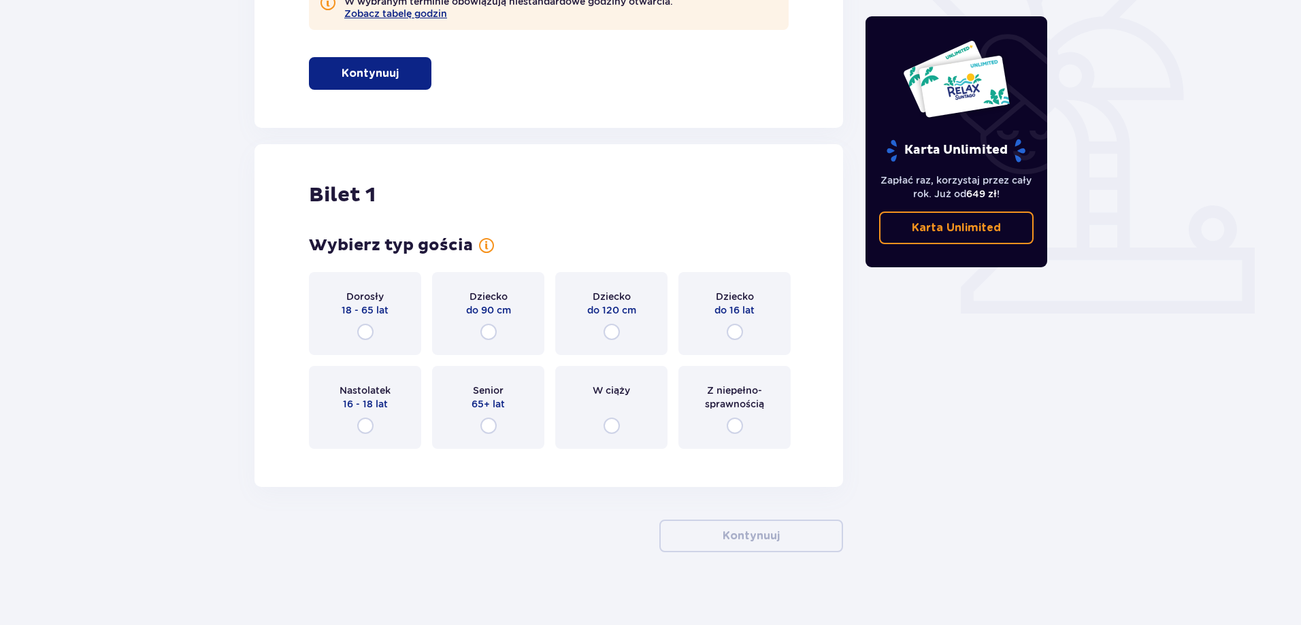
scroll to position [398, 0]
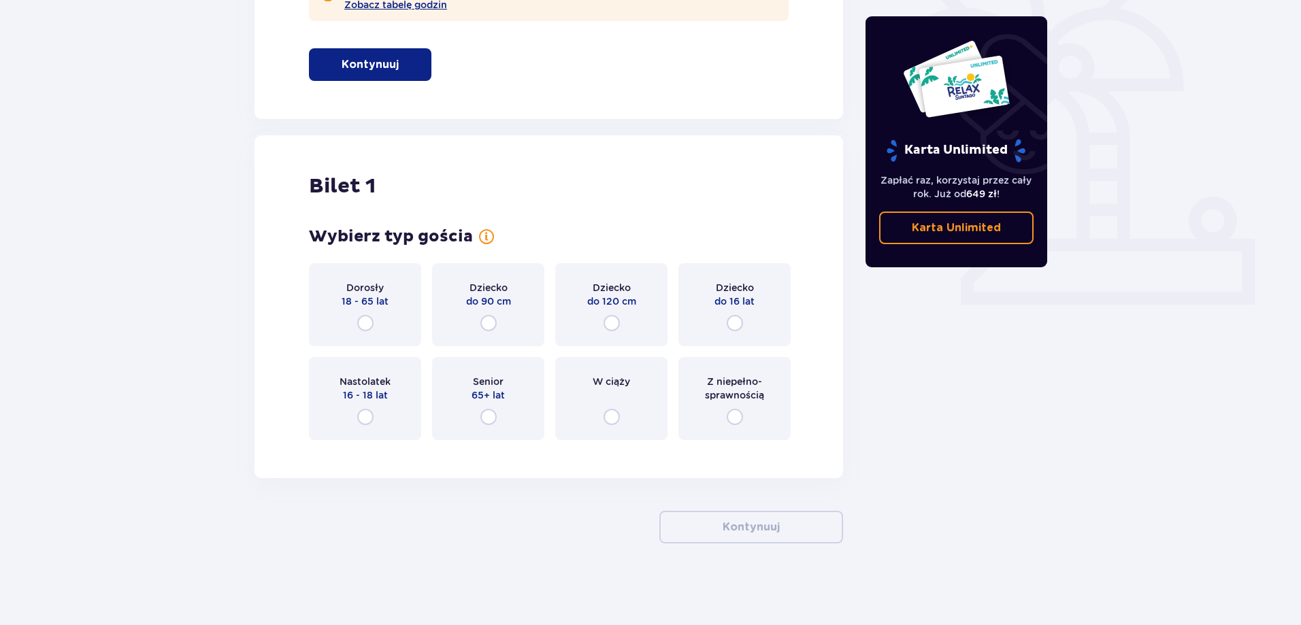
click at [380, 329] on div "Dorosły 18 - 65 lat" at bounding box center [365, 304] width 112 height 83
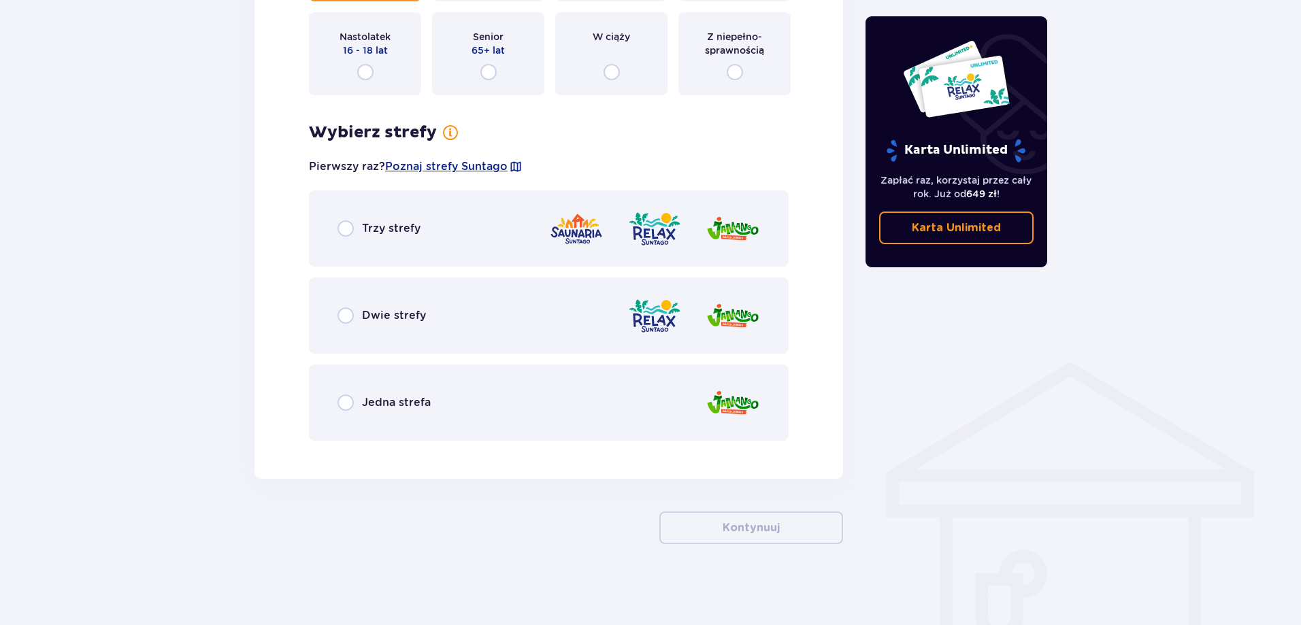
scroll to position [744, 0]
click at [344, 404] on input "radio" at bounding box center [345, 402] width 16 height 16
radio input "true"
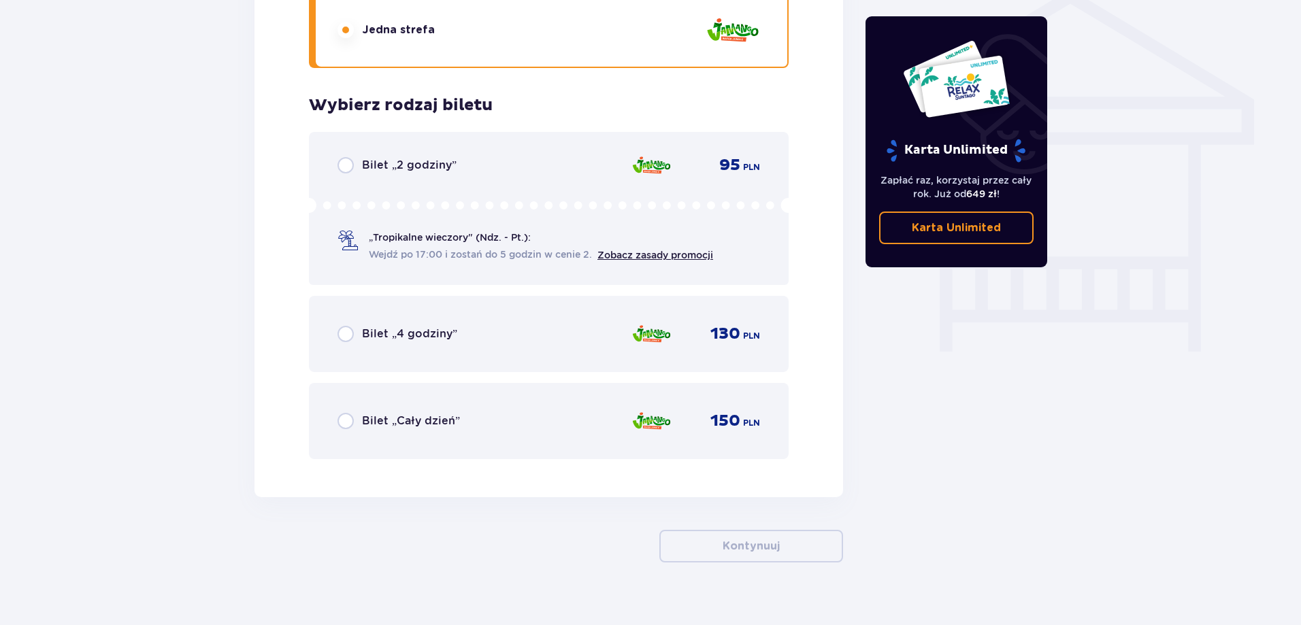
scroll to position [1135, 0]
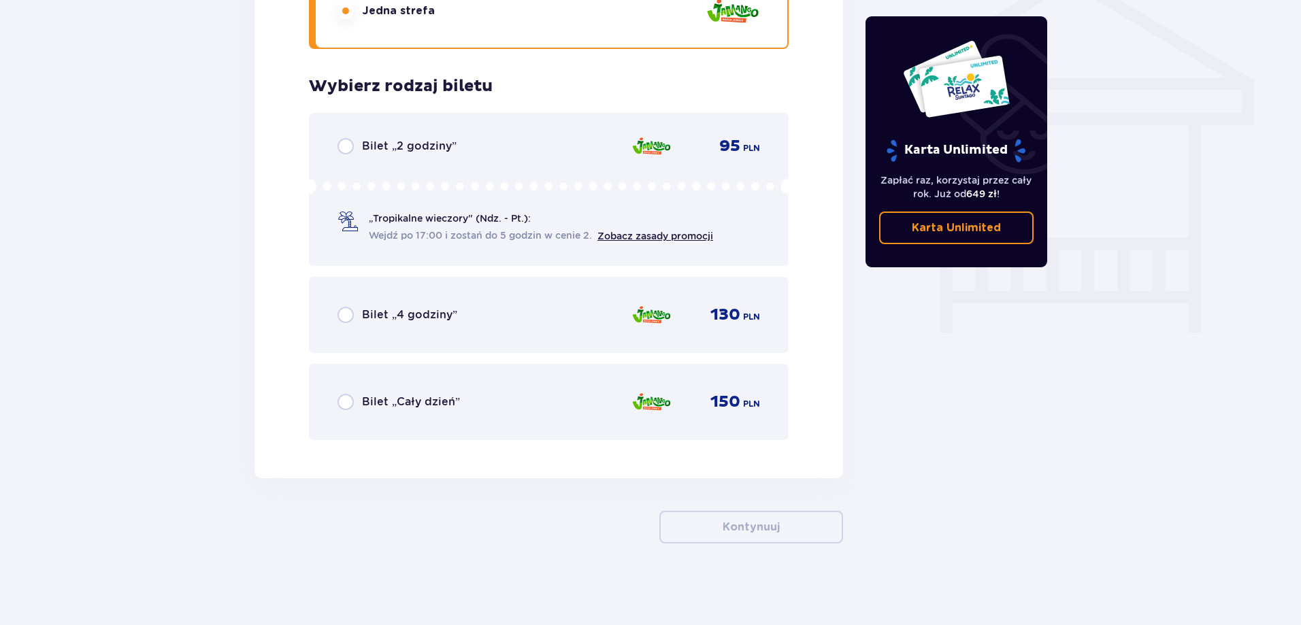
click at [352, 401] on input "radio" at bounding box center [345, 402] width 16 height 16
radio input "true"
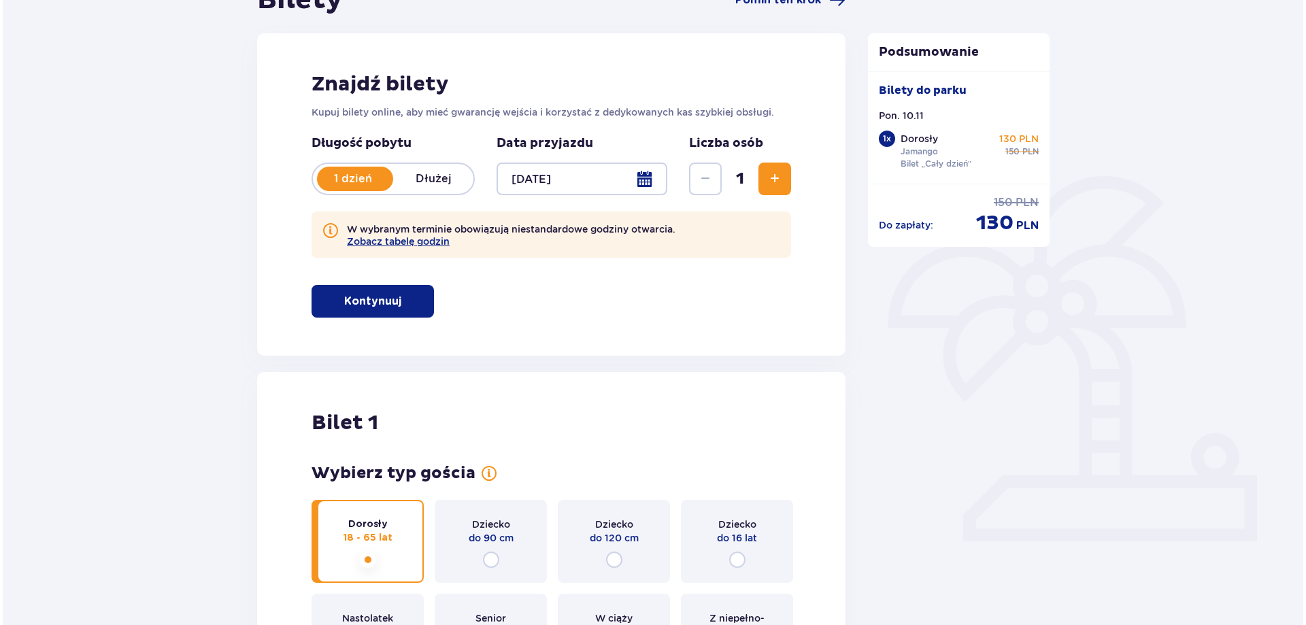
scroll to position [204, 0]
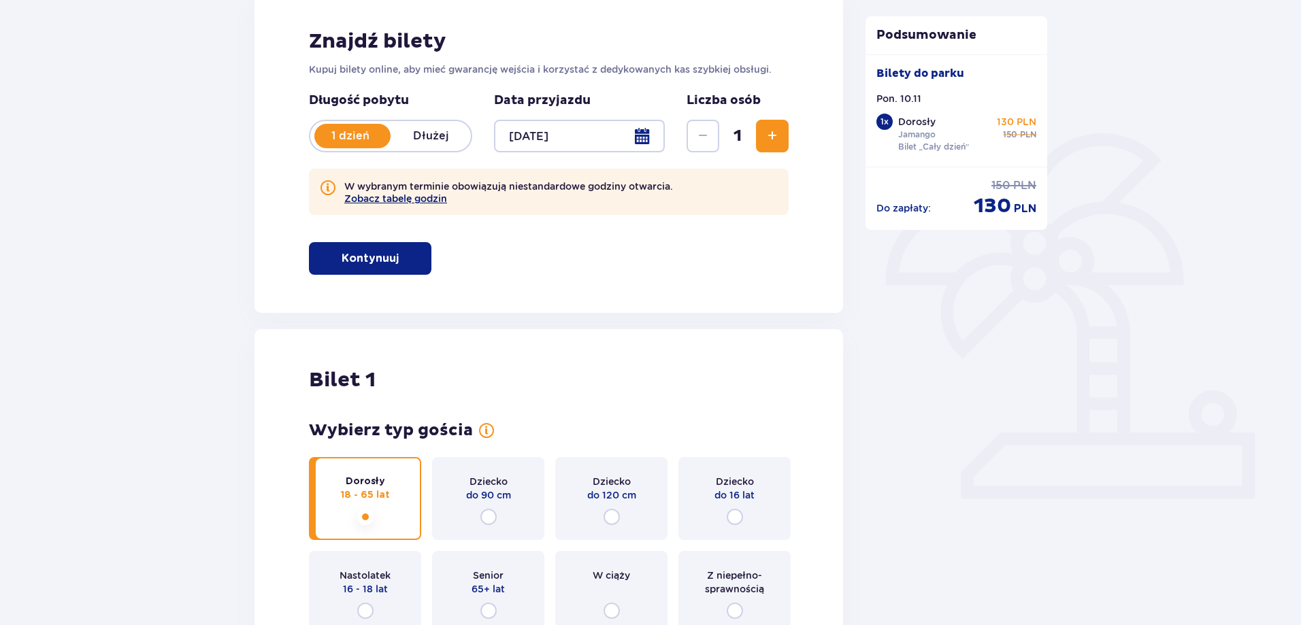
click at [435, 198] on button "Zobacz tabelę godzin" at bounding box center [395, 198] width 103 height 11
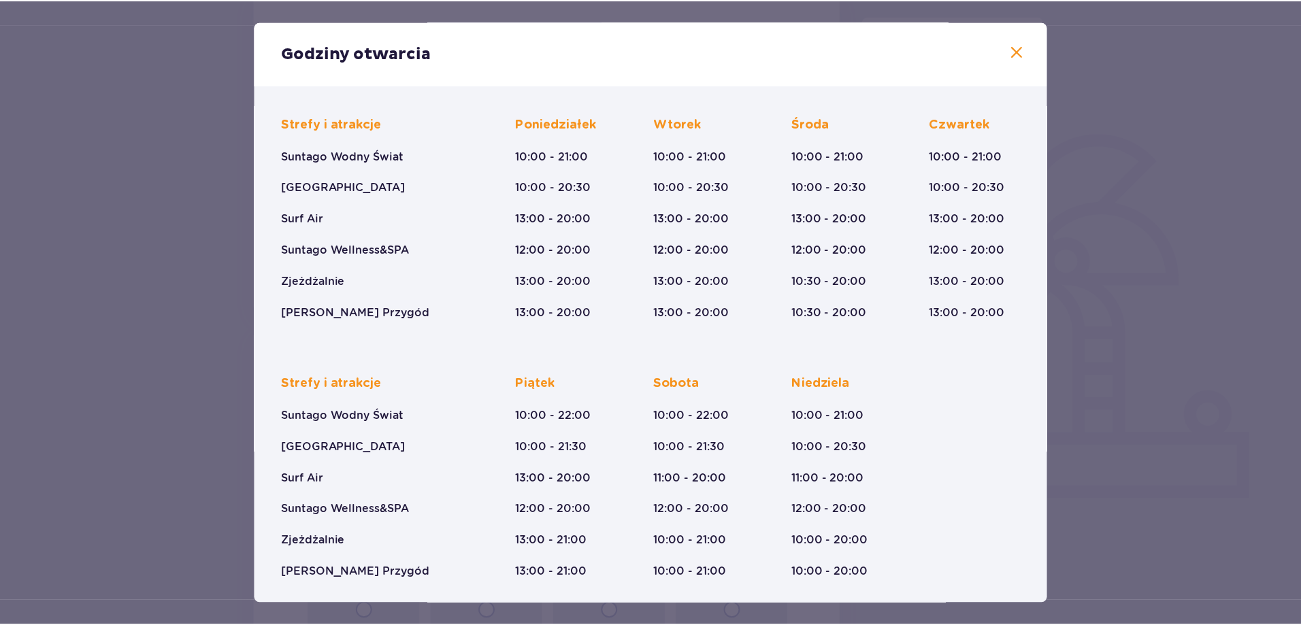
scroll to position [95, 0]
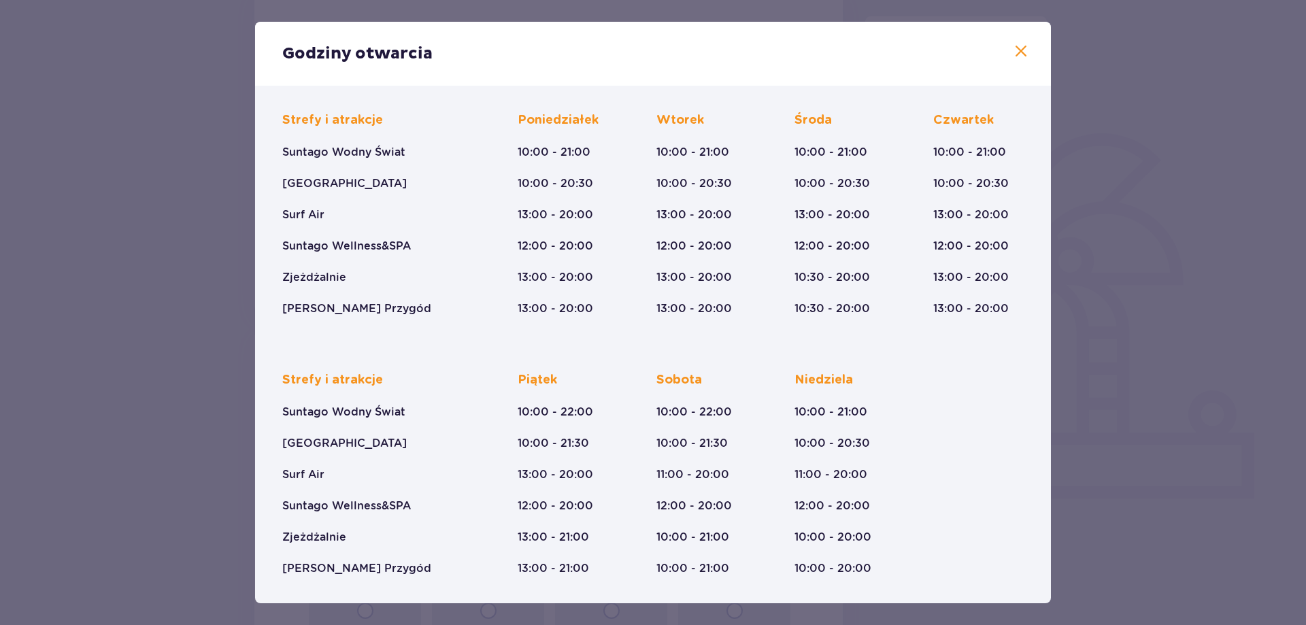
click at [1023, 49] on span at bounding box center [1021, 52] width 16 height 16
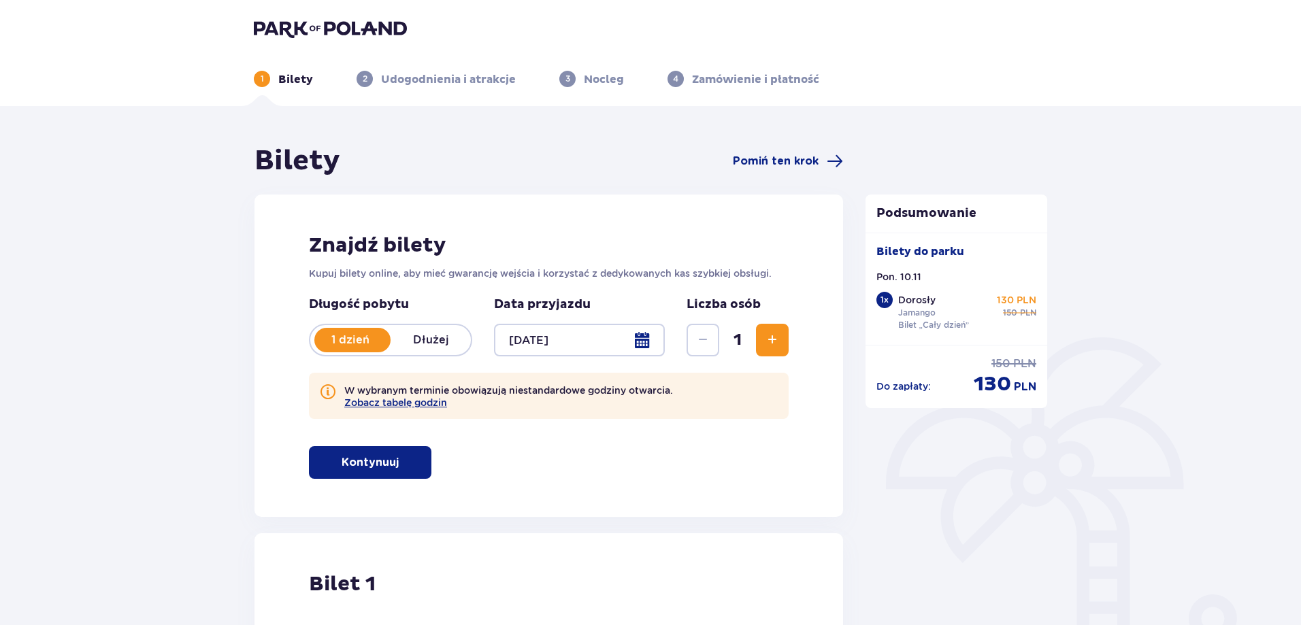
click at [299, 22] on img at bounding box center [330, 28] width 153 height 19
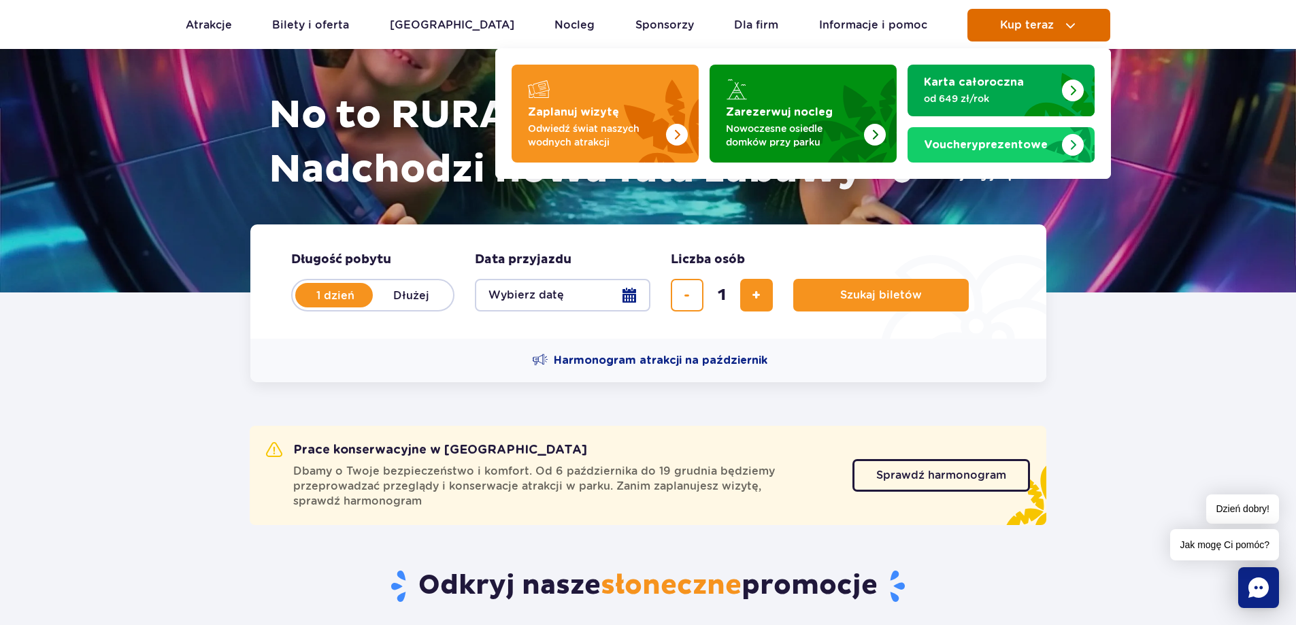
scroll to position [136, 0]
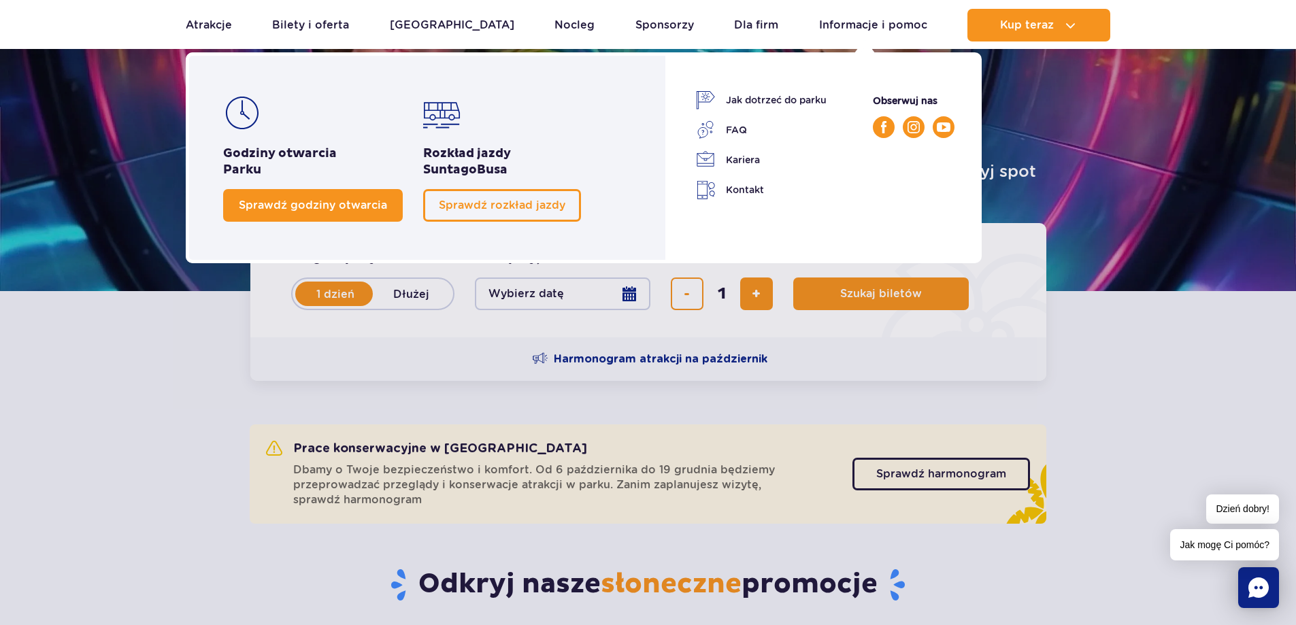
click at [338, 210] on span "Sprawdź godziny otwarcia" at bounding box center [313, 205] width 148 height 13
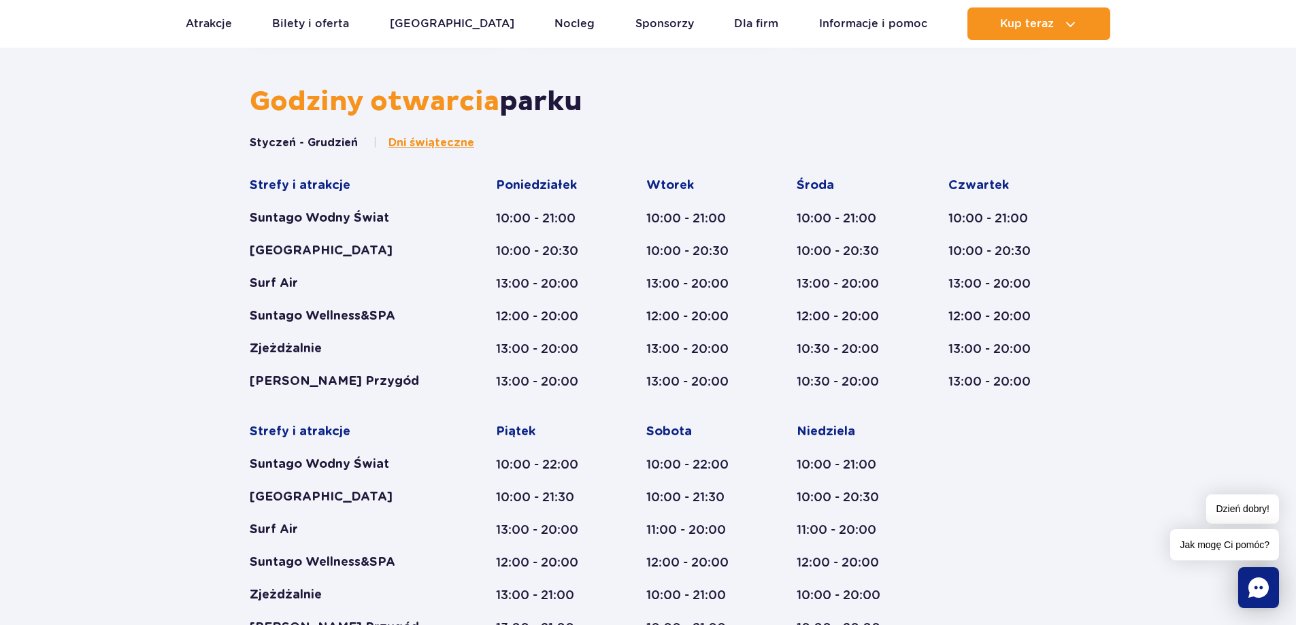
click at [307, 144] on button "Styczeń - Grudzień" at bounding box center [304, 142] width 108 height 15
click at [314, 139] on button "Styczeń - Grudzień" at bounding box center [304, 142] width 108 height 15
click at [444, 144] on span "Dni świąteczne" at bounding box center [432, 142] width 86 height 15
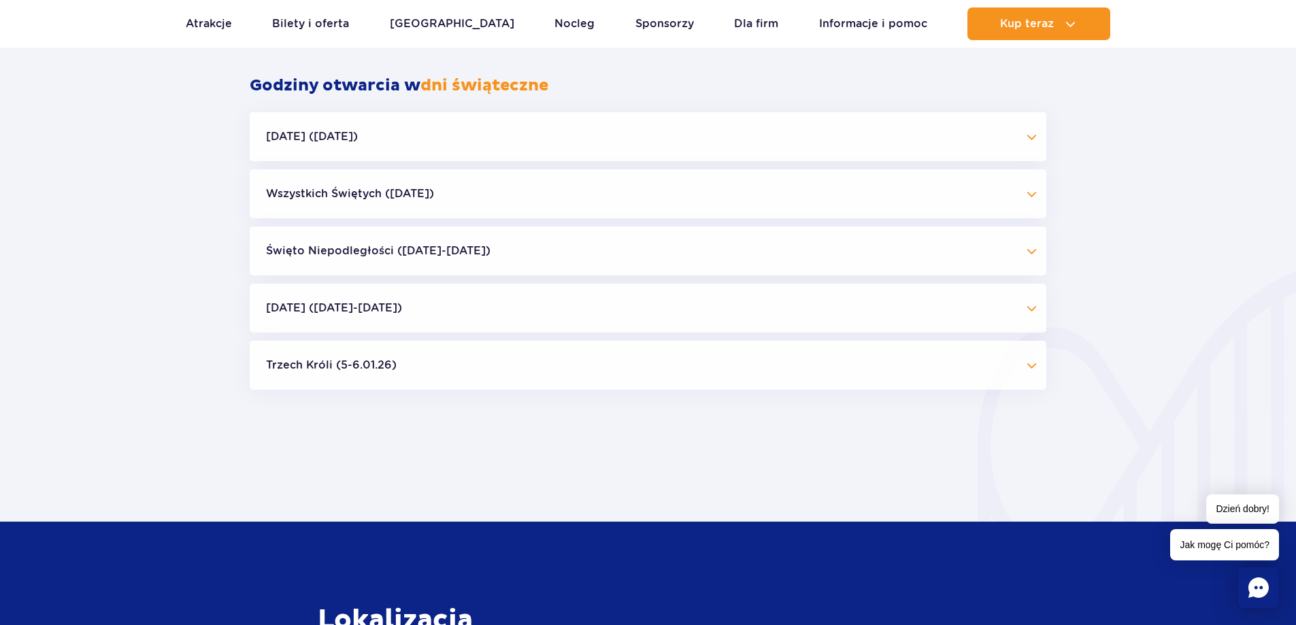
scroll to position [1317, 0]
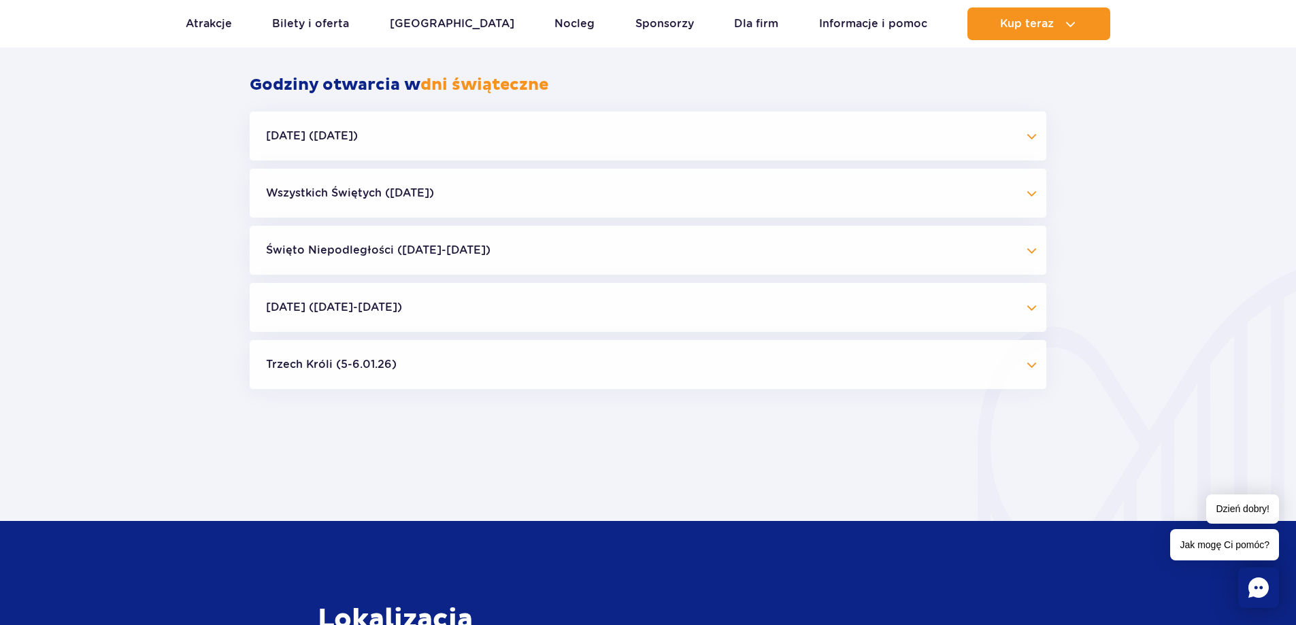
click at [420, 151] on button "[DATE] ([DATE])" at bounding box center [648, 136] width 797 height 49
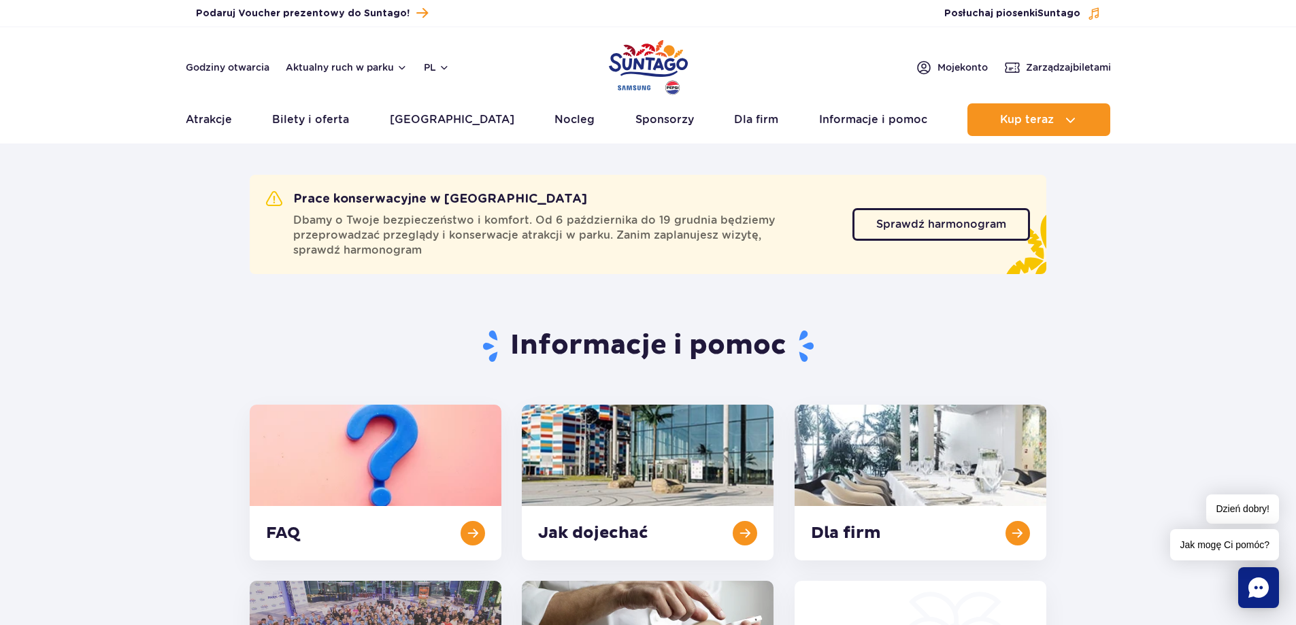
scroll to position [0, 0]
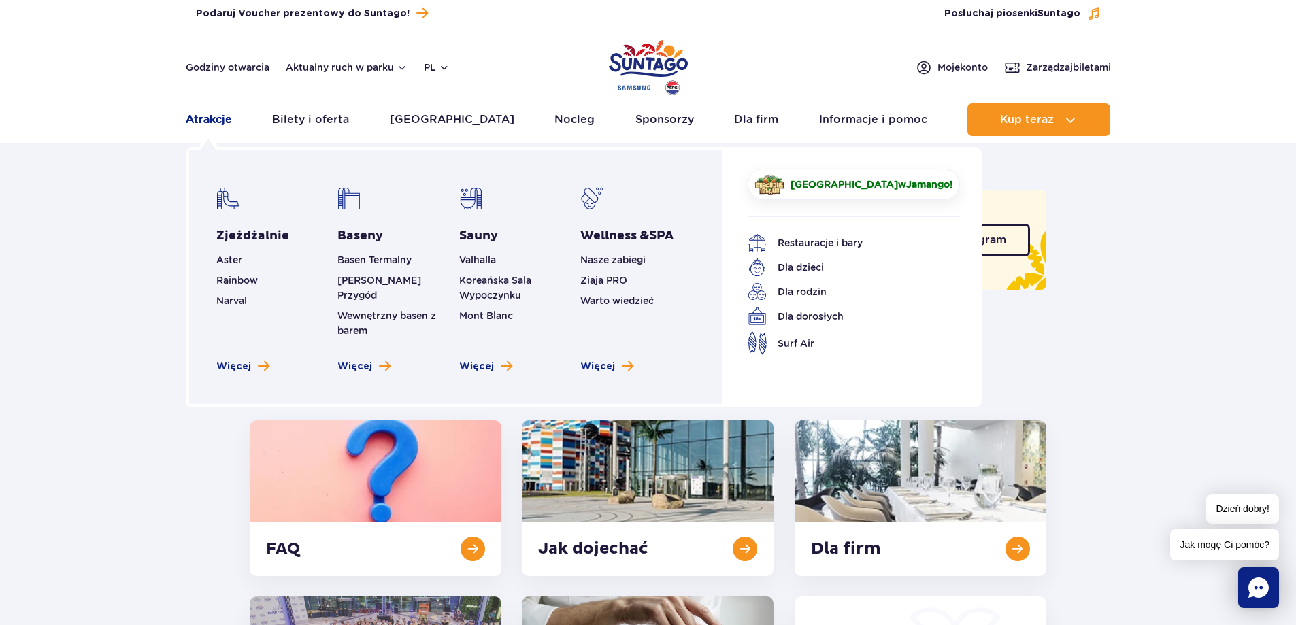
click at [217, 116] on link "Atrakcje" at bounding box center [209, 119] width 46 height 33
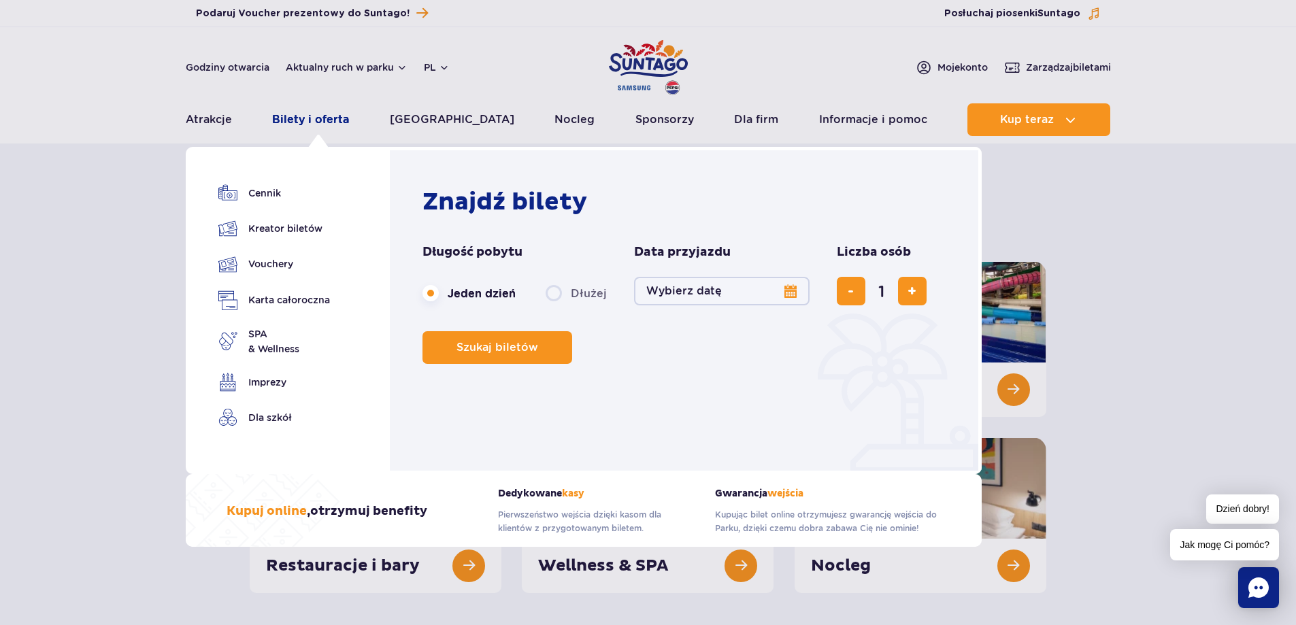
click at [325, 115] on link "Bilety i oferta" at bounding box center [310, 119] width 77 height 33
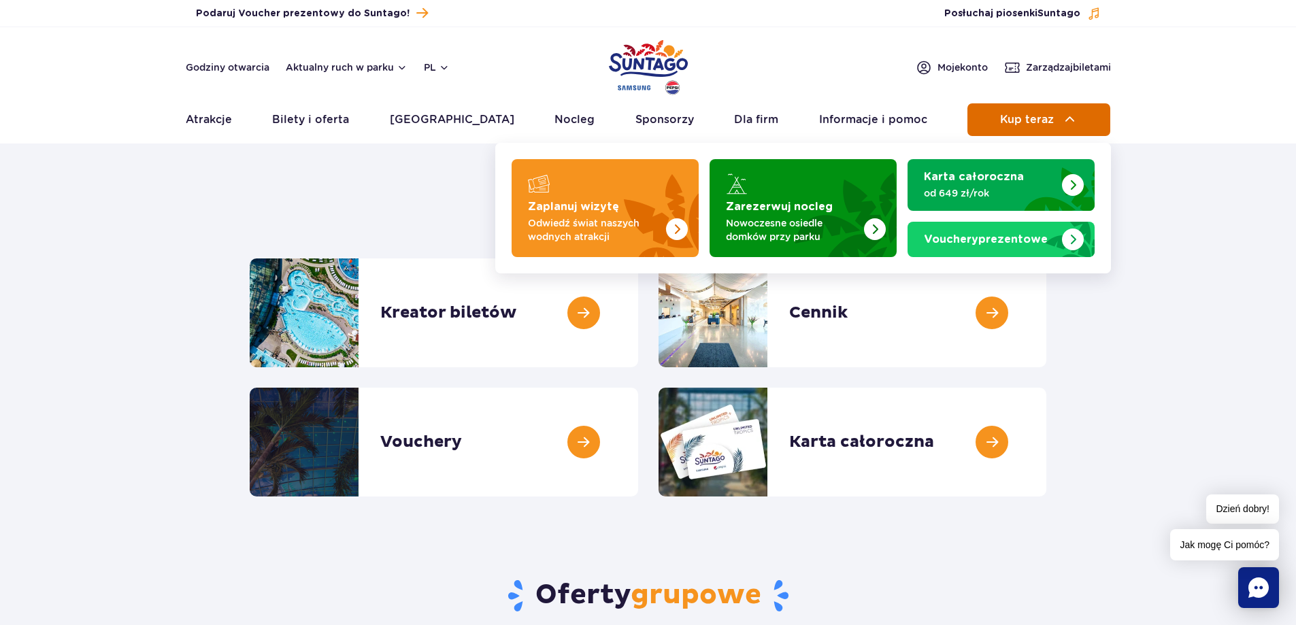
click at [1059, 116] on button "Kup teraz" at bounding box center [1039, 119] width 143 height 33
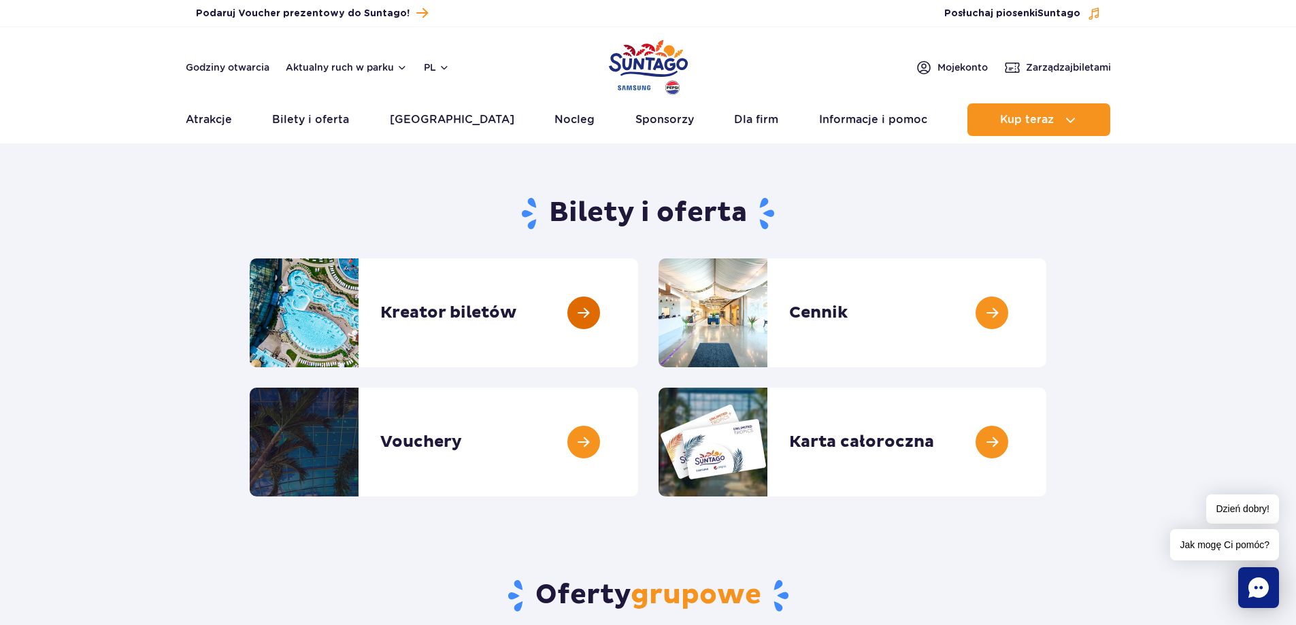
click at [638, 307] on link at bounding box center [638, 313] width 0 height 109
click at [638, 316] on link at bounding box center [638, 313] width 0 height 109
click at [638, 314] on link at bounding box center [638, 313] width 0 height 109
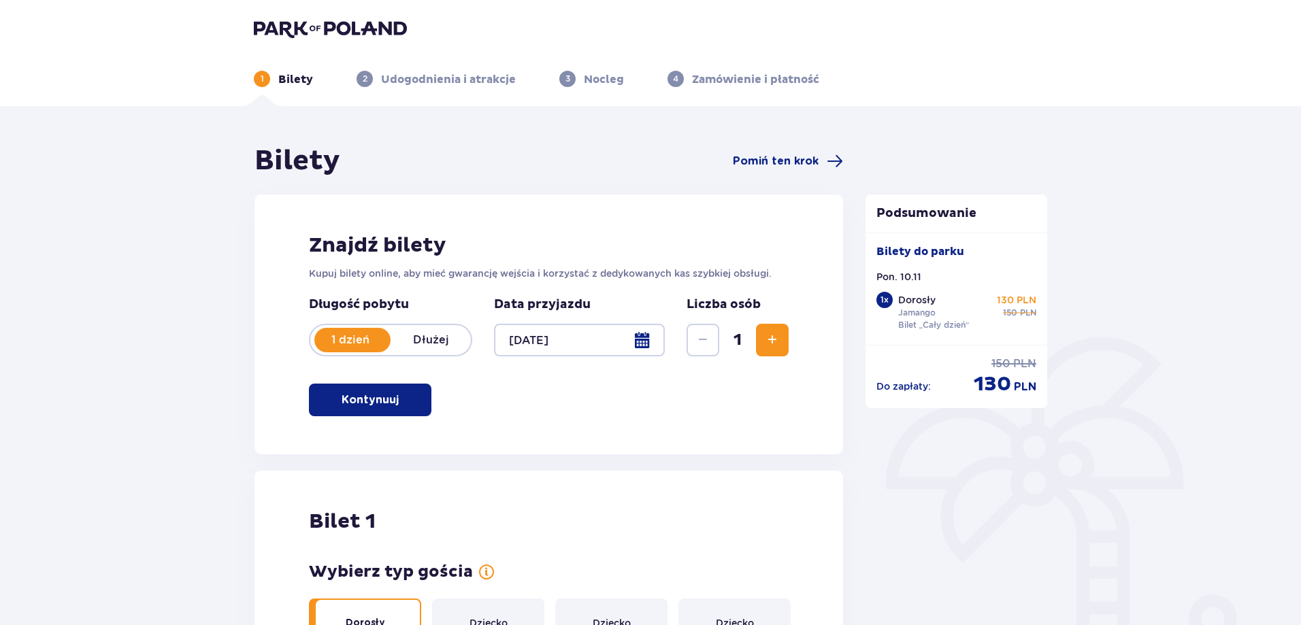
click at [514, 336] on div at bounding box center [579, 340] width 171 height 33
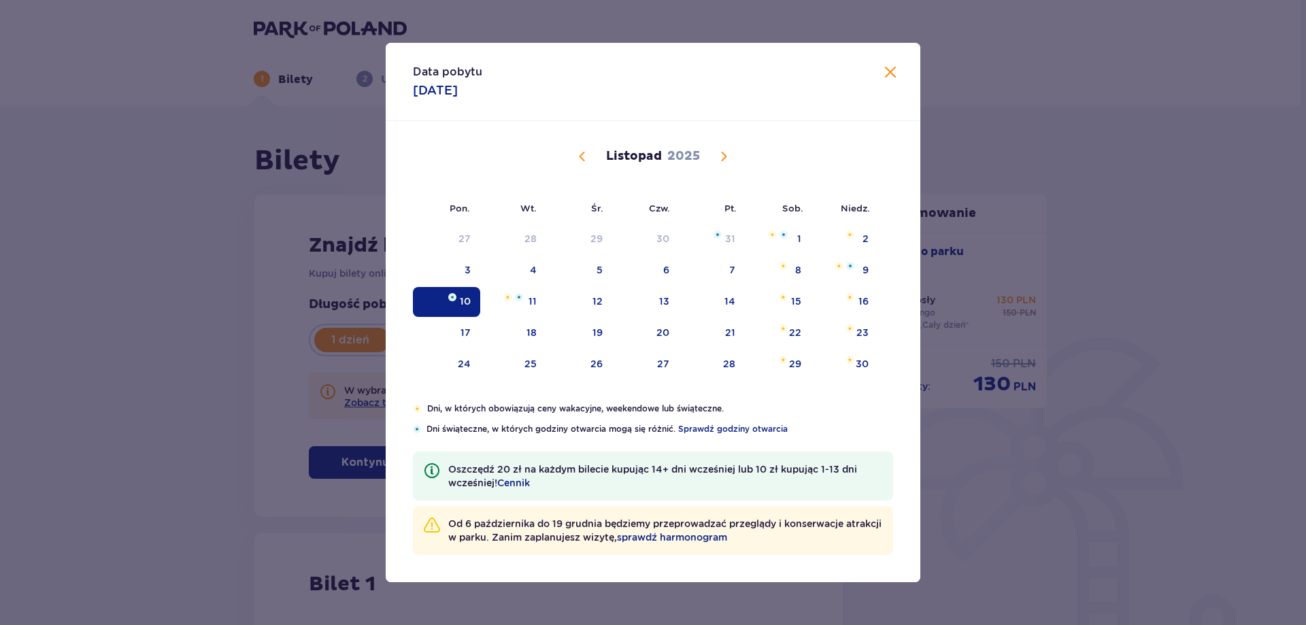
click at [582, 156] on span "Poprzedni miesiąc" at bounding box center [582, 156] width 16 height 16
click at [723, 157] on span "Następny miesiąc" at bounding box center [724, 156] width 16 height 16
click at [582, 153] on span "Poprzedni miesiąc" at bounding box center [582, 156] width 16 height 16
click at [727, 155] on span "Następny miesiąc" at bounding box center [724, 156] width 16 height 16
click at [584, 154] on span "Poprzedni miesiąc" at bounding box center [582, 156] width 16 height 16
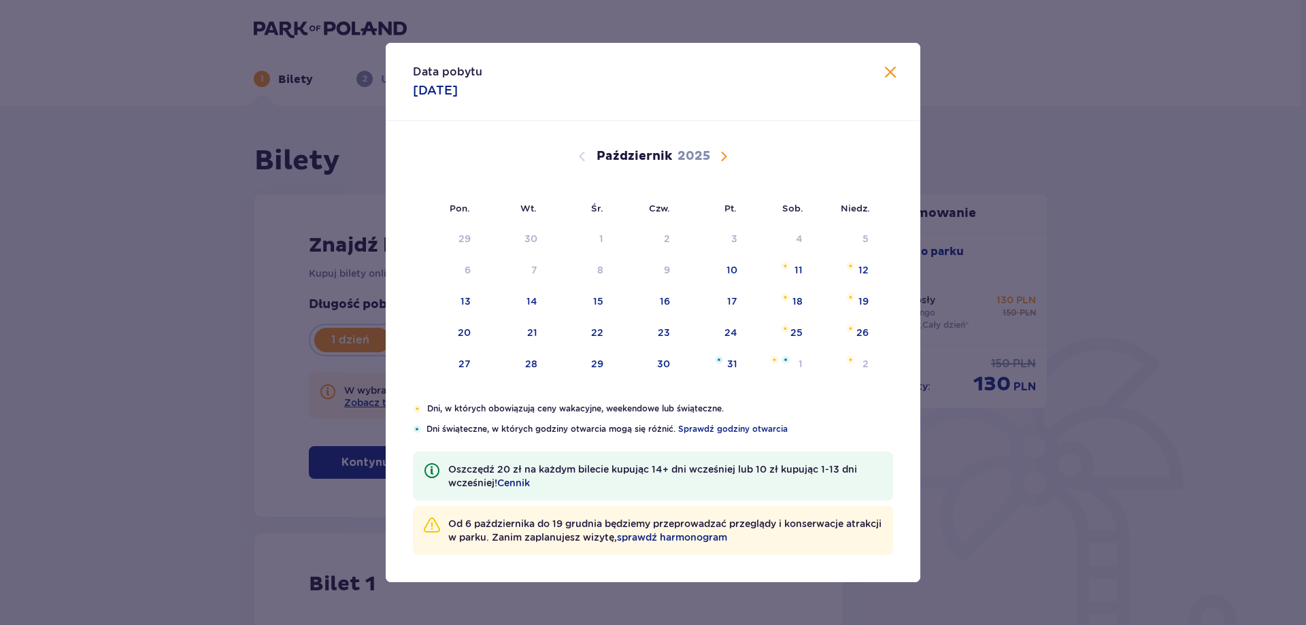
click at [724, 156] on span "Następny miesiąc" at bounding box center [724, 156] width 16 height 16
click at [470, 272] on div "3" at bounding box center [446, 271] width 67 height 30
type input "[DATE]"
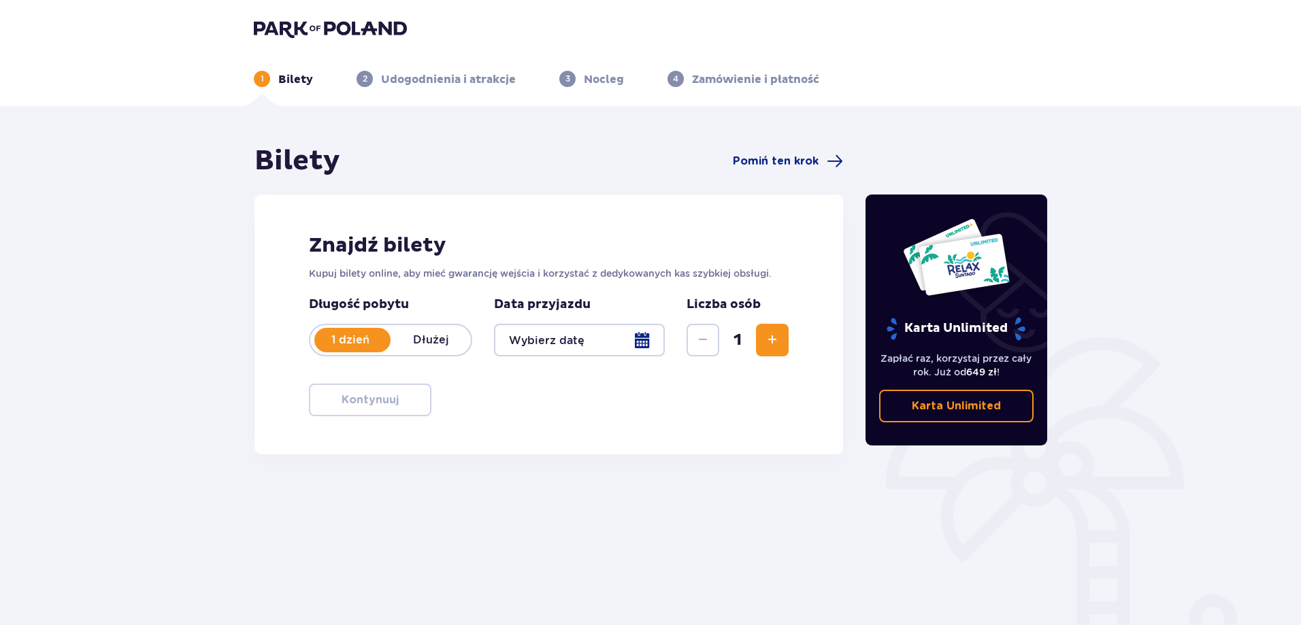
click at [600, 340] on div at bounding box center [579, 340] width 171 height 33
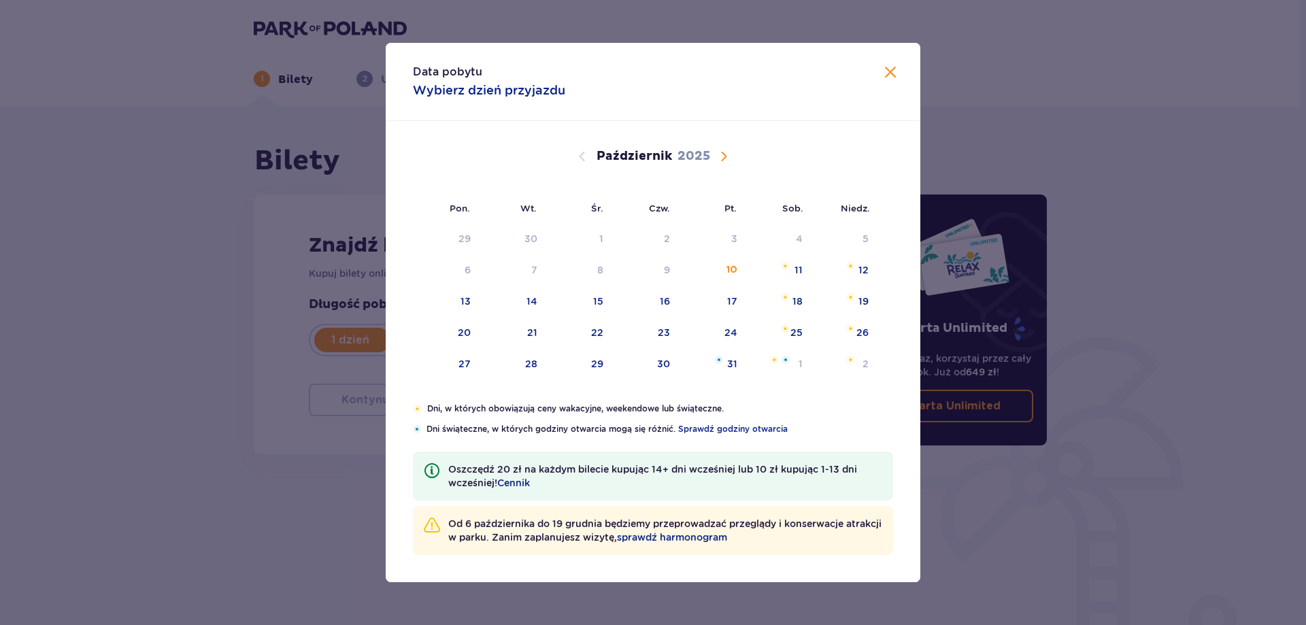
click at [727, 151] on span "Następny miesiąc" at bounding box center [724, 156] width 16 height 16
click at [722, 157] on span "Następny miesiąc" at bounding box center [724, 156] width 16 height 16
click at [578, 155] on span "Poprzedni miesiąc" at bounding box center [582, 156] width 16 height 16
click at [460, 301] on div "10" at bounding box center [465, 302] width 11 height 14
type input "[DATE]"
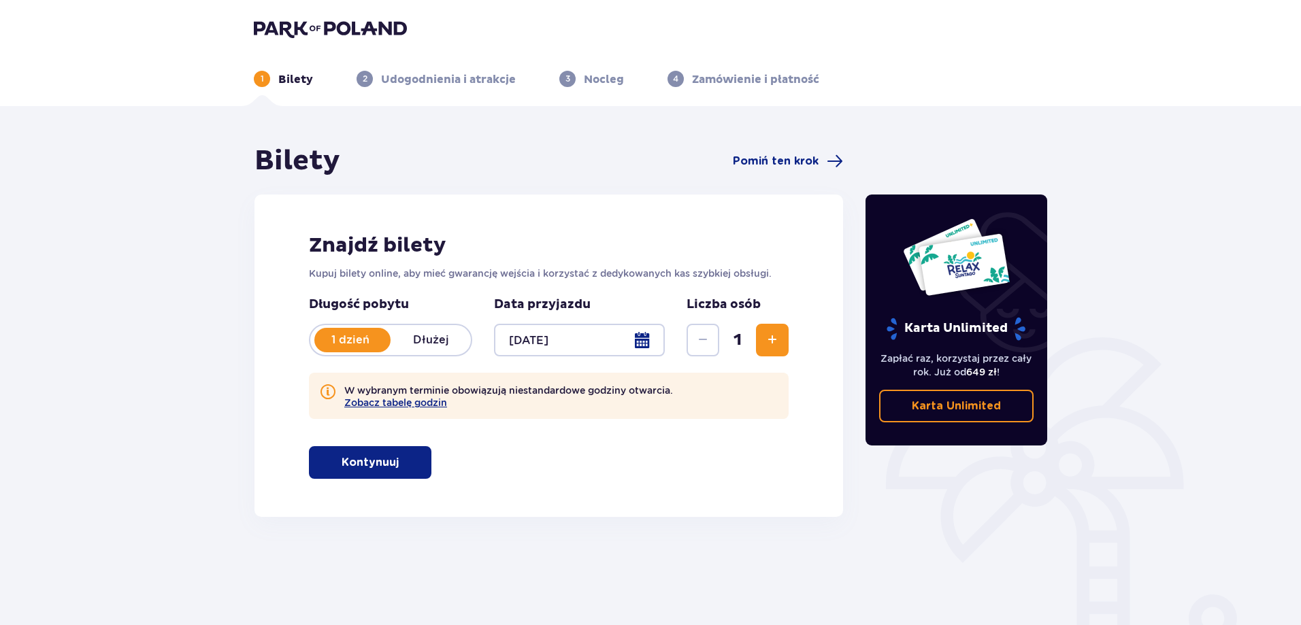
click at [776, 341] on span "Zwiększ" at bounding box center [772, 340] width 16 height 16
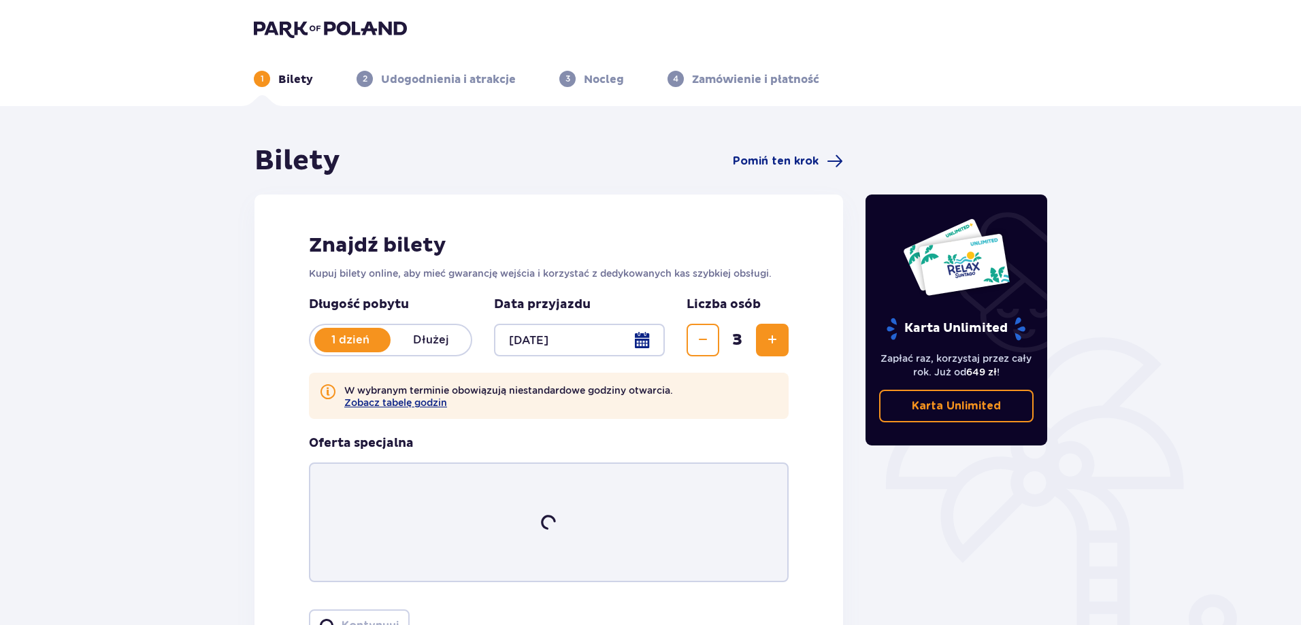
click at [776, 341] on span "Zwiększ" at bounding box center [772, 340] width 16 height 16
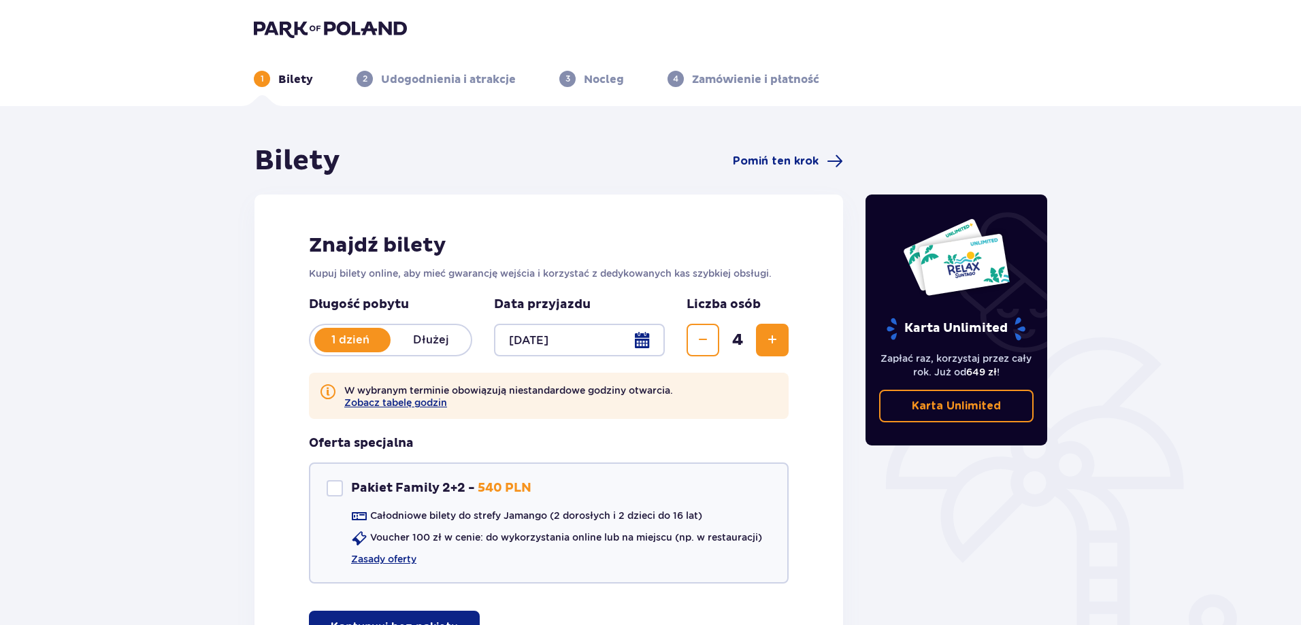
click at [776, 341] on span "Zwiększ" at bounding box center [772, 340] width 16 height 16
click at [814, 246] on div "Znajdź bilety Kupuj bilety online, aby mieć gwarancję wejścia i korzystać z ded…" at bounding box center [548, 438] width 589 height 487
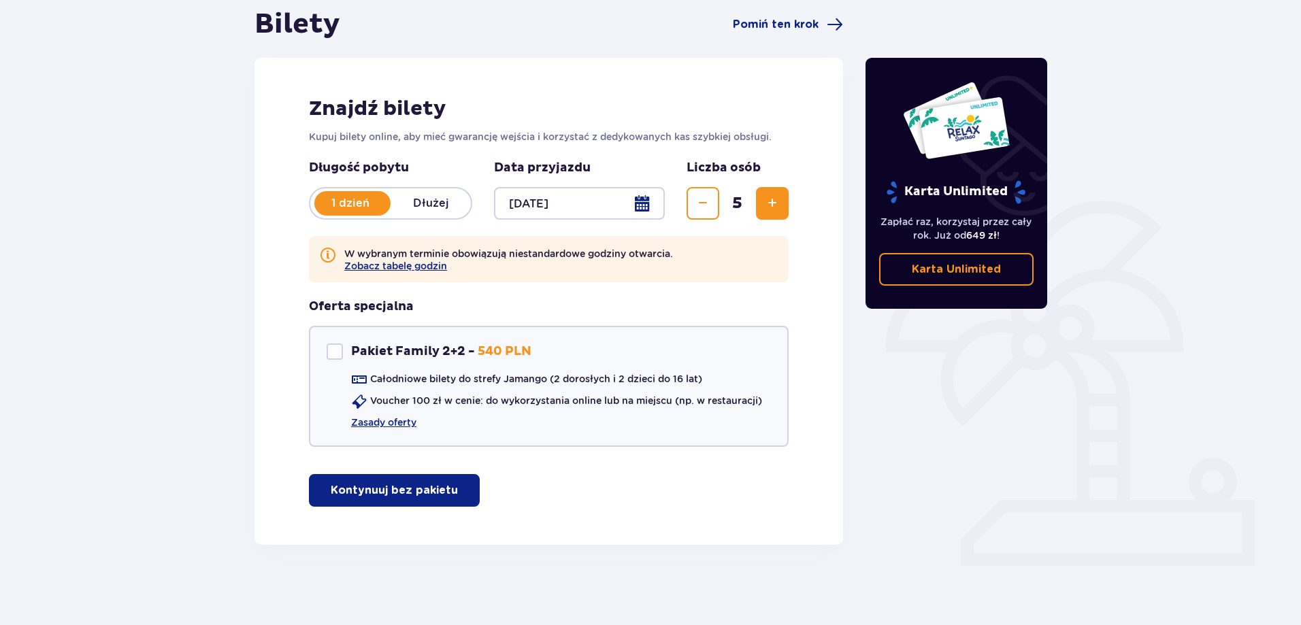
scroll to position [138, 0]
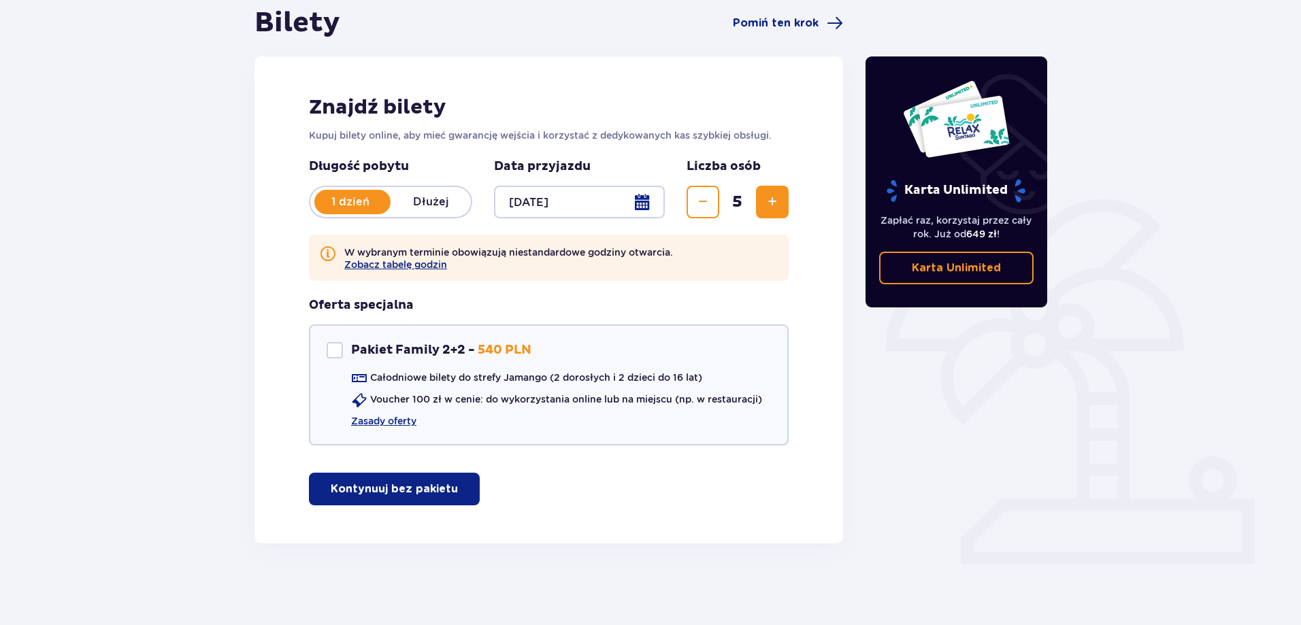
click at [417, 491] on p "Kontynuuj bez pakietu" at bounding box center [394, 489] width 127 height 15
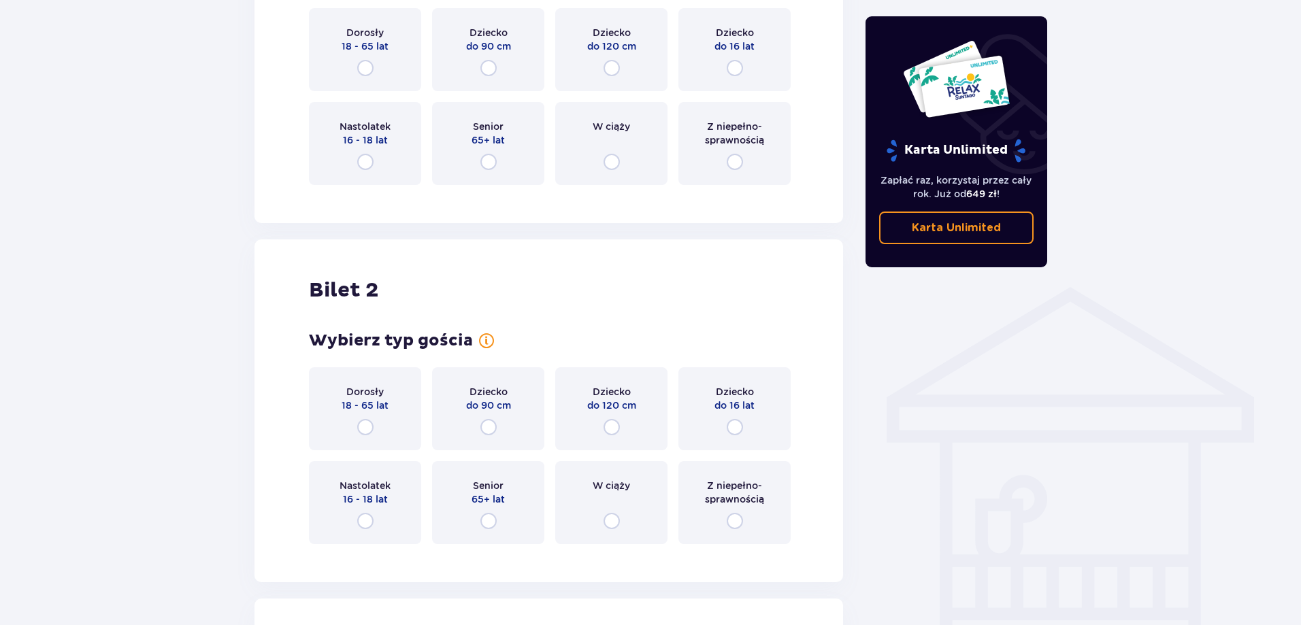
scroll to position [682, 0]
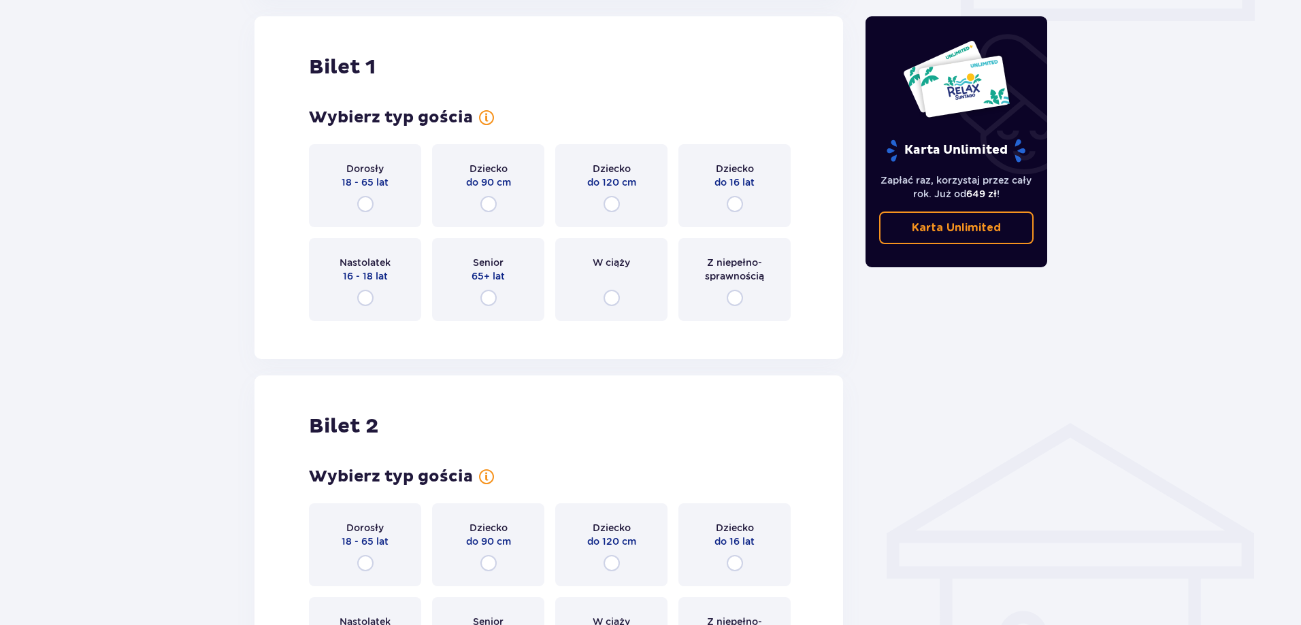
click at [735, 204] on input "radio" at bounding box center [735, 204] width 16 height 16
radio input "true"
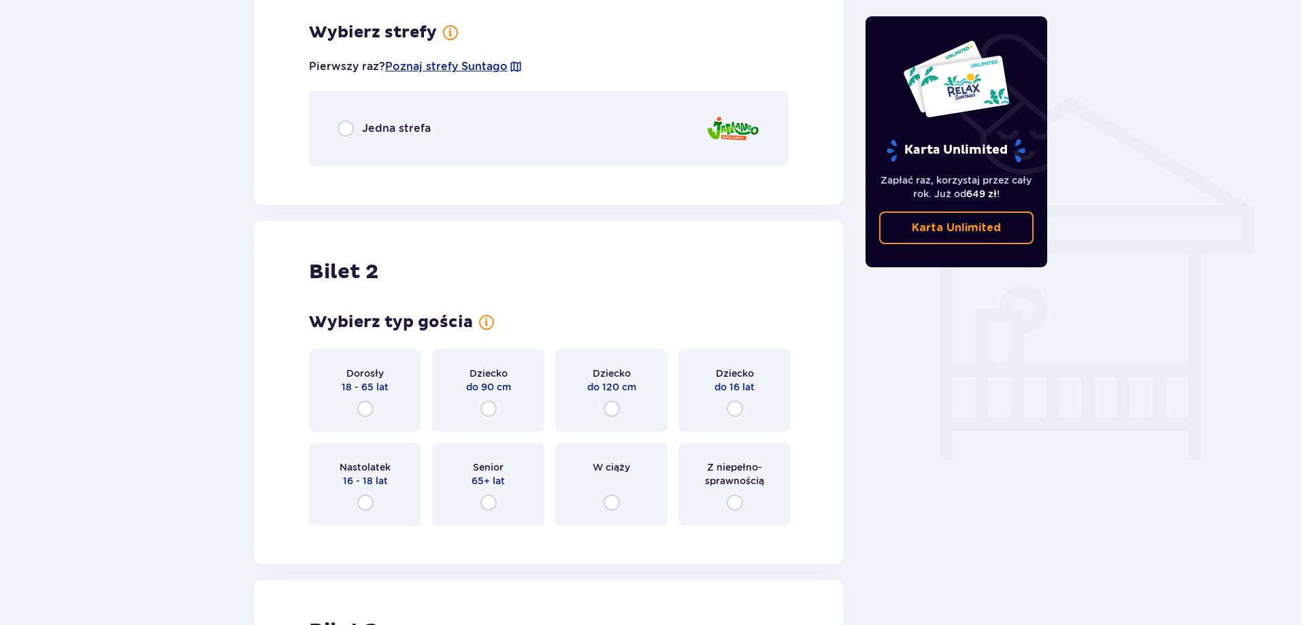
scroll to position [1014, 0]
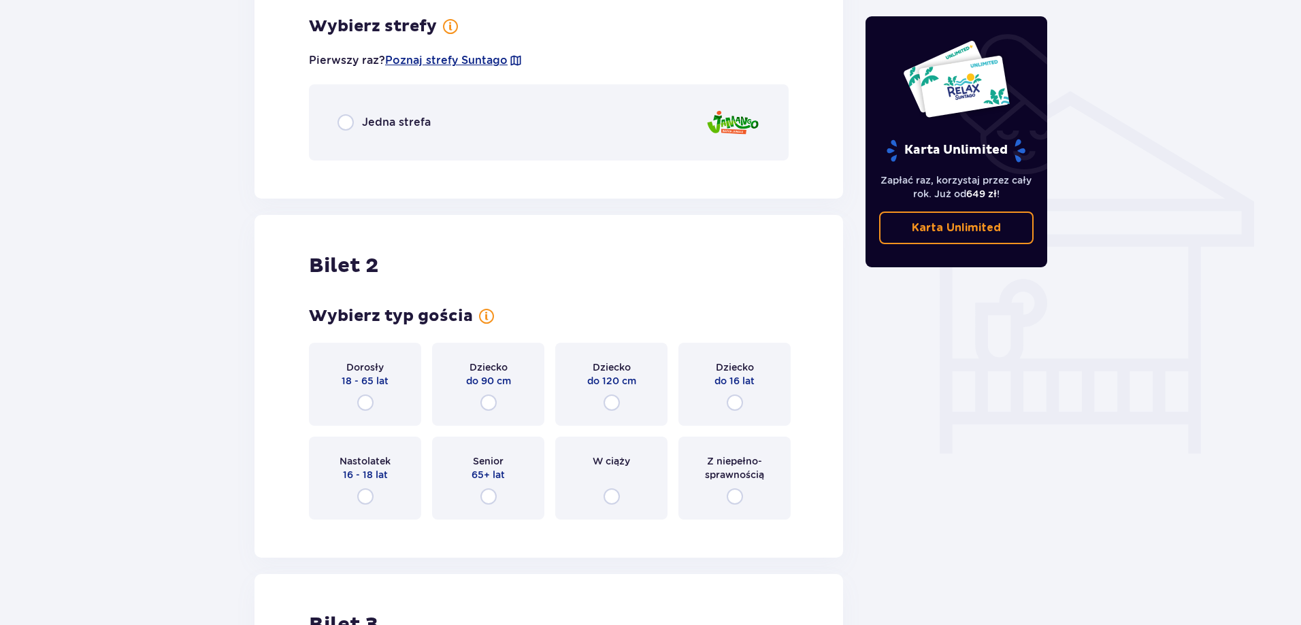
click at [351, 122] on input "radio" at bounding box center [345, 122] width 16 height 16
radio input "true"
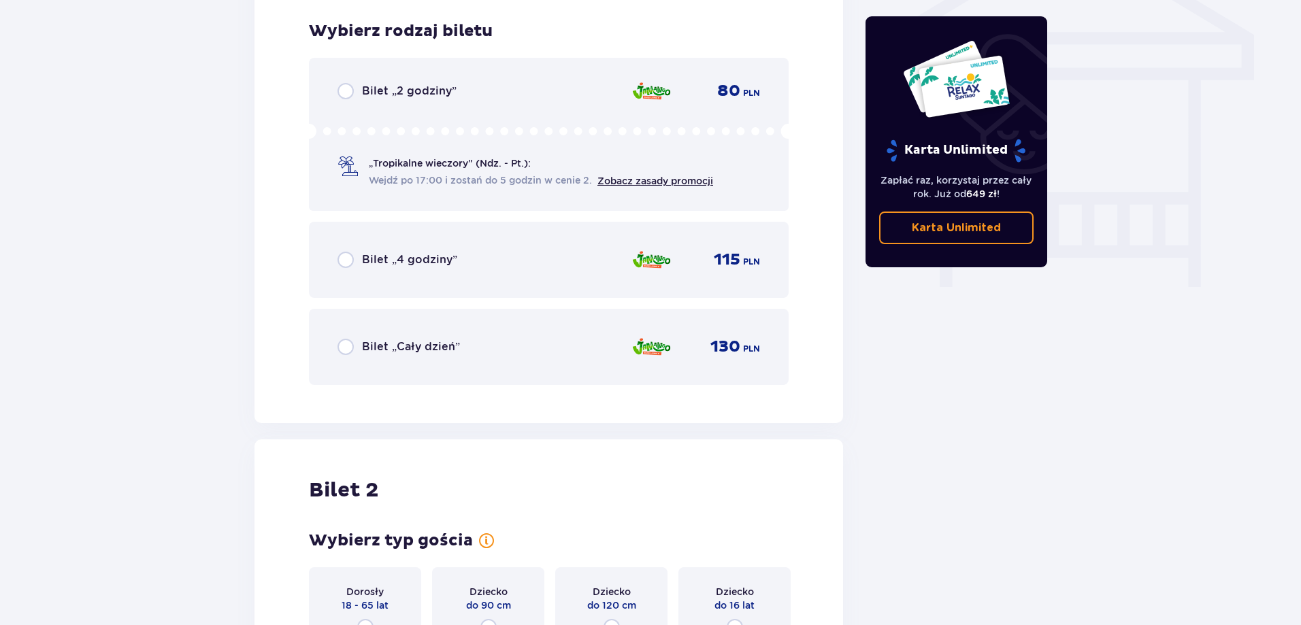
scroll to position [1185, 0]
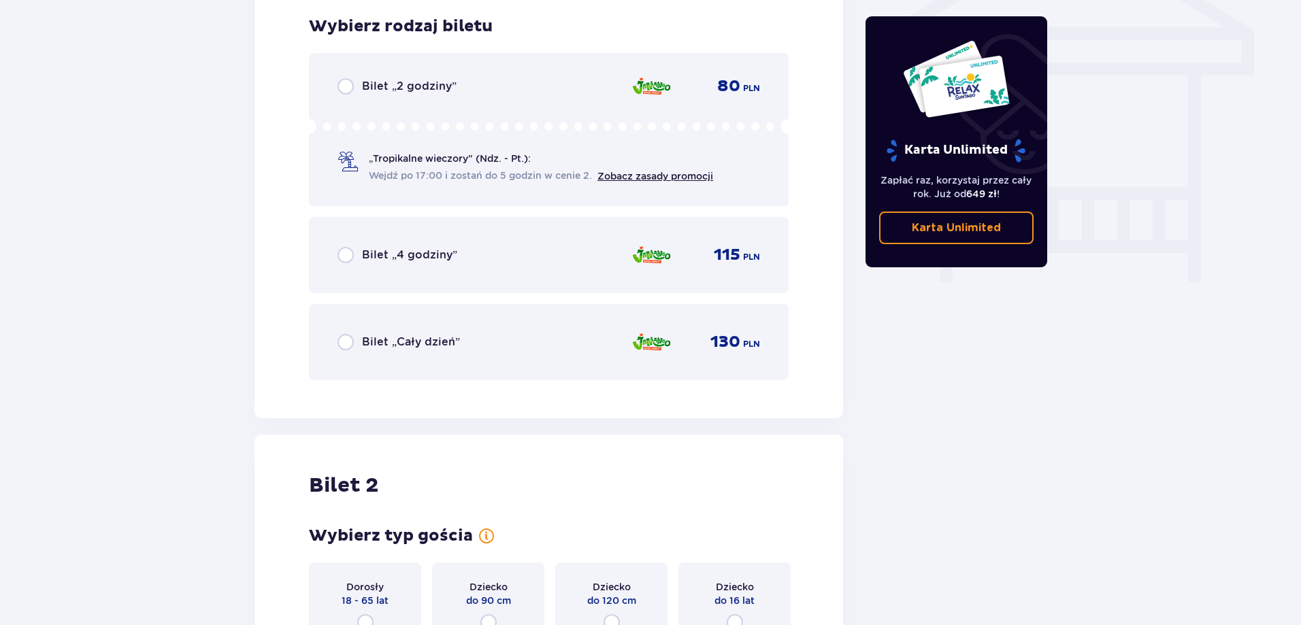
click at [348, 336] on input "radio" at bounding box center [345, 342] width 16 height 16
radio input "true"
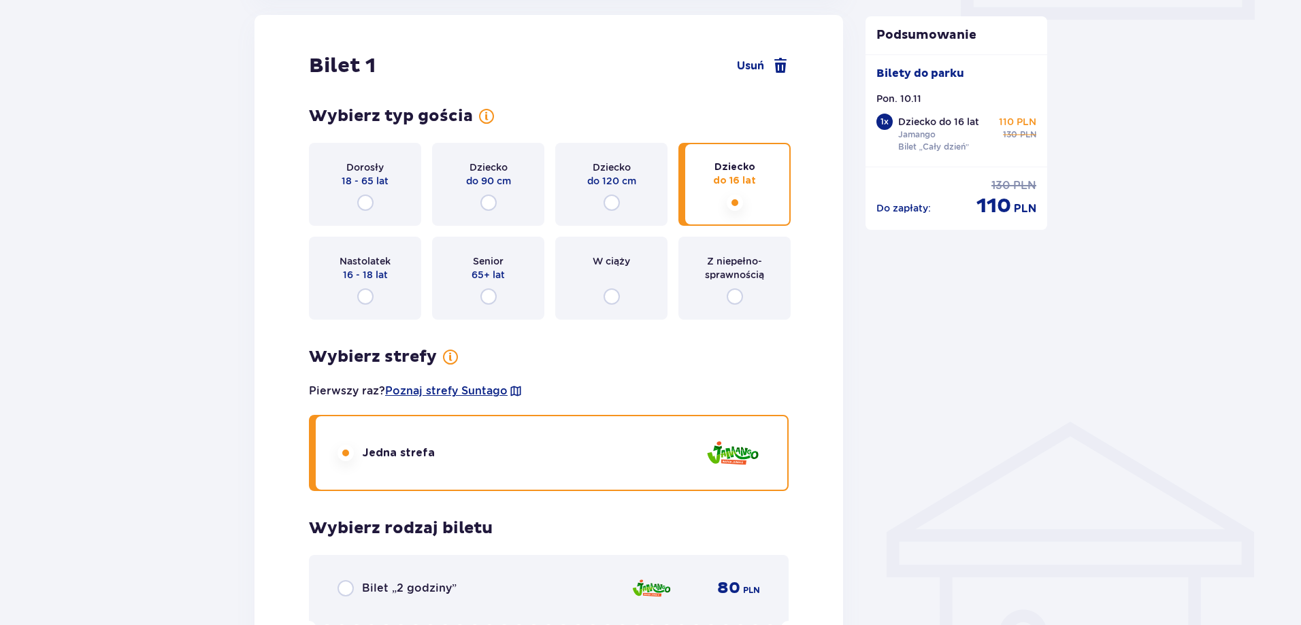
scroll to position [651, 0]
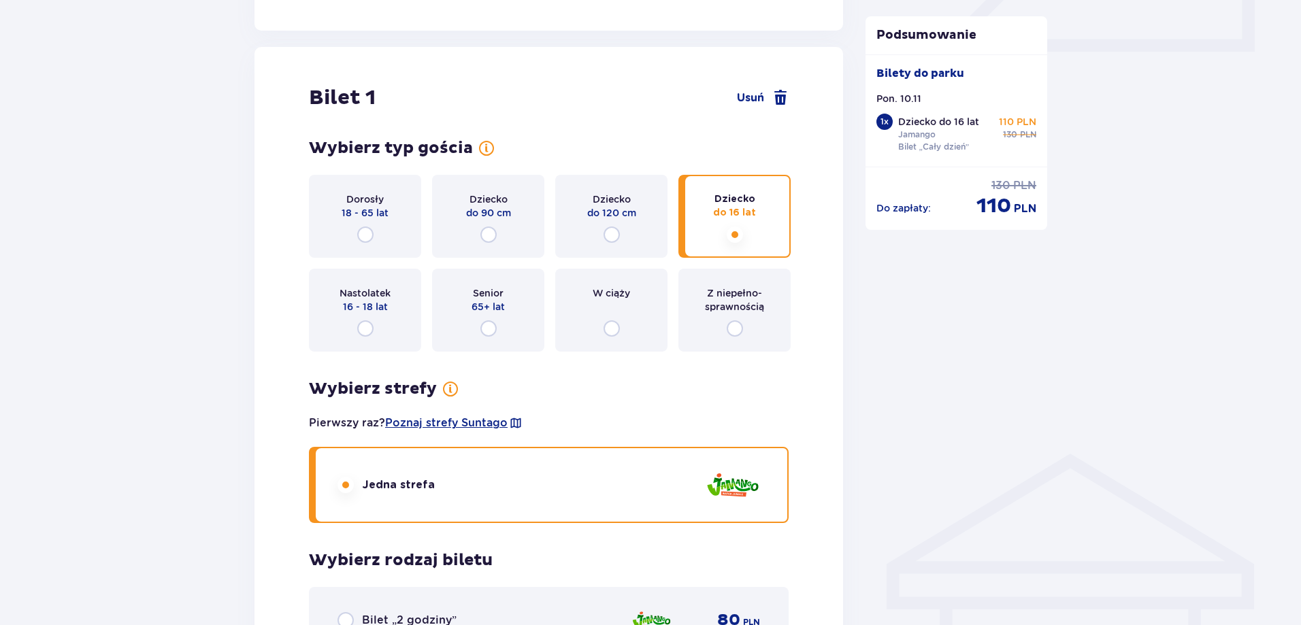
click at [611, 237] on input "radio" at bounding box center [612, 235] width 16 height 16
radio input "true"
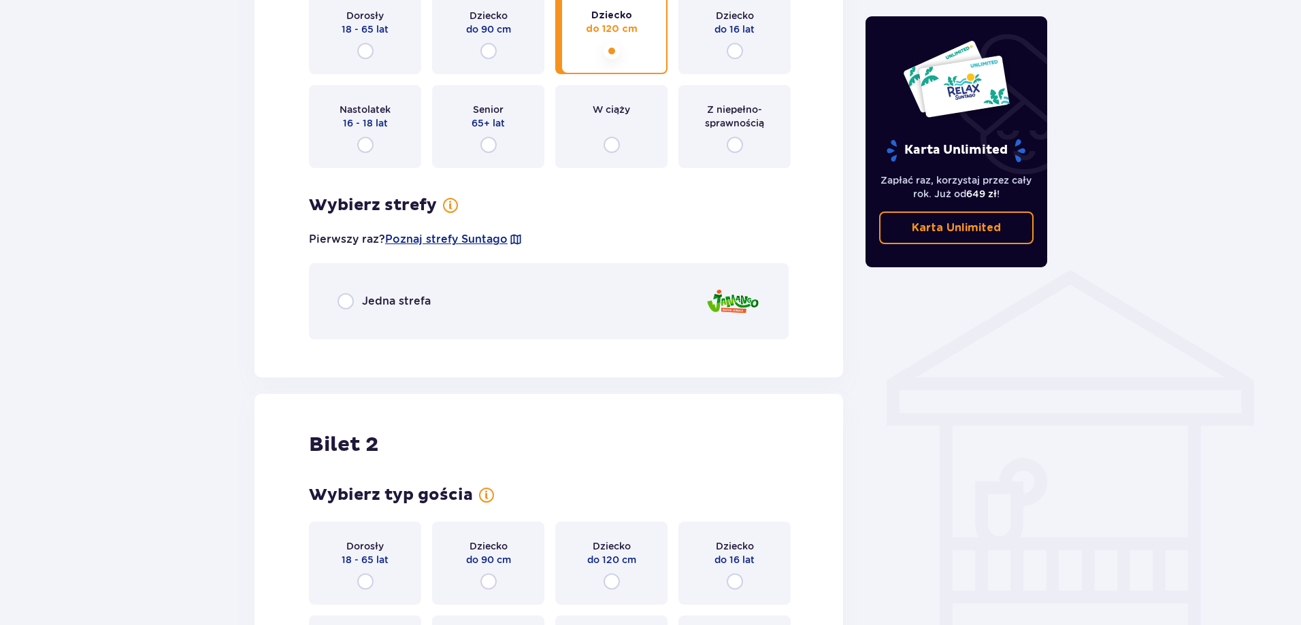
scroll to position [810, 0]
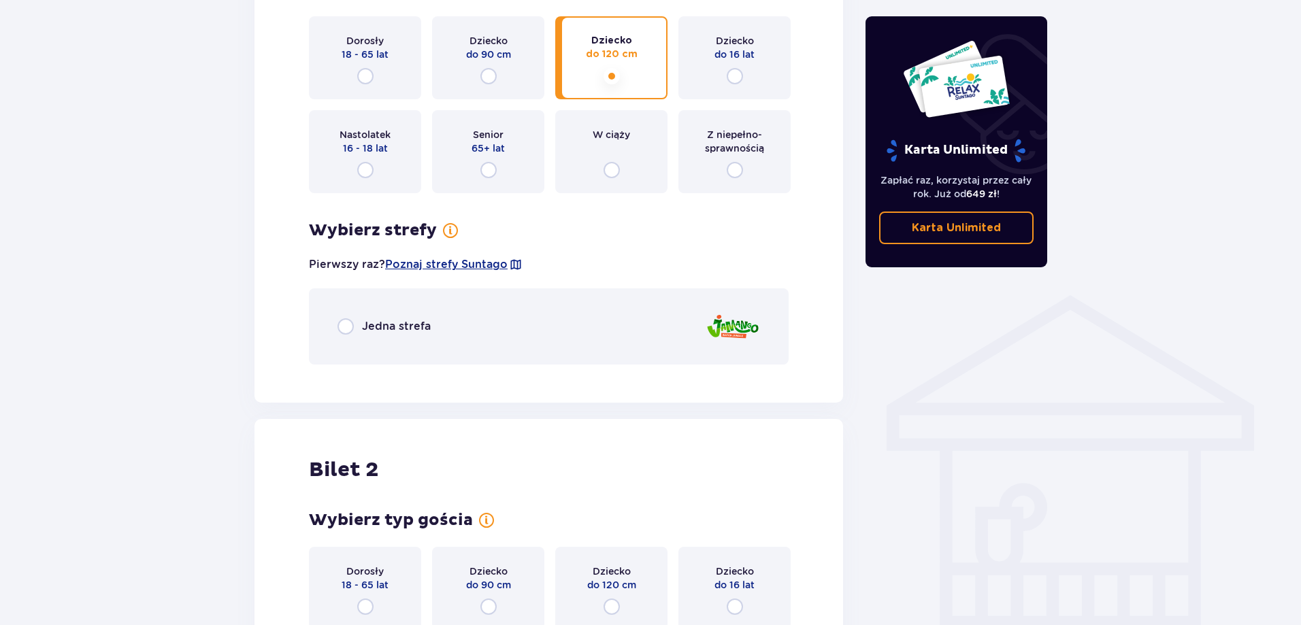
click at [337, 327] on div "Jedna strefa" at bounding box center [549, 326] width 480 height 76
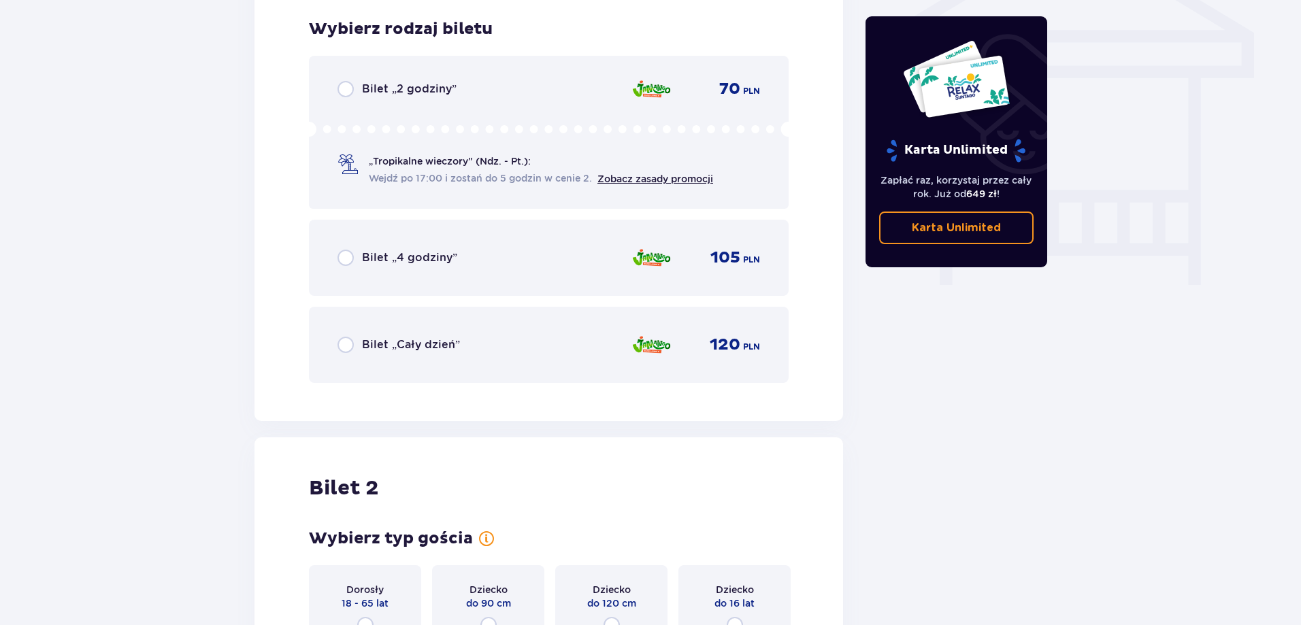
scroll to position [1185, 0]
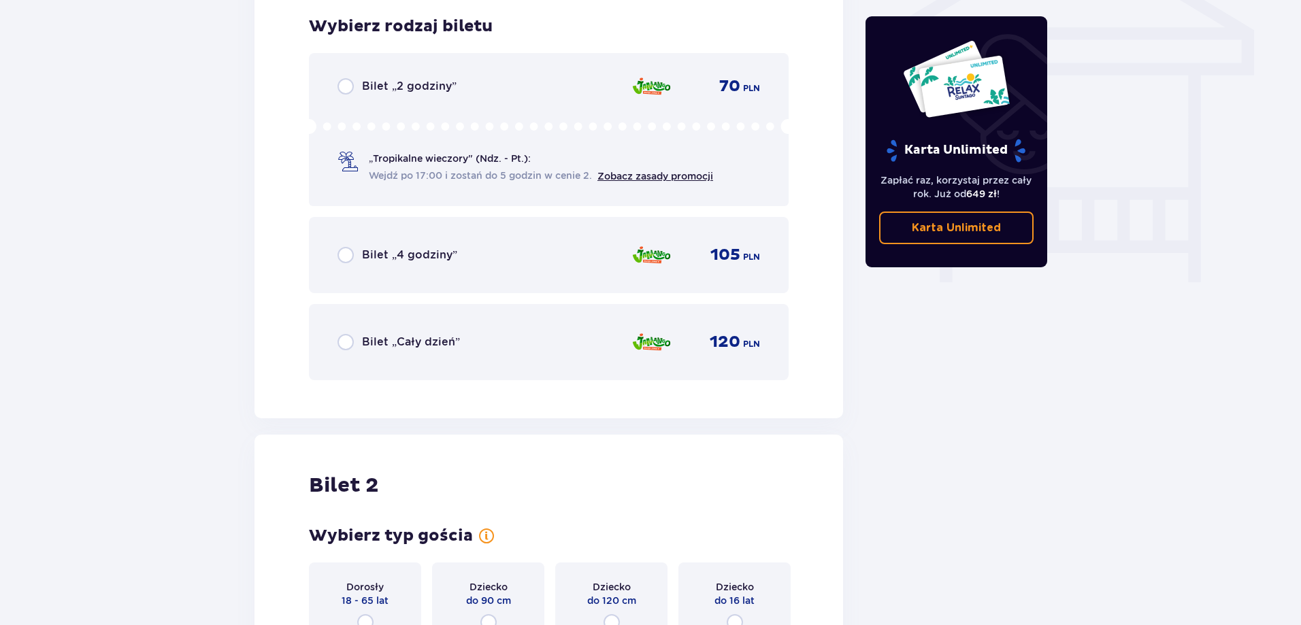
click at [348, 335] on input "radio" at bounding box center [345, 342] width 16 height 16
radio input "true"
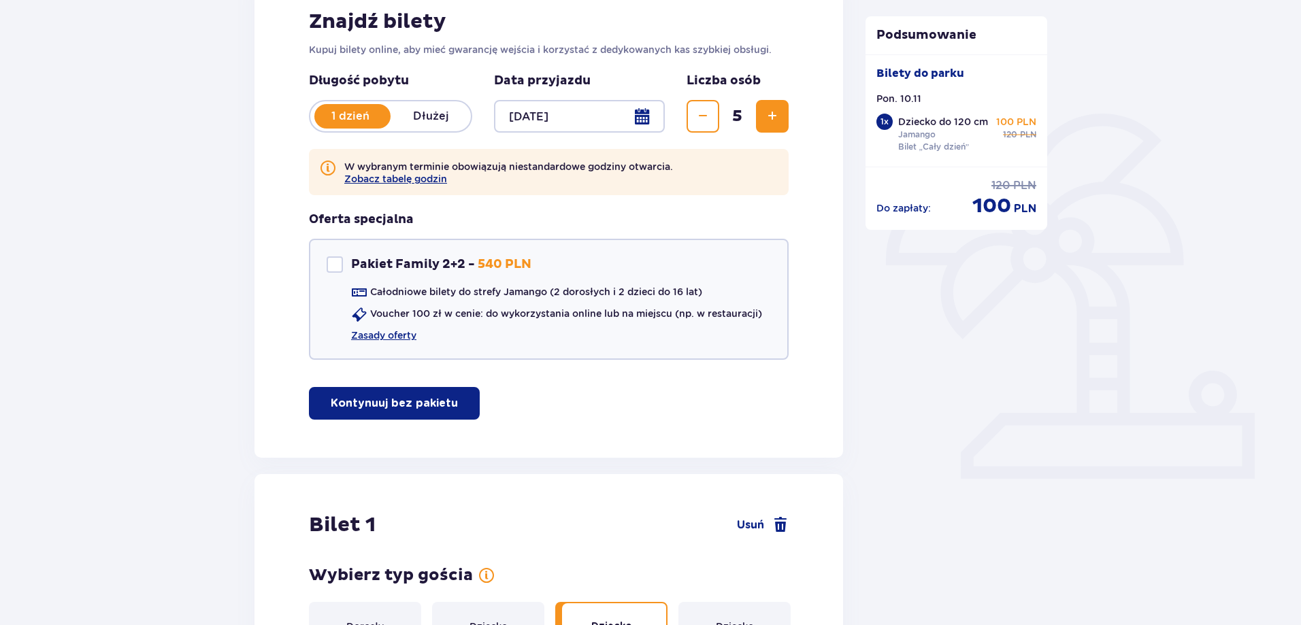
scroll to position [175, 0]
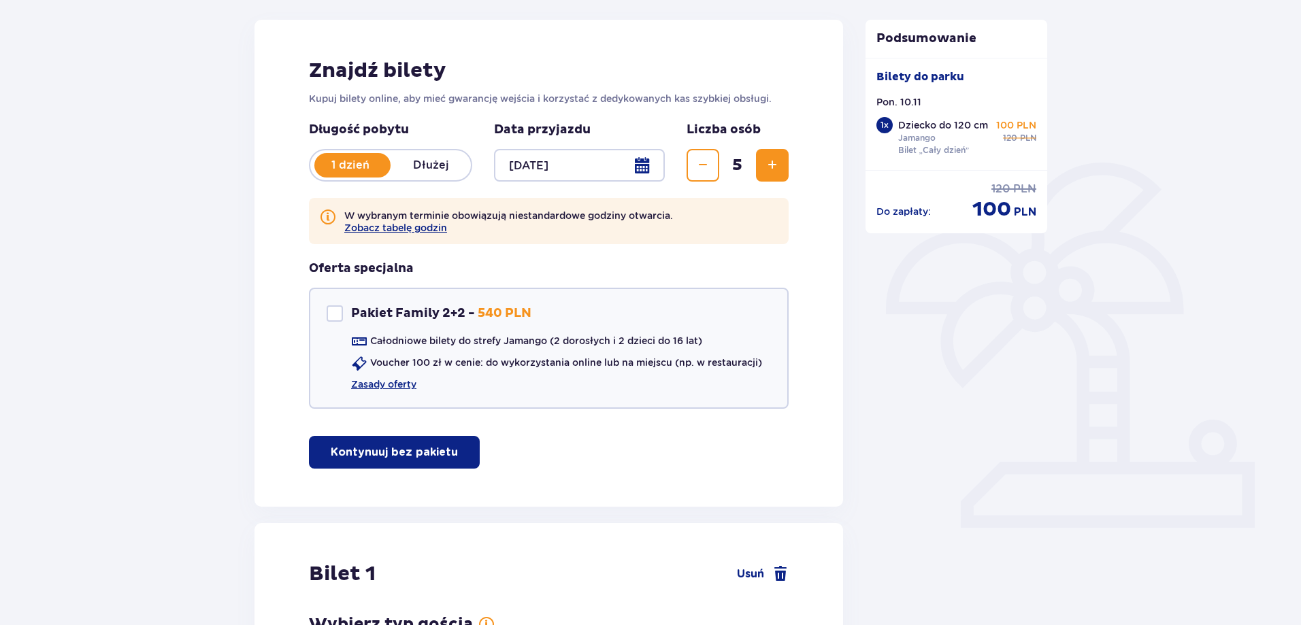
click at [550, 164] on div at bounding box center [579, 165] width 171 height 33
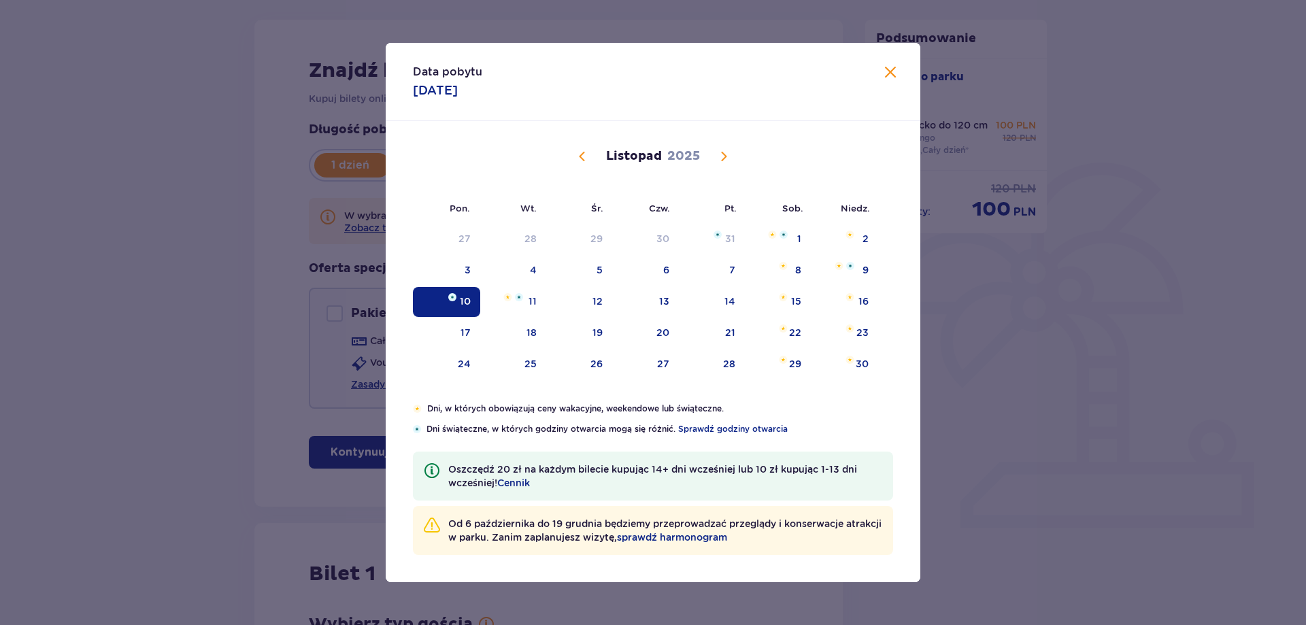
click at [890, 67] on span "Zamknij" at bounding box center [890, 73] width 16 height 16
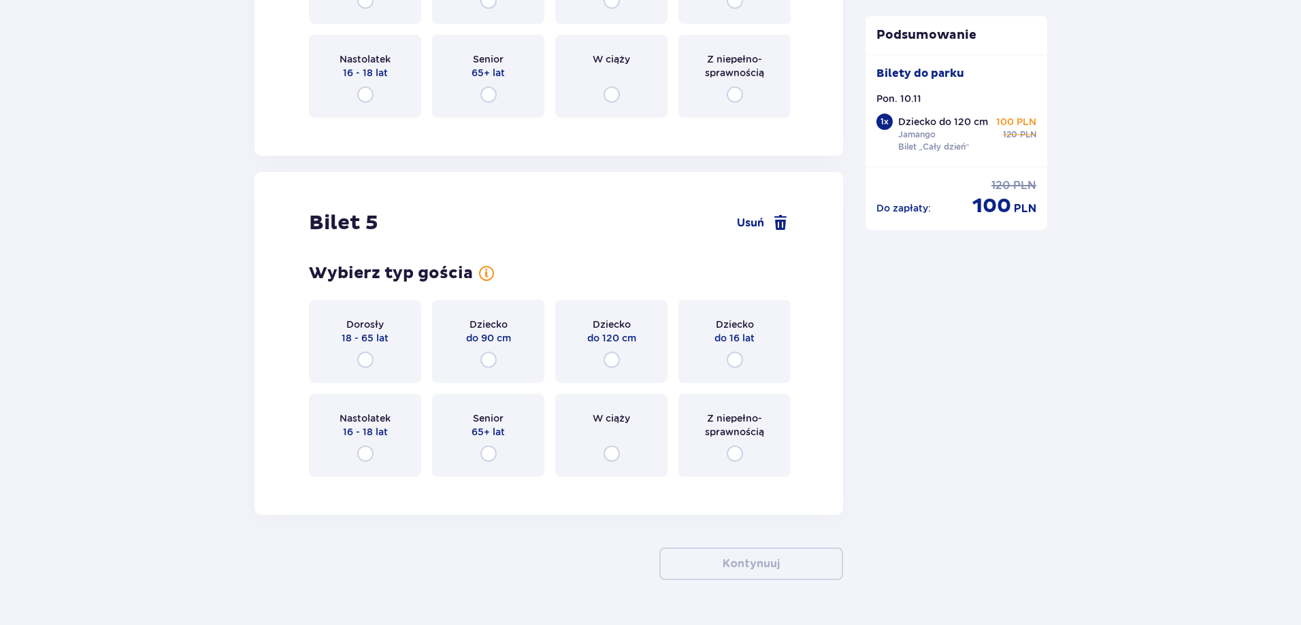
scroll to position [2562, 0]
